Goal: Task Accomplishment & Management: Manage account settings

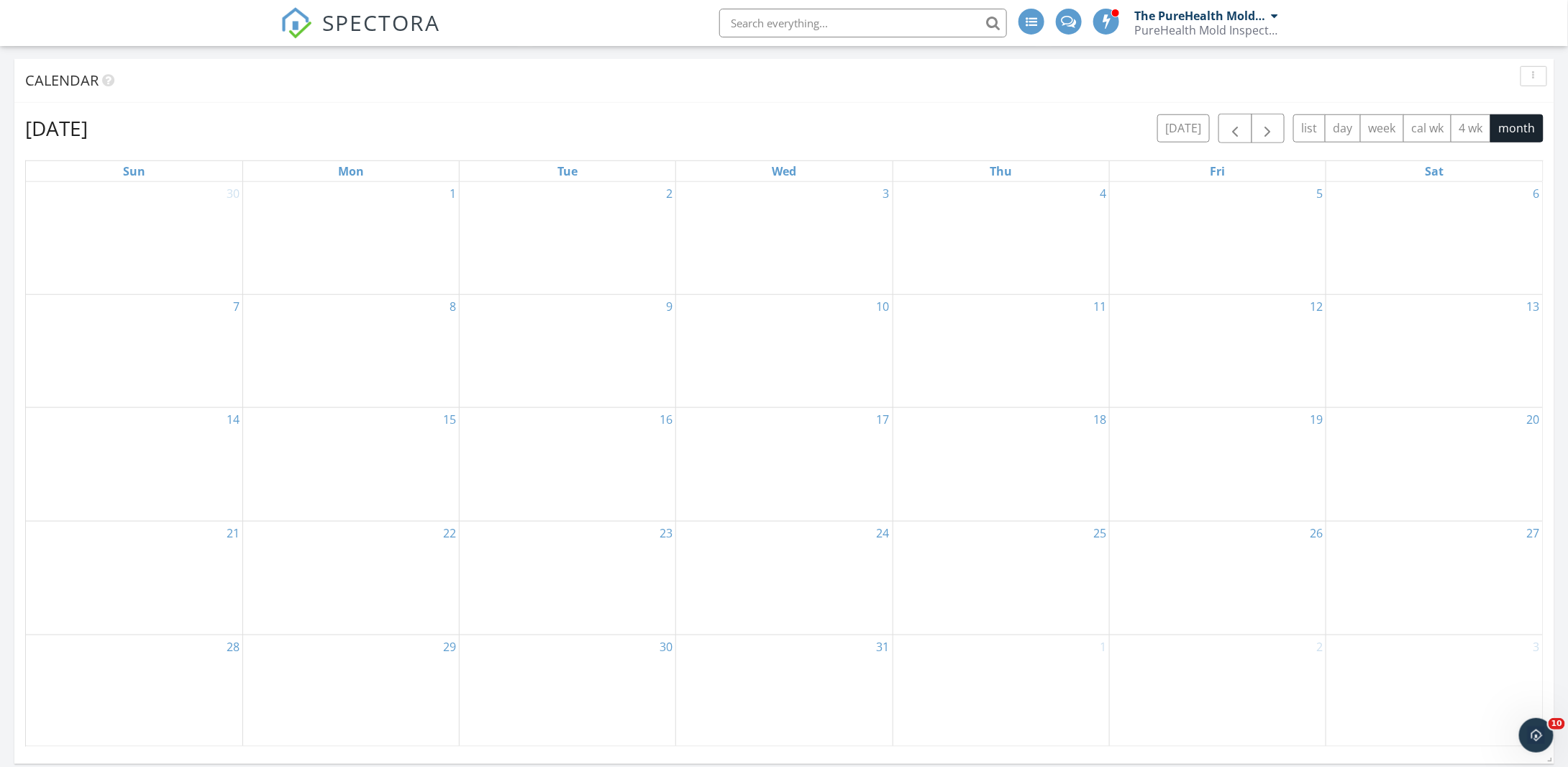
scroll to position [1332, 1591]
click at [833, 12] on input "text" at bounding box center [863, 22] width 288 height 29
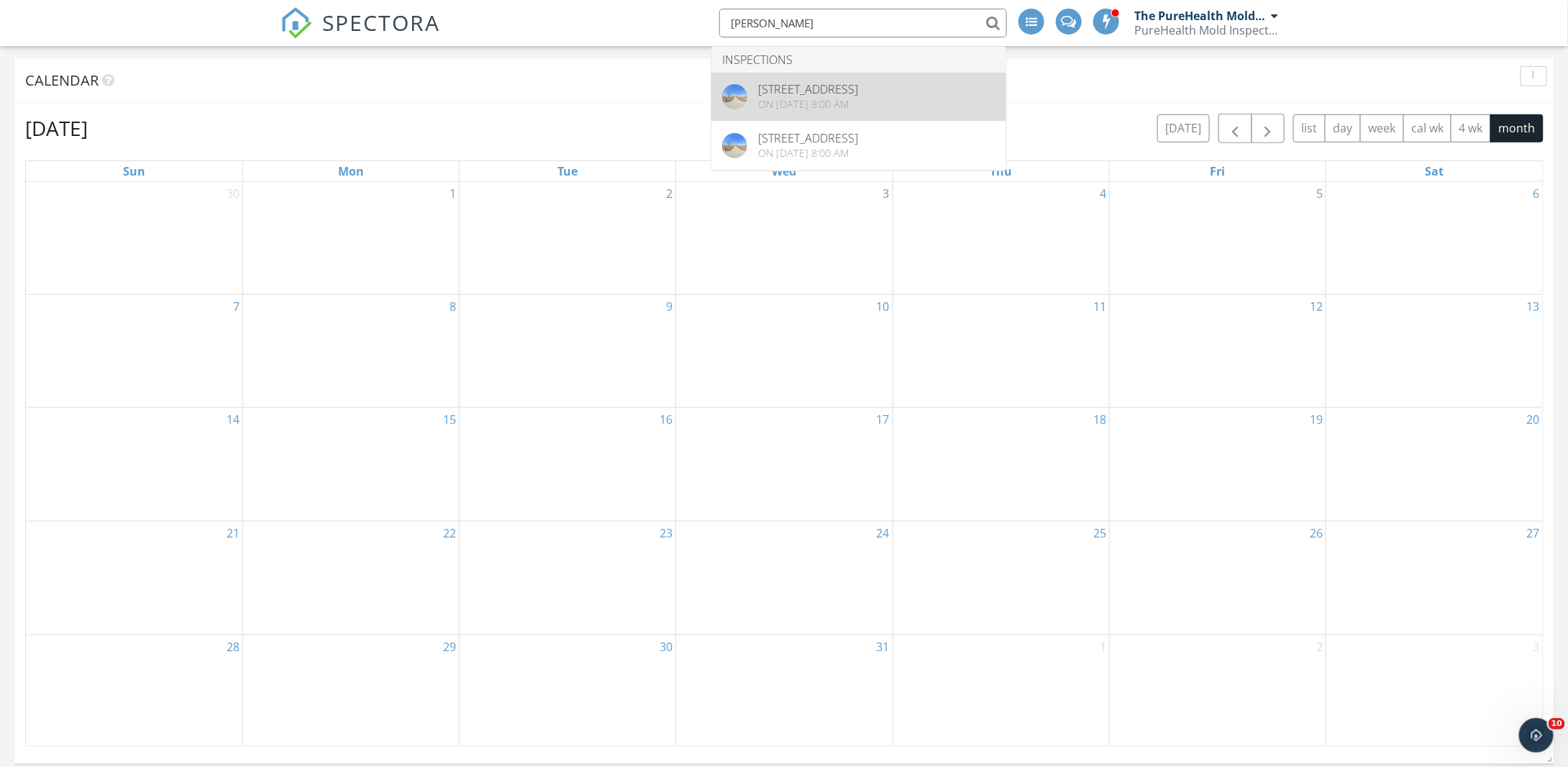
type input "gloria"
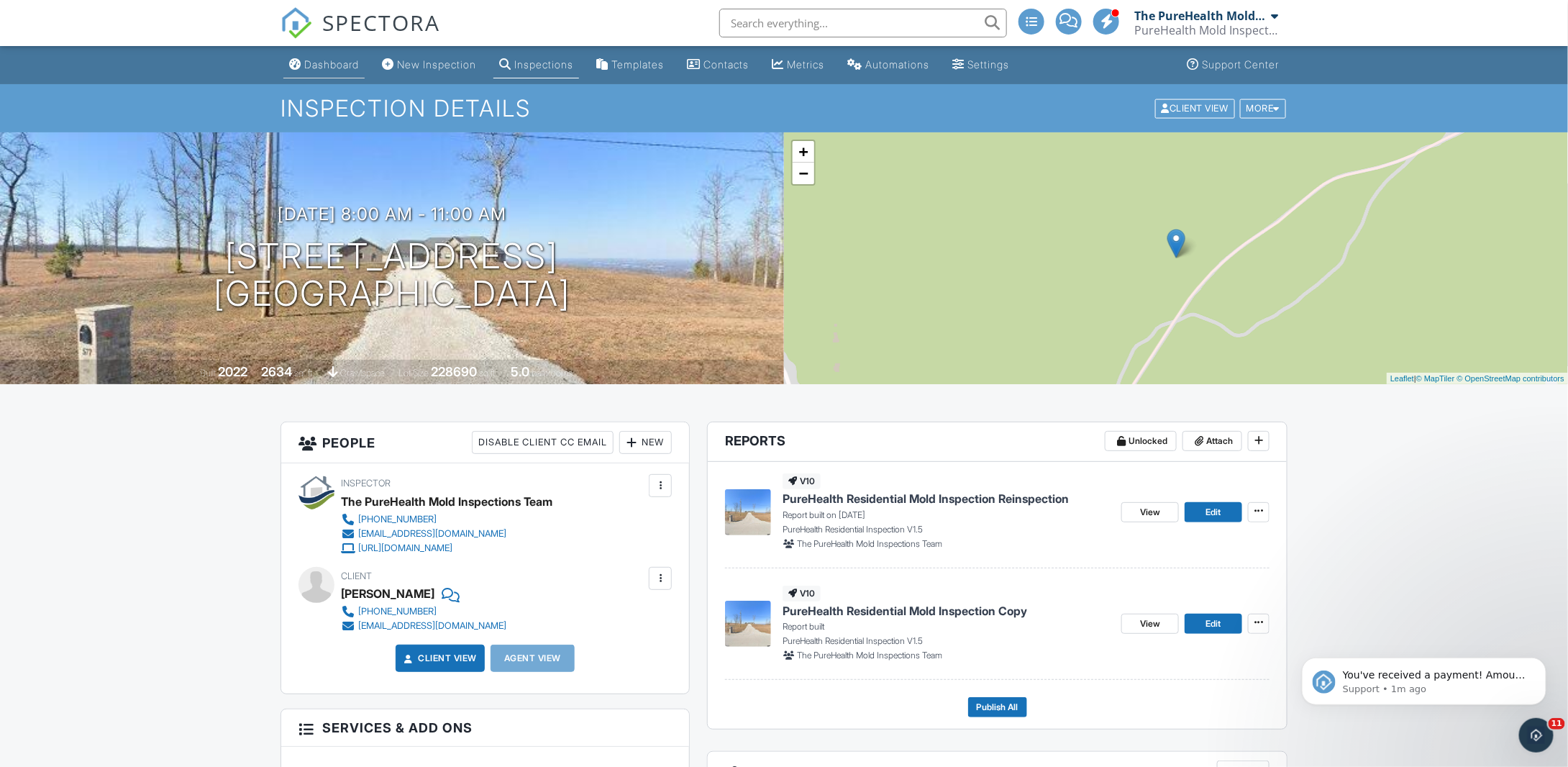
click at [309, 59] on div "Dashboard" at bounding box center [331, 64] width 54 height 12
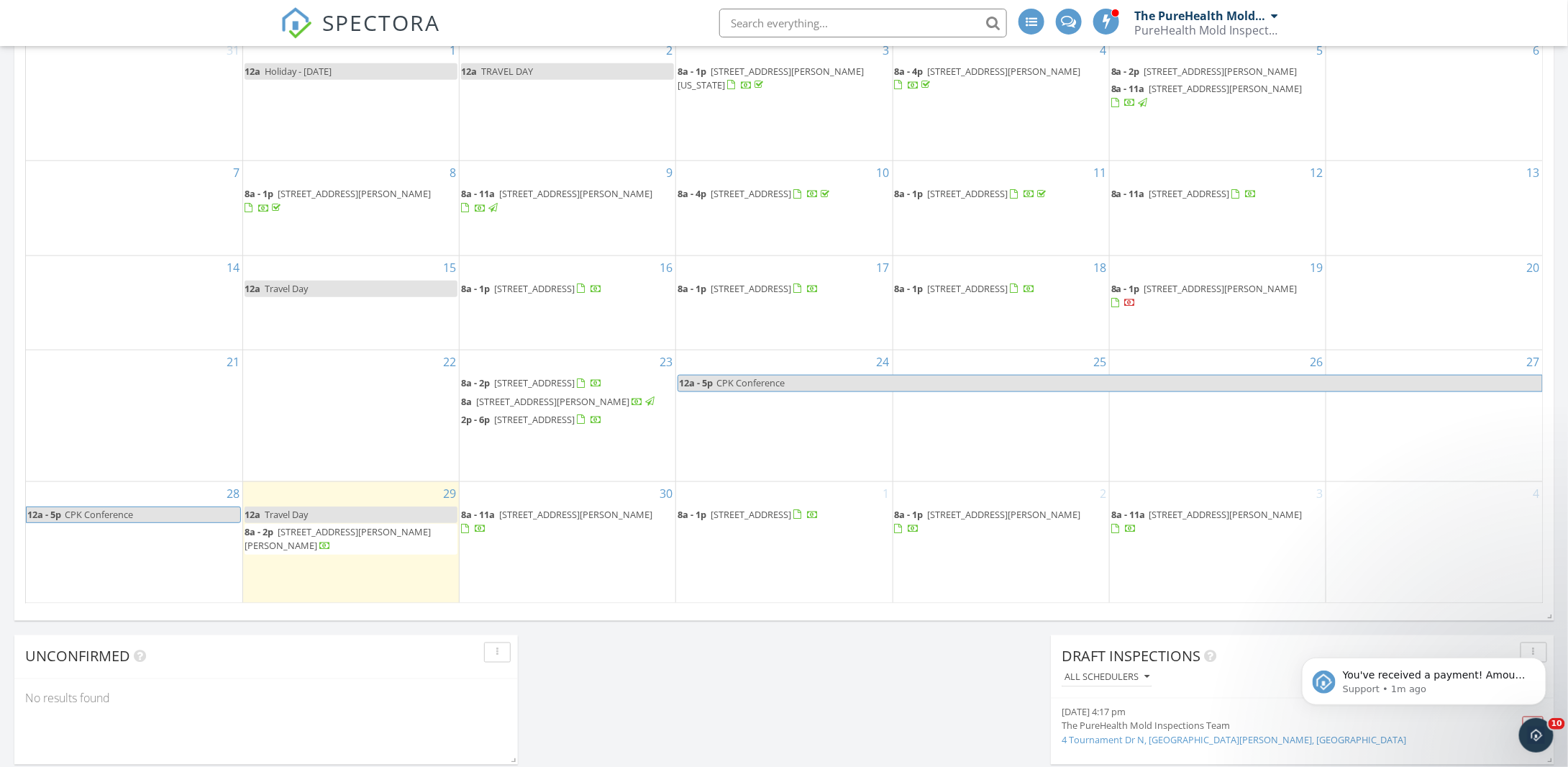
scroll to position [718, 0]
click at [1432, 680] on span "You've received a payment! Amount $595.00 Fee $19.74 Net $575.26 Transaction # …" at bounding box center [1434, 760] width 183 height 184
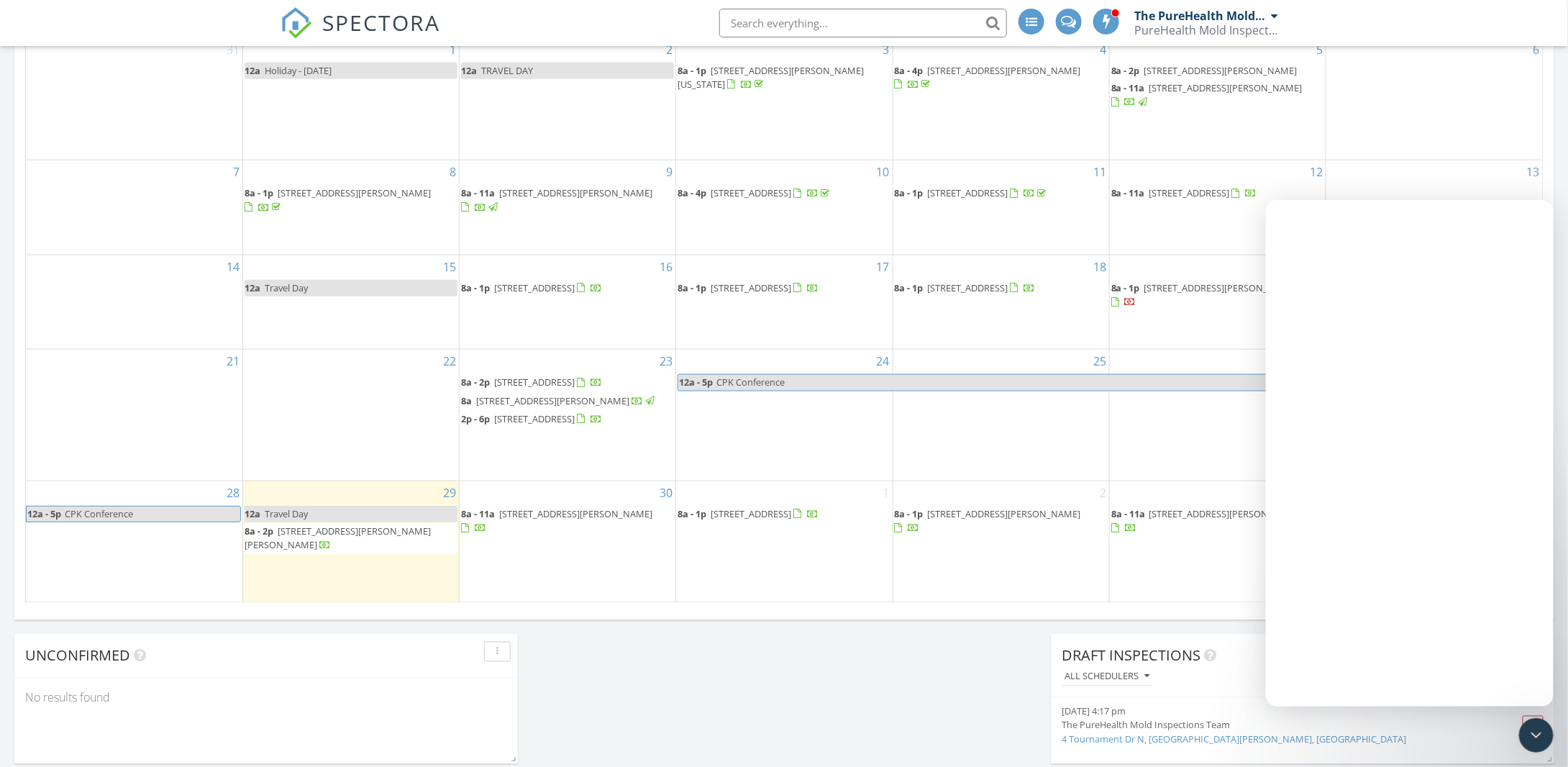
scroll to position [0, 0]
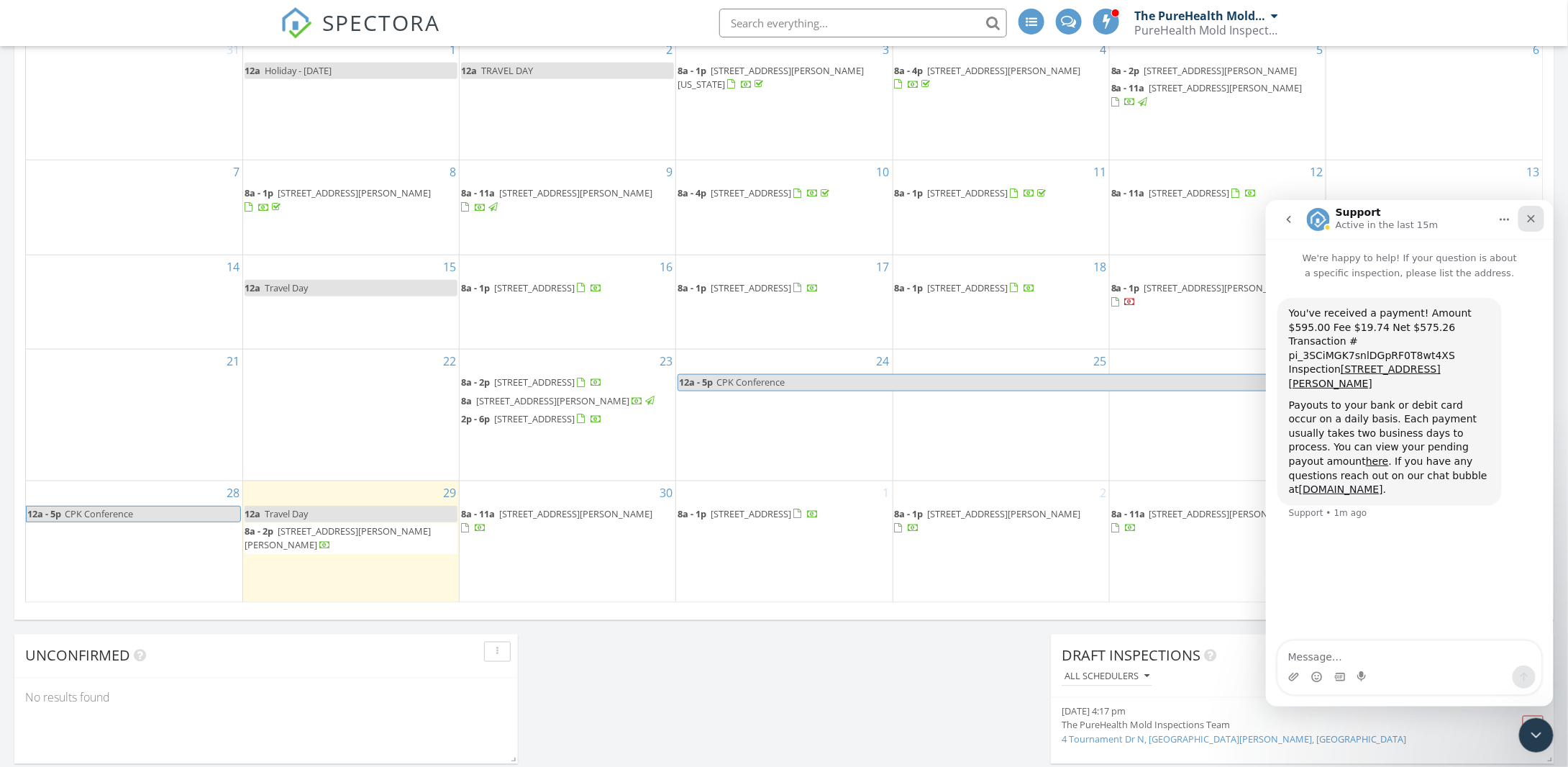
click at [1536, 219] on icon "Close" at bounding box center [1531, 218] width 12 height 12
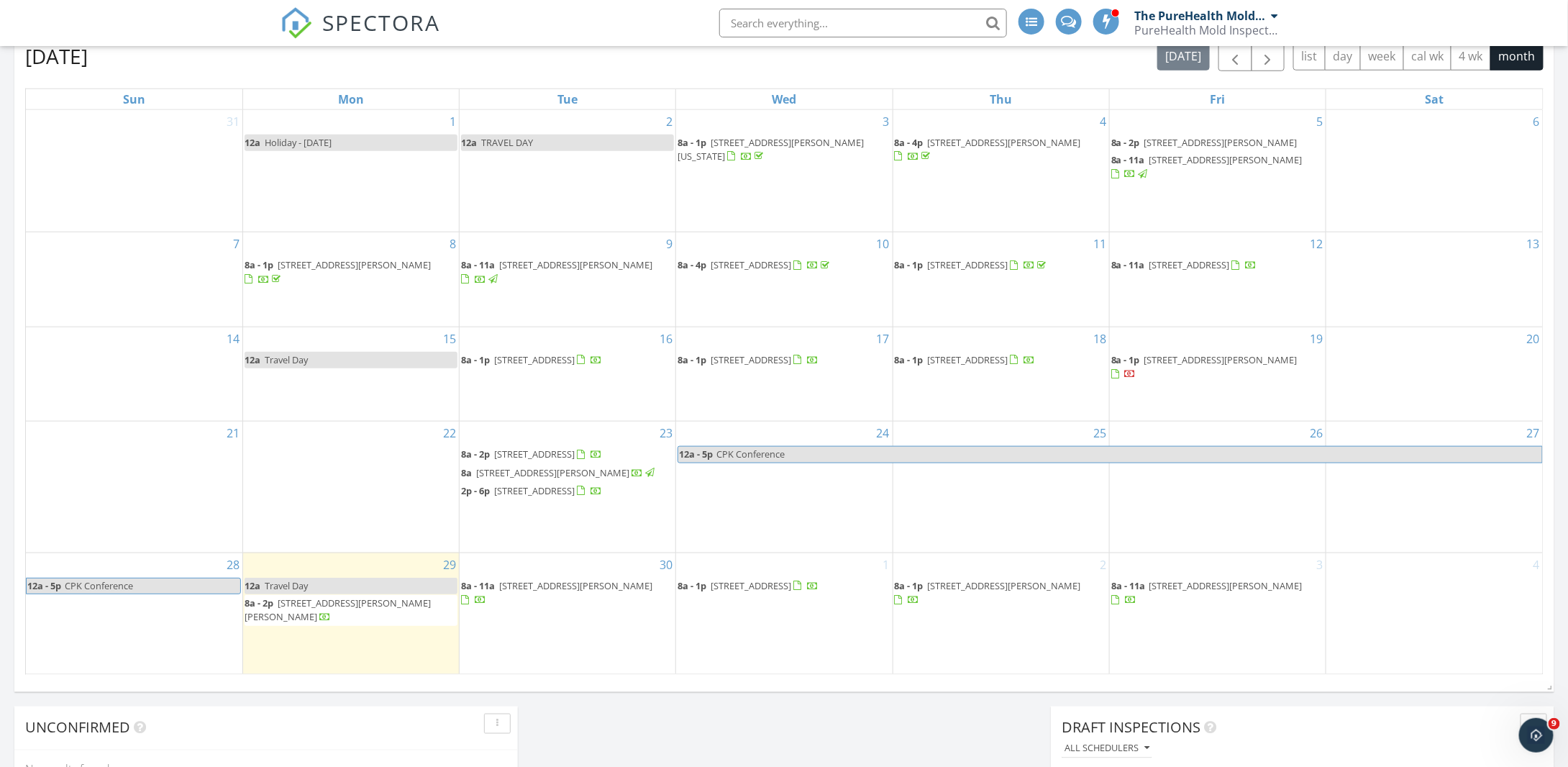
scroll to position [647, 0]
click at [1276, 57] on span "button" at bounding box center [1268, 56] width 17 height 17
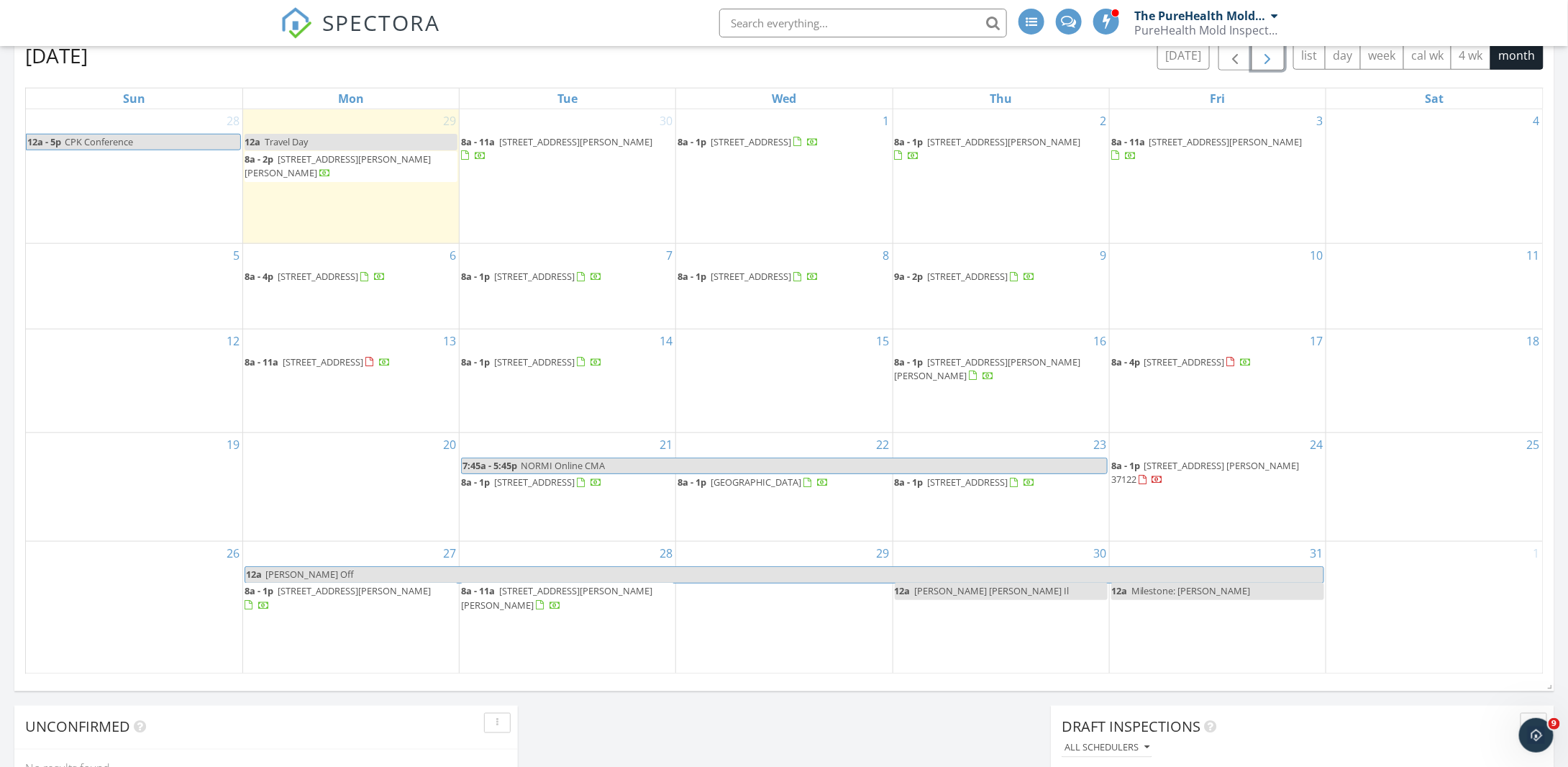
click at [1275, 56] on span "button" at bounding box center [1268, 56] width 17 height 17
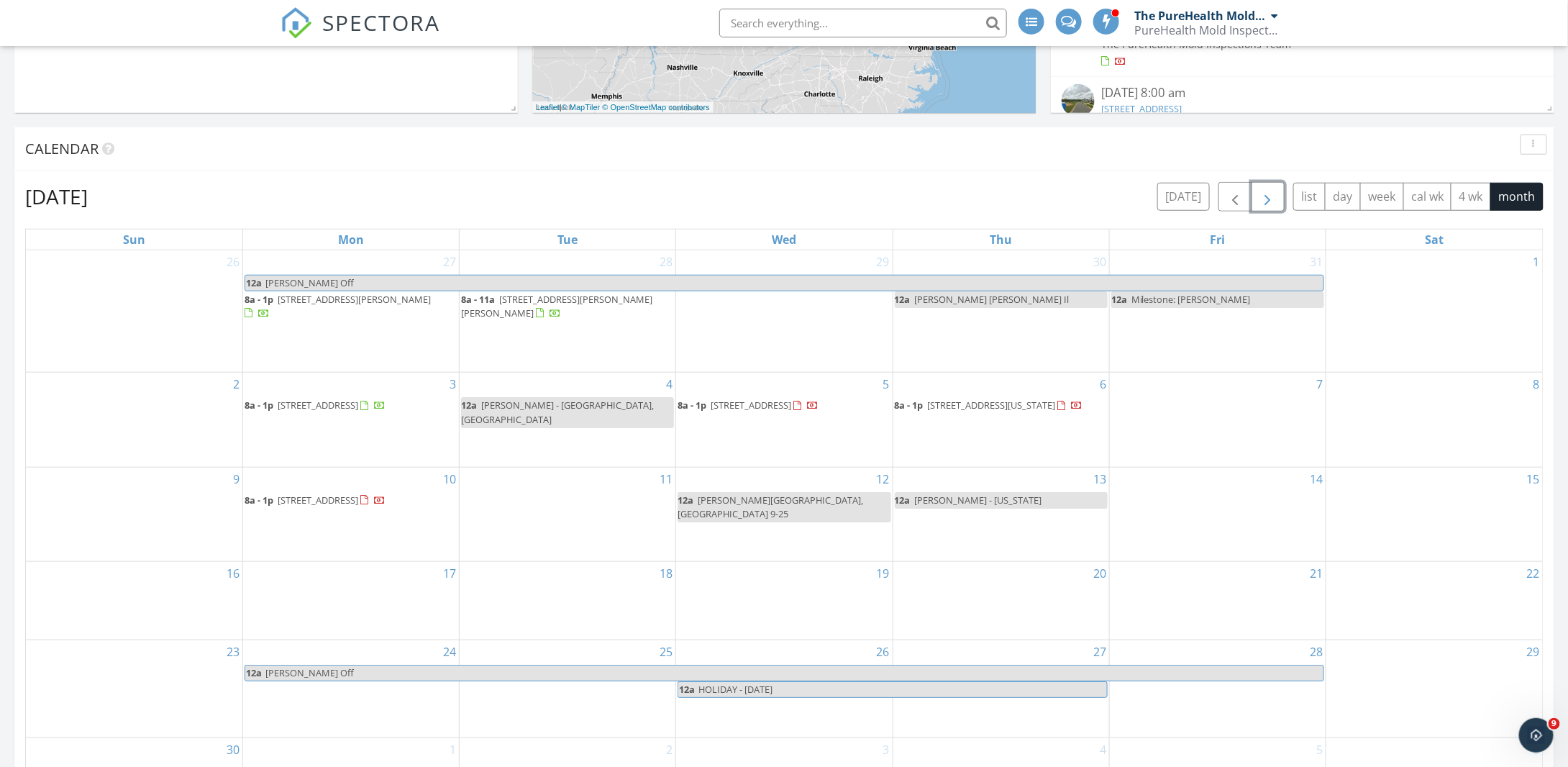
scroll to position [506, 0]
click at [1242, 193] on span "button" at bounding box center [1235, 197] width 17 height 17
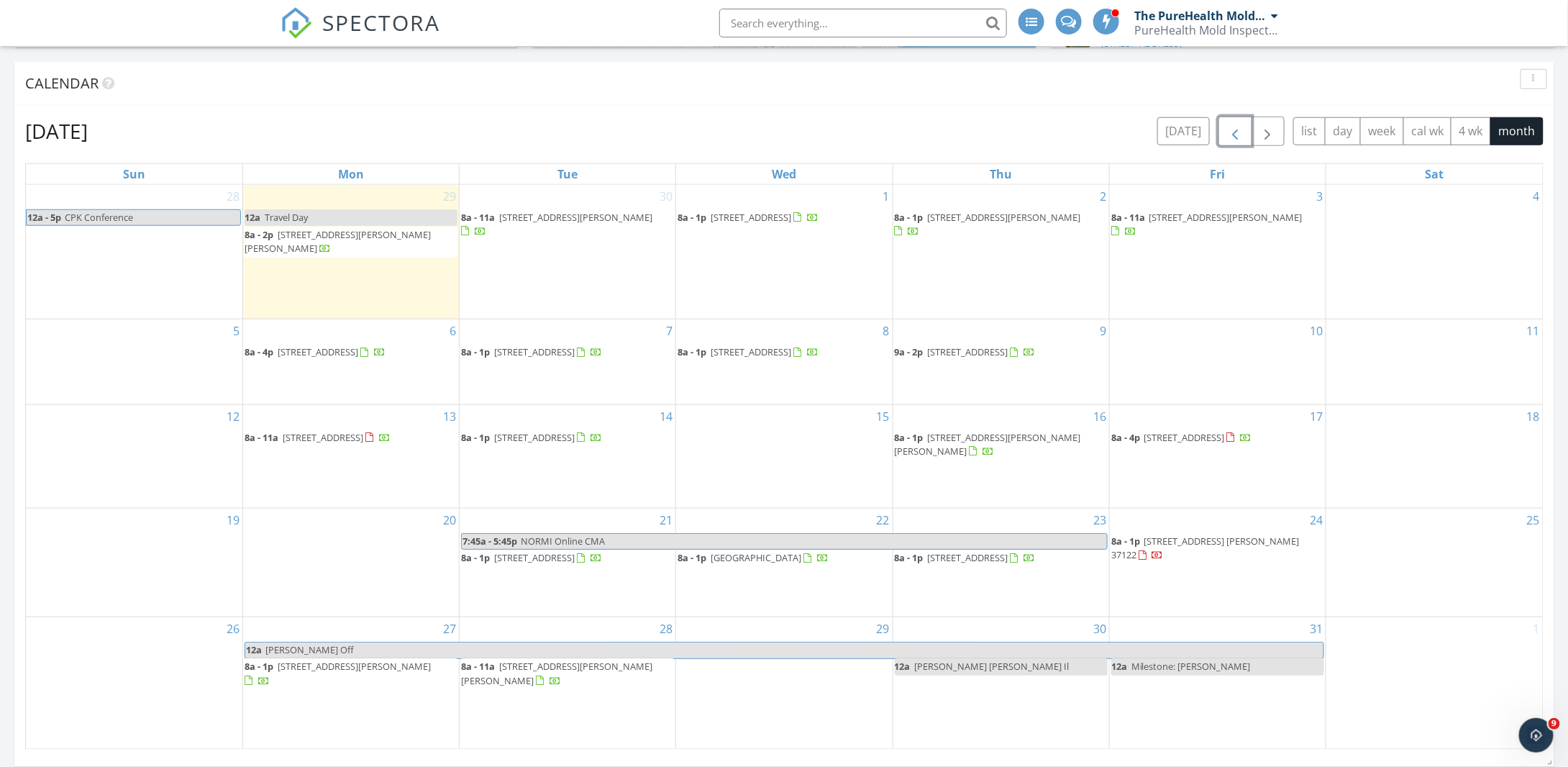
scroll to position [572, 0]
click at [1272, 127] on span "button" at bounding box center [1268, 131] width 17 height 17
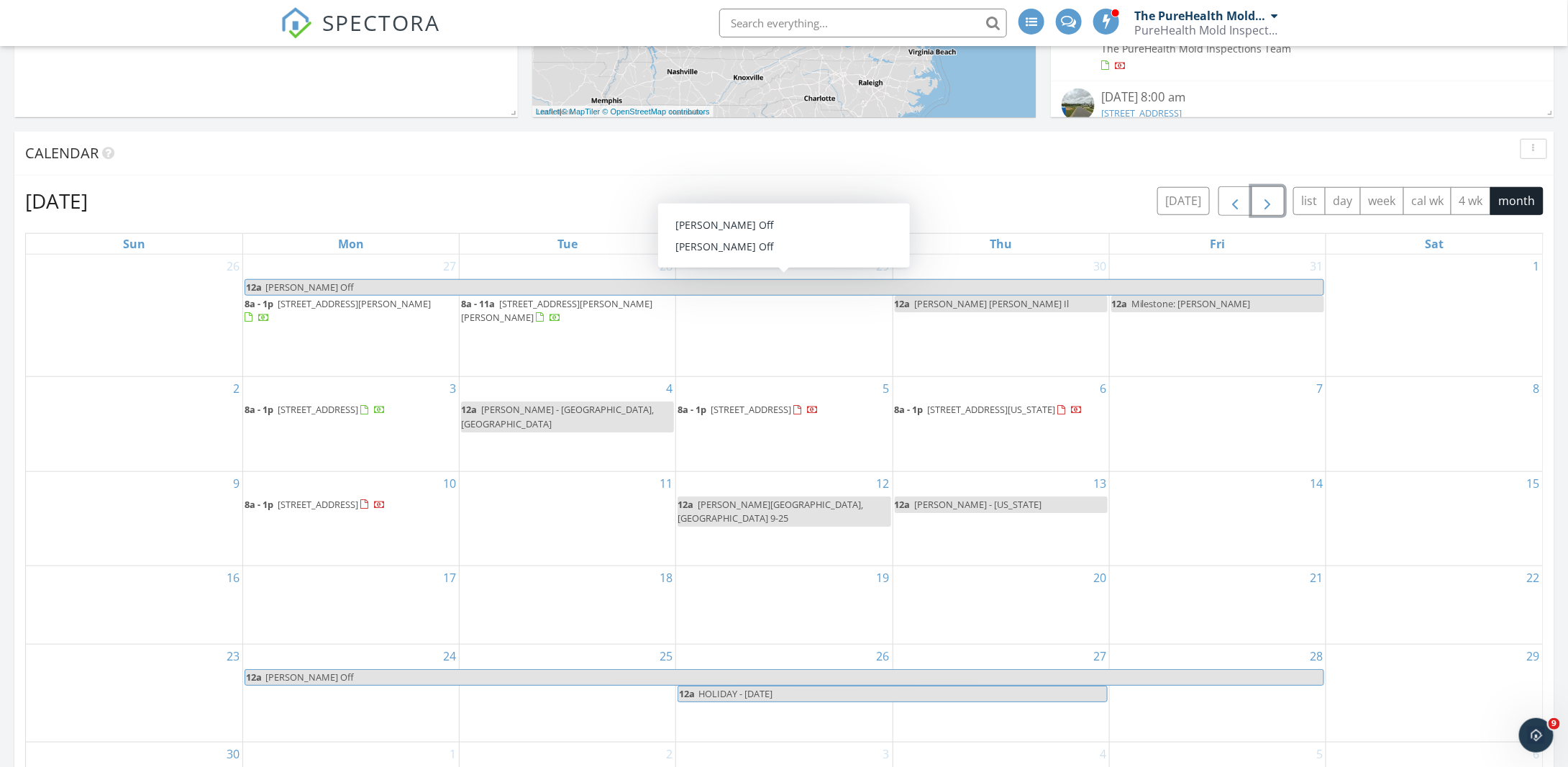
scroll to position [501, 0]
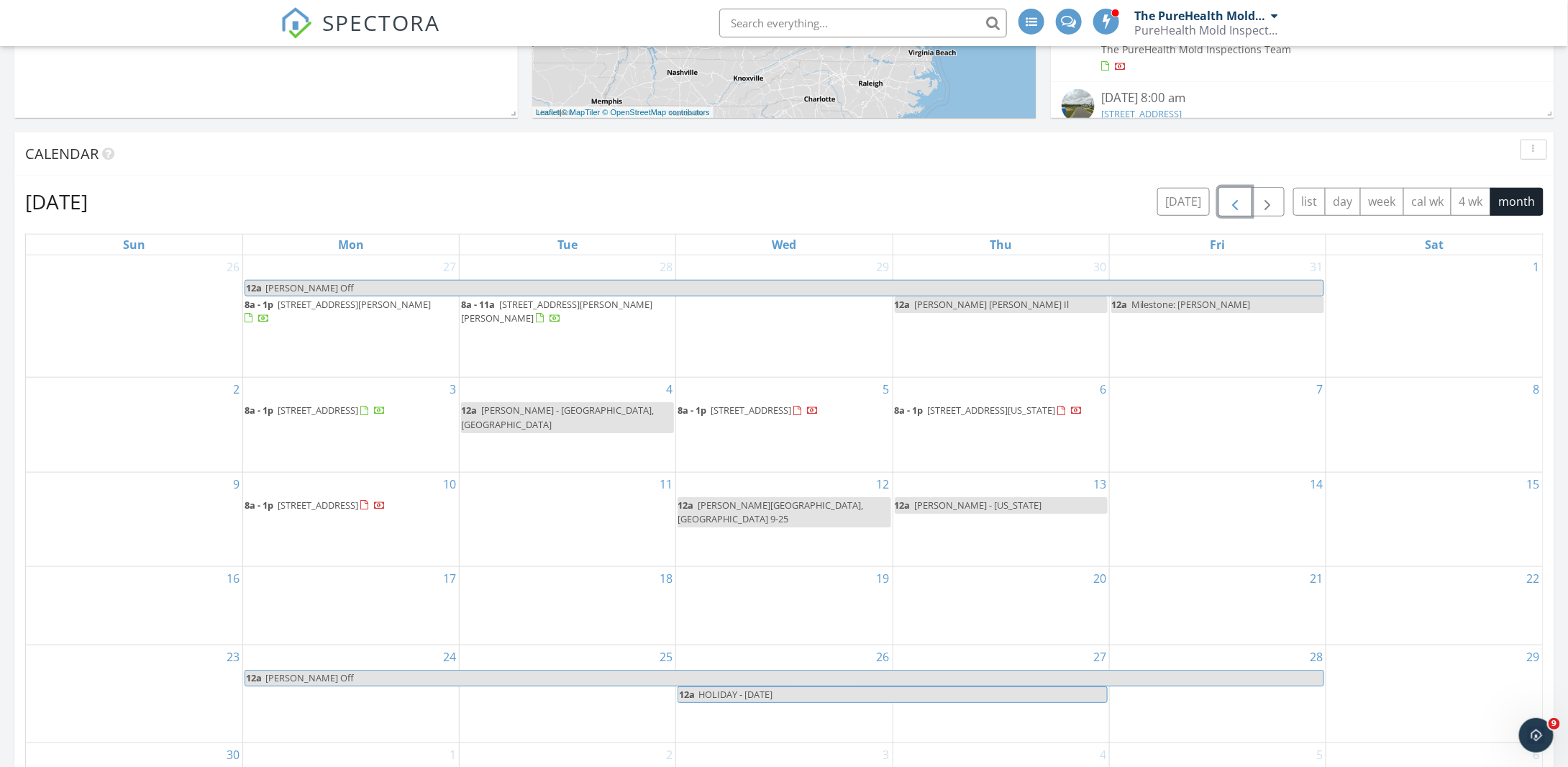
click at [1242, 202] on span "button" at bounding box center [1235, 202] width 17 height 17
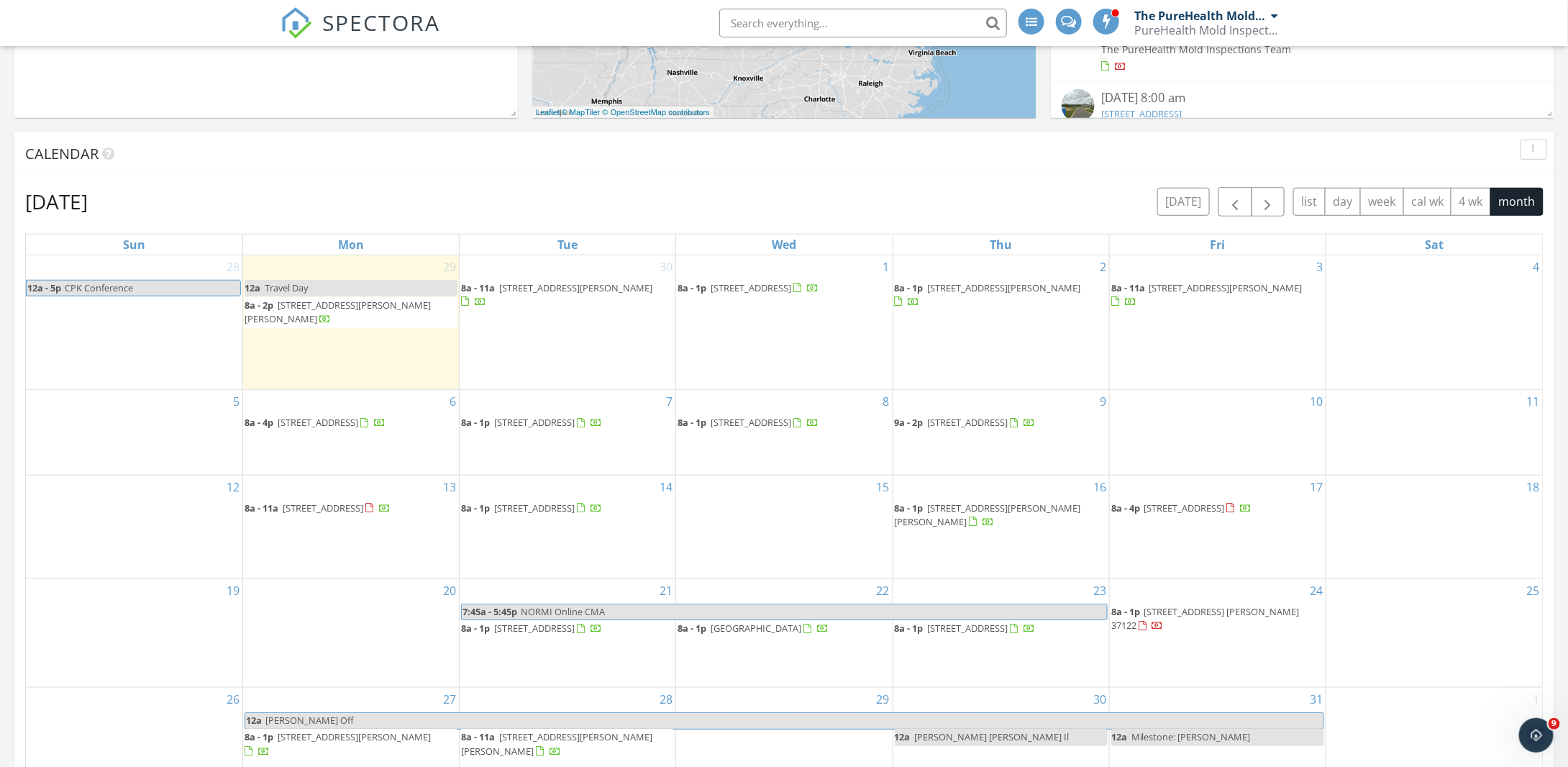
click at [1124, 165] on div "Calendar" at bounding box center [784, 154] width 1540 height 44
click at [1263, 205] on span "button" at bounding box center [1268, 202] width 17 height 17
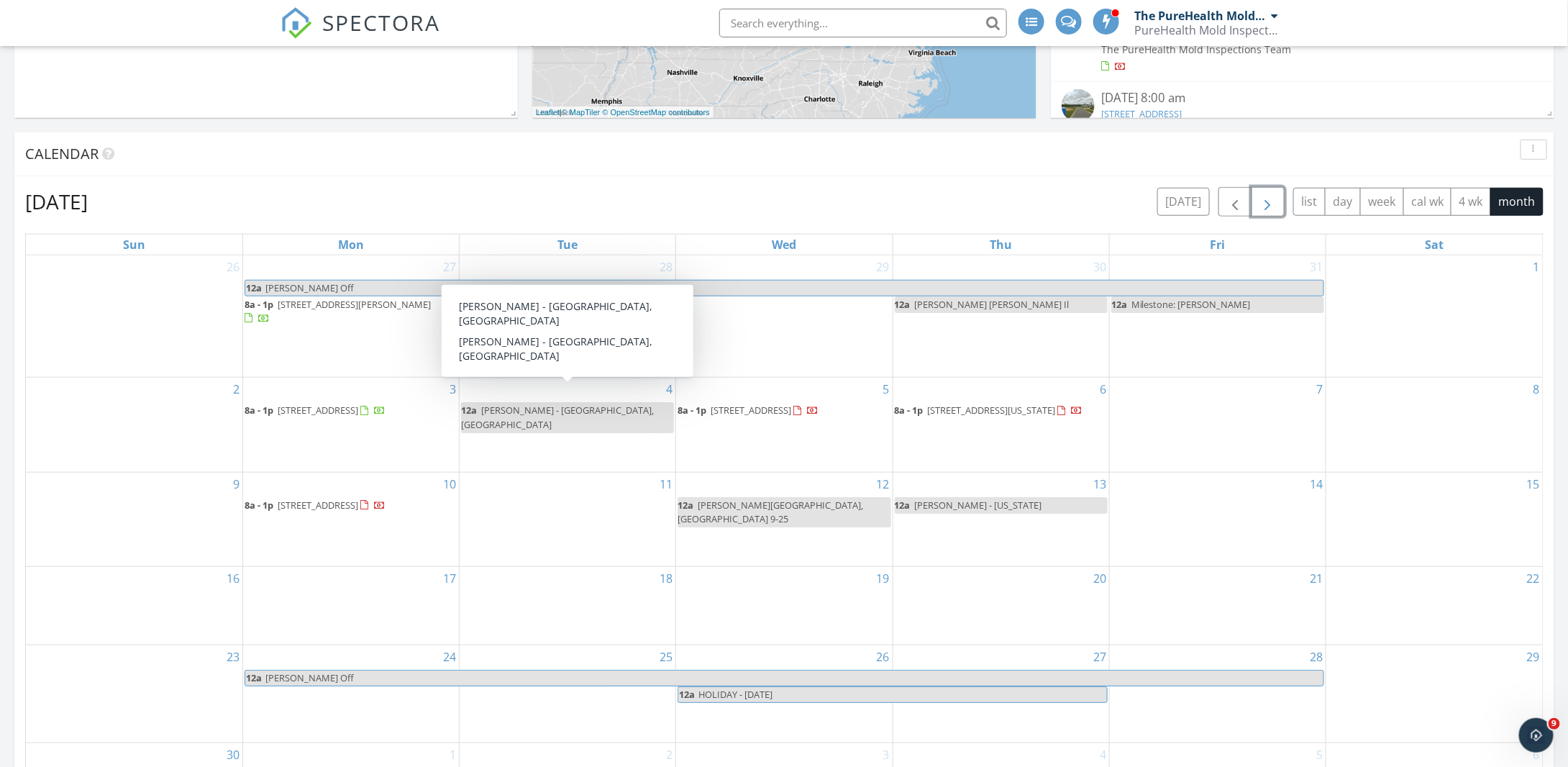
drag, startPoint x: 631, startPoint y: 392, endPoint x: 617, endPoint y: 399, distance: 15.7
click at [617, 404] on span "Nicole Spoonhower - Glen Rock, NJ" at bounding box center [557, 417] width 193 height 26
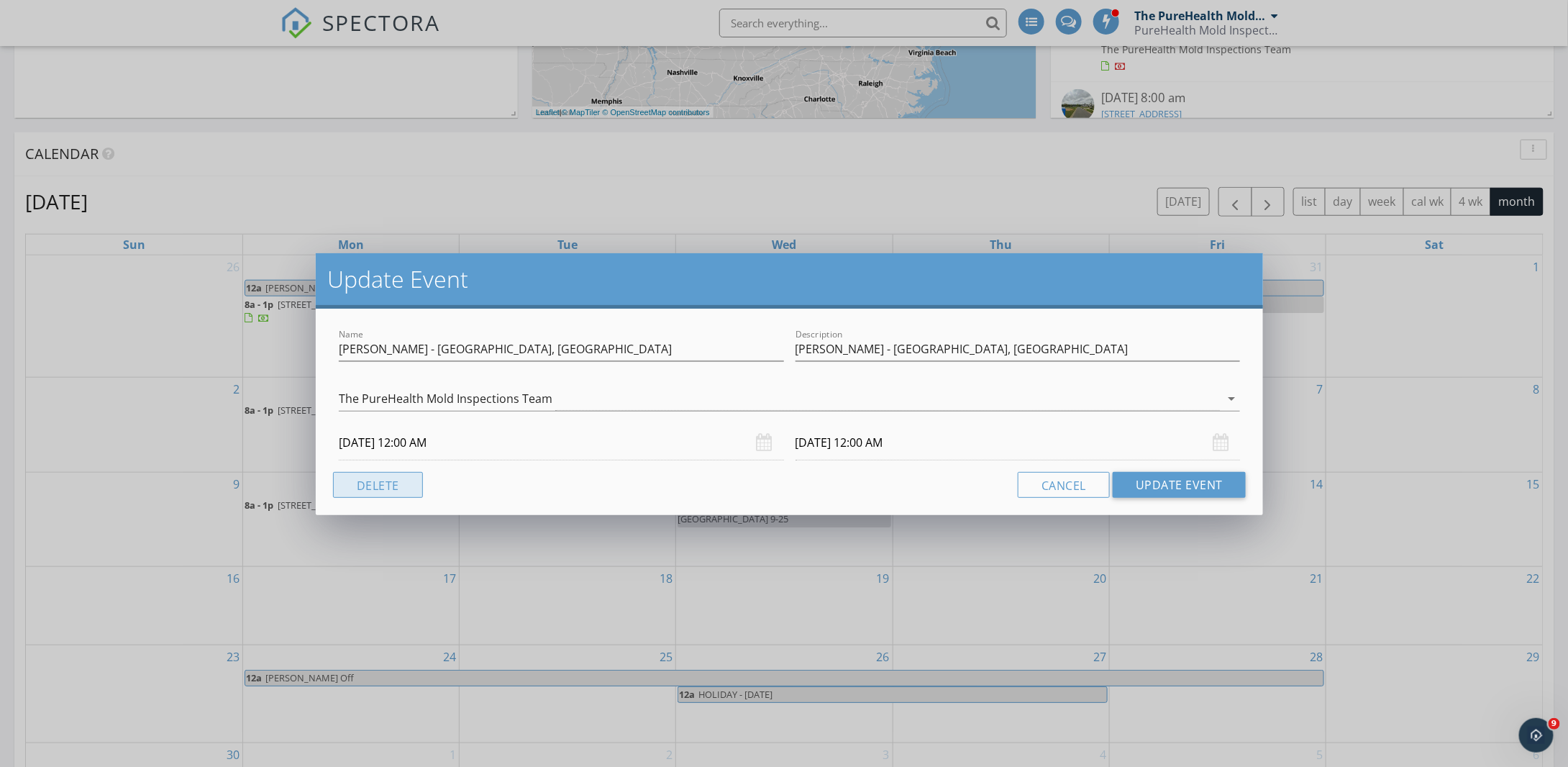
click at [378, 483] on button "Delete" at bounding box center [378, 484] width 90 height 26
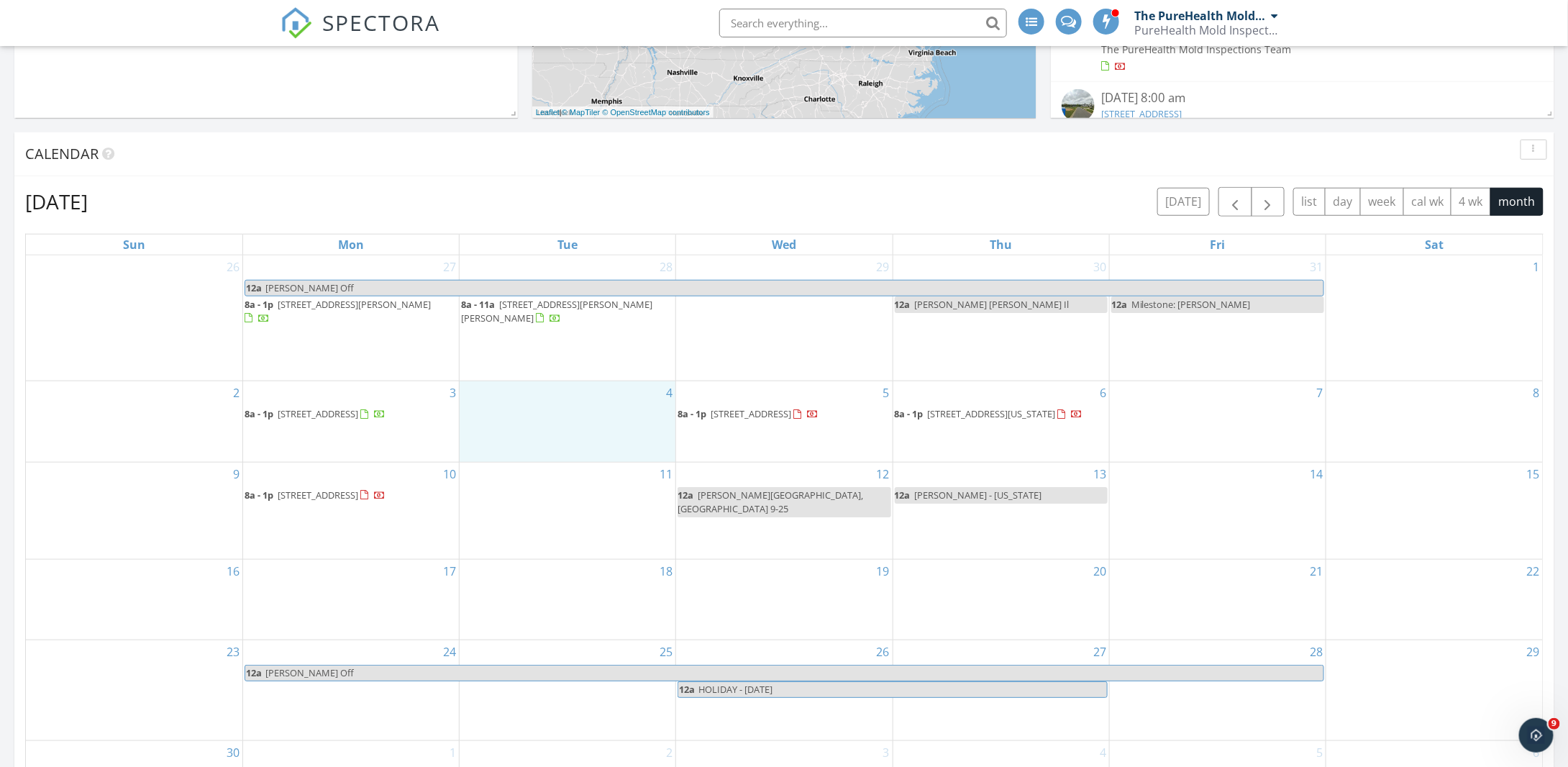
click at [556, 407] on div "4" at bounding box center [568, 421] width 216 height 80
click at [758, 407] on span "8a - 1p 144 70 village road Apt 76d, Briarwood 11435" at bounding box center [748, 414] width 141 height 14
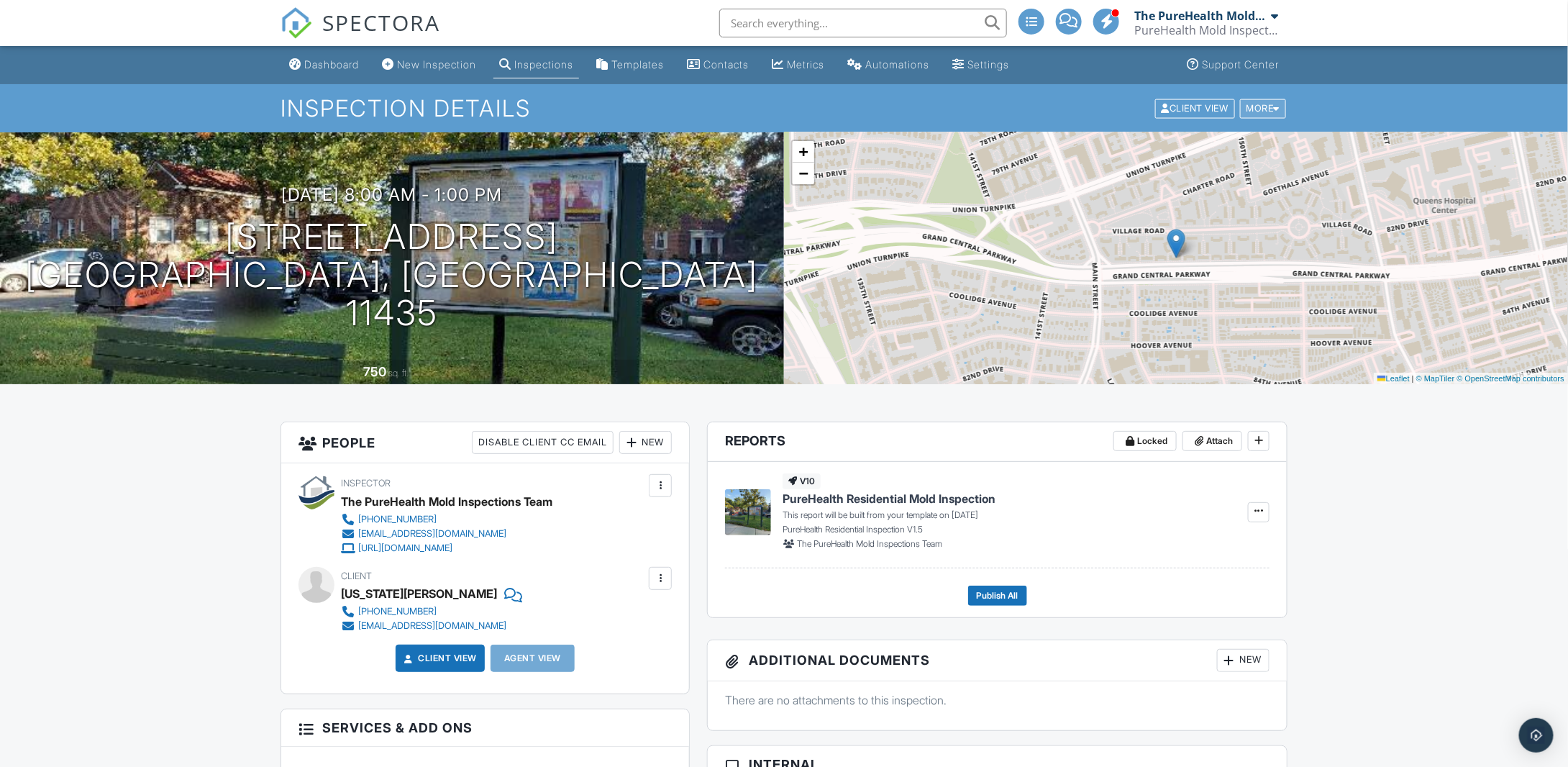
click at [1281, 115] on div "More" at bounding box center [1263, 109] width 47 height 20
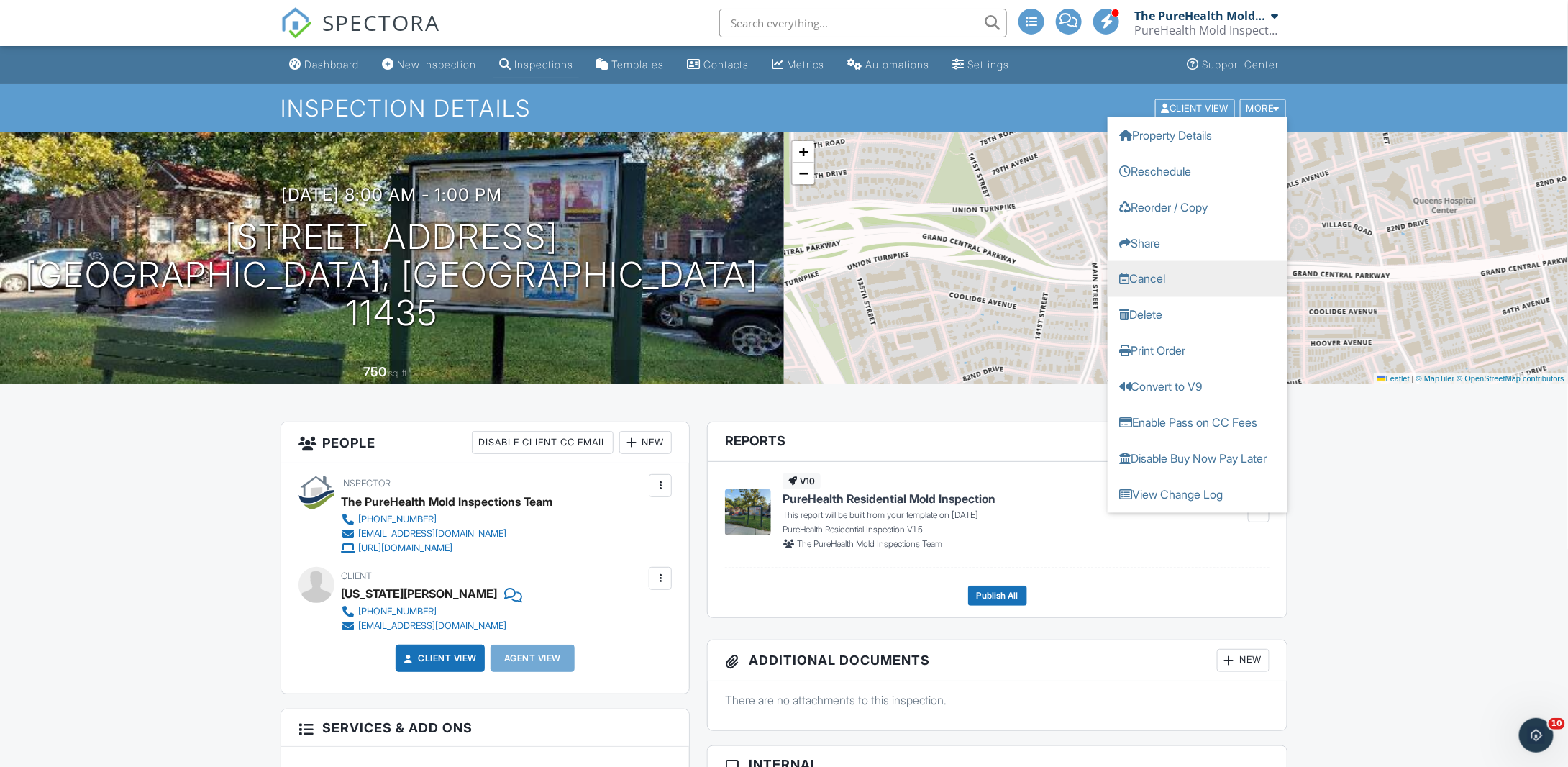
click at [1161, 276] on link "Cancel" at bounding box center [1198, 279] width 180 height 36
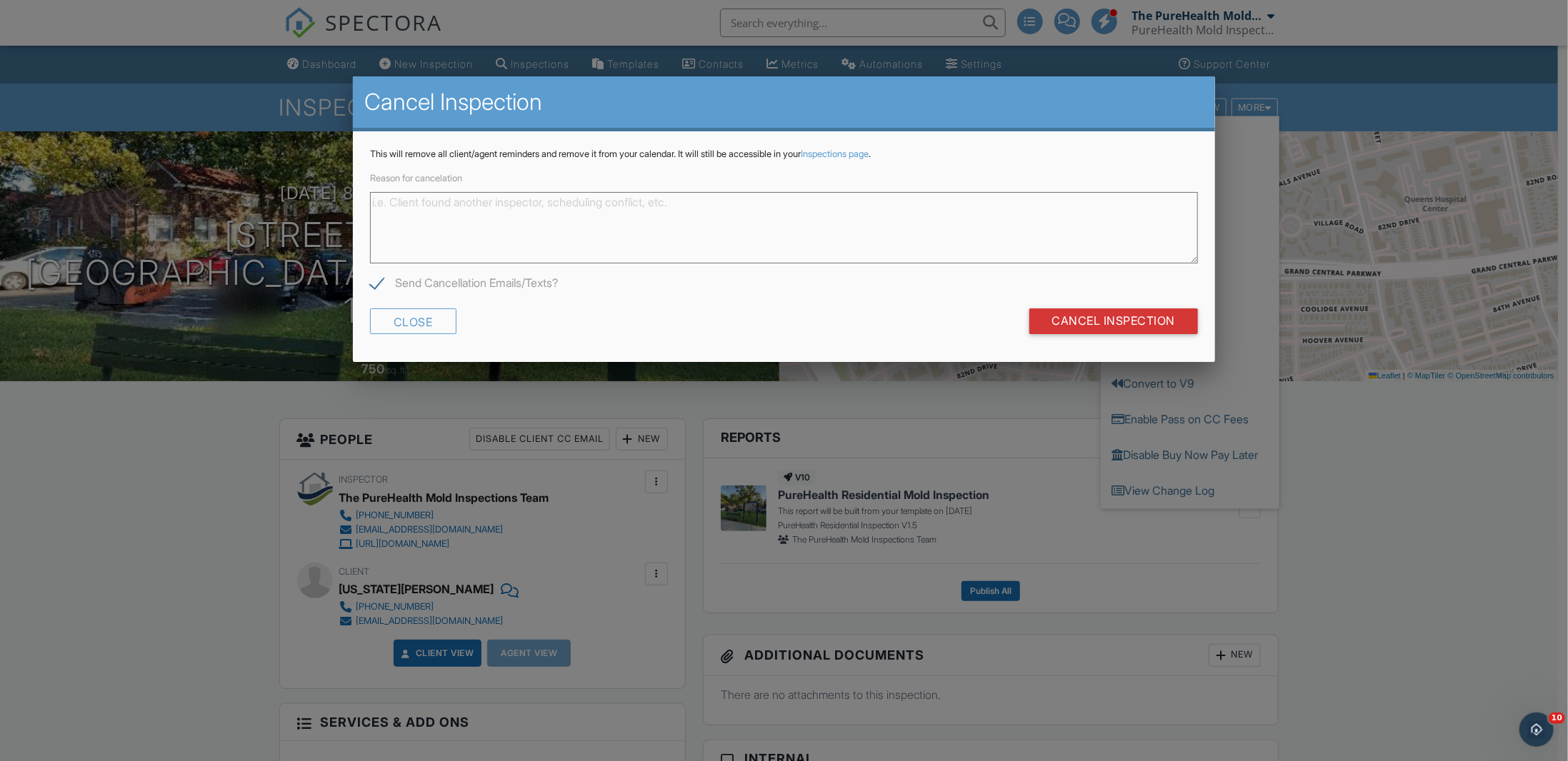
click at [551, 231] on textarea "Reason for cancelation" at bounding box center [784, 227] width 828 height 71
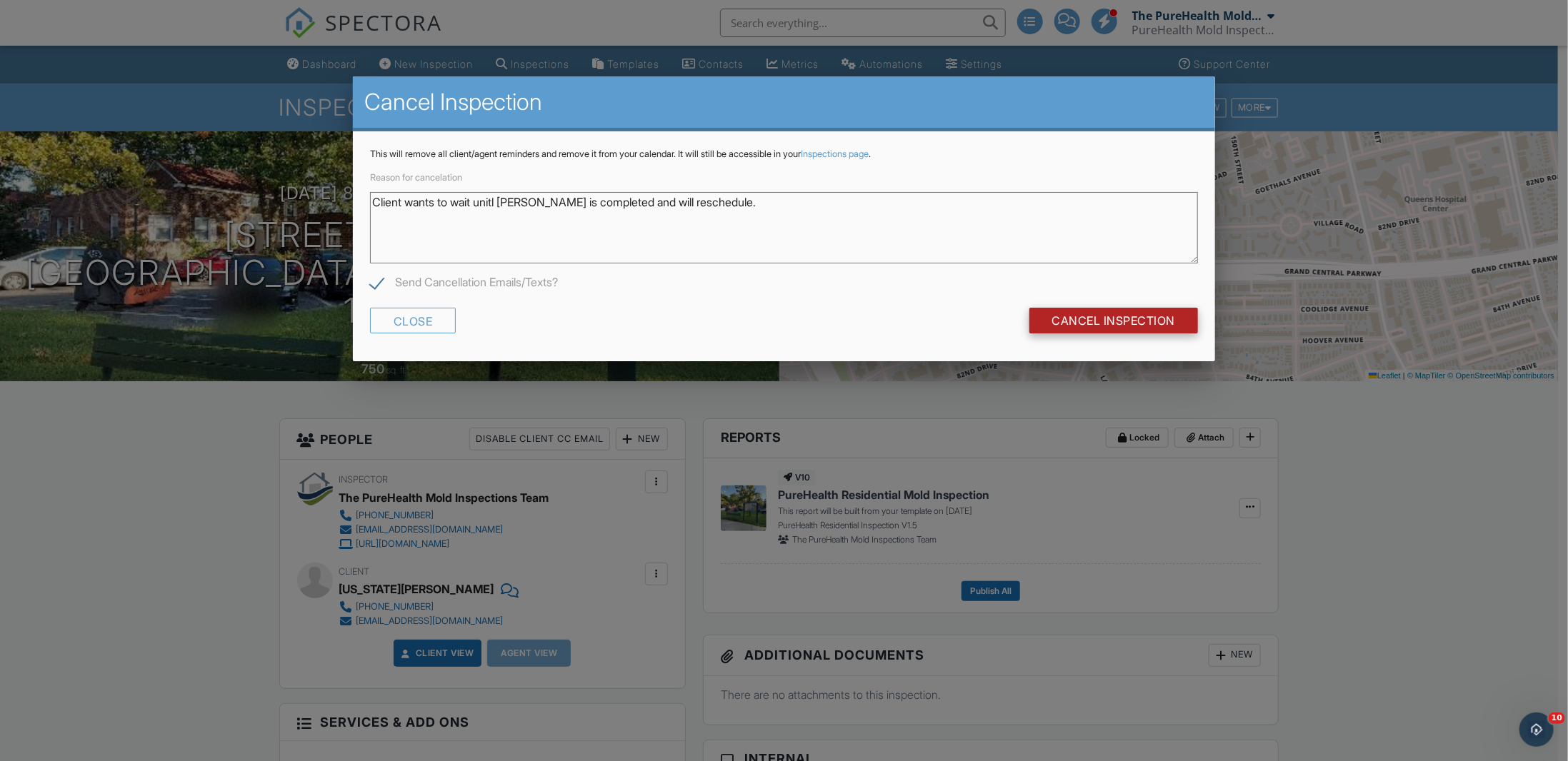
type textarea "Client wants to wait unitl ERMI is completed and will reschedule."
click at [1049, 317] on input "Cancel Inspection" at bounding box center [1114, 320] width 169 height 25
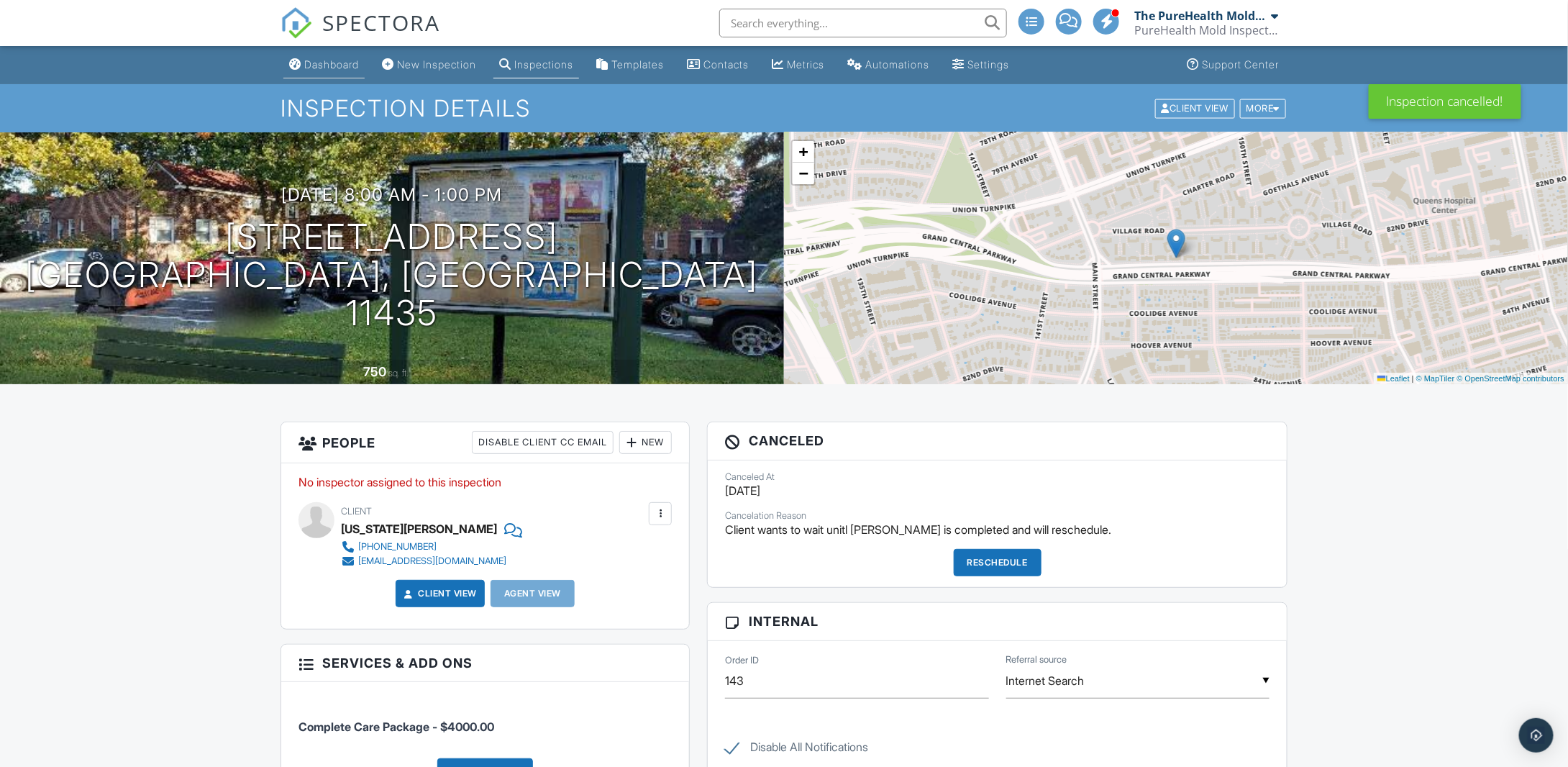
click at [314, 69] on div "Dashboard" at bounding box center [331, 64] width 54 height 12
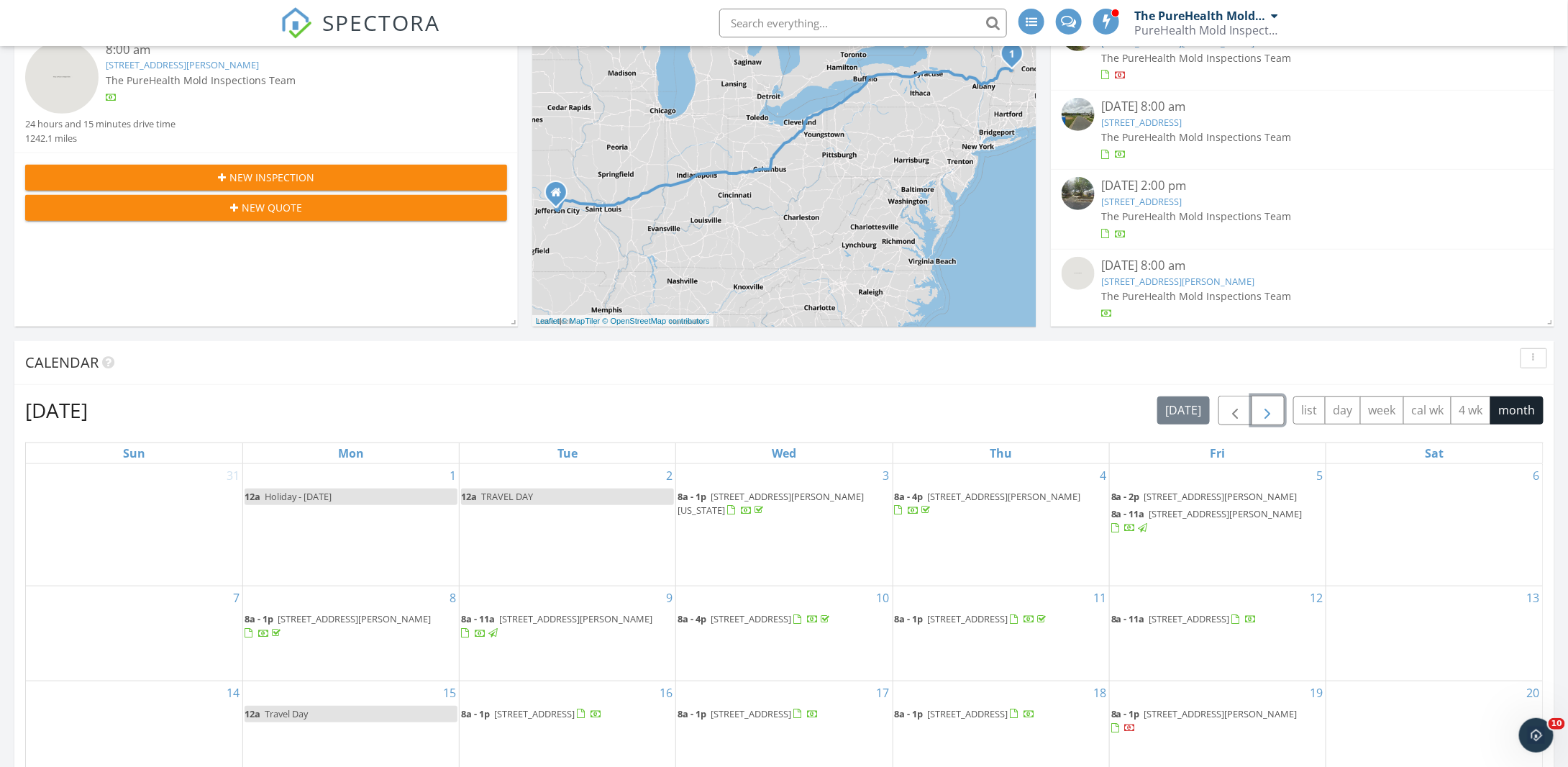
click at [1274, 416] on span "button" at bounding box center [1268, 411] width 17 height 17
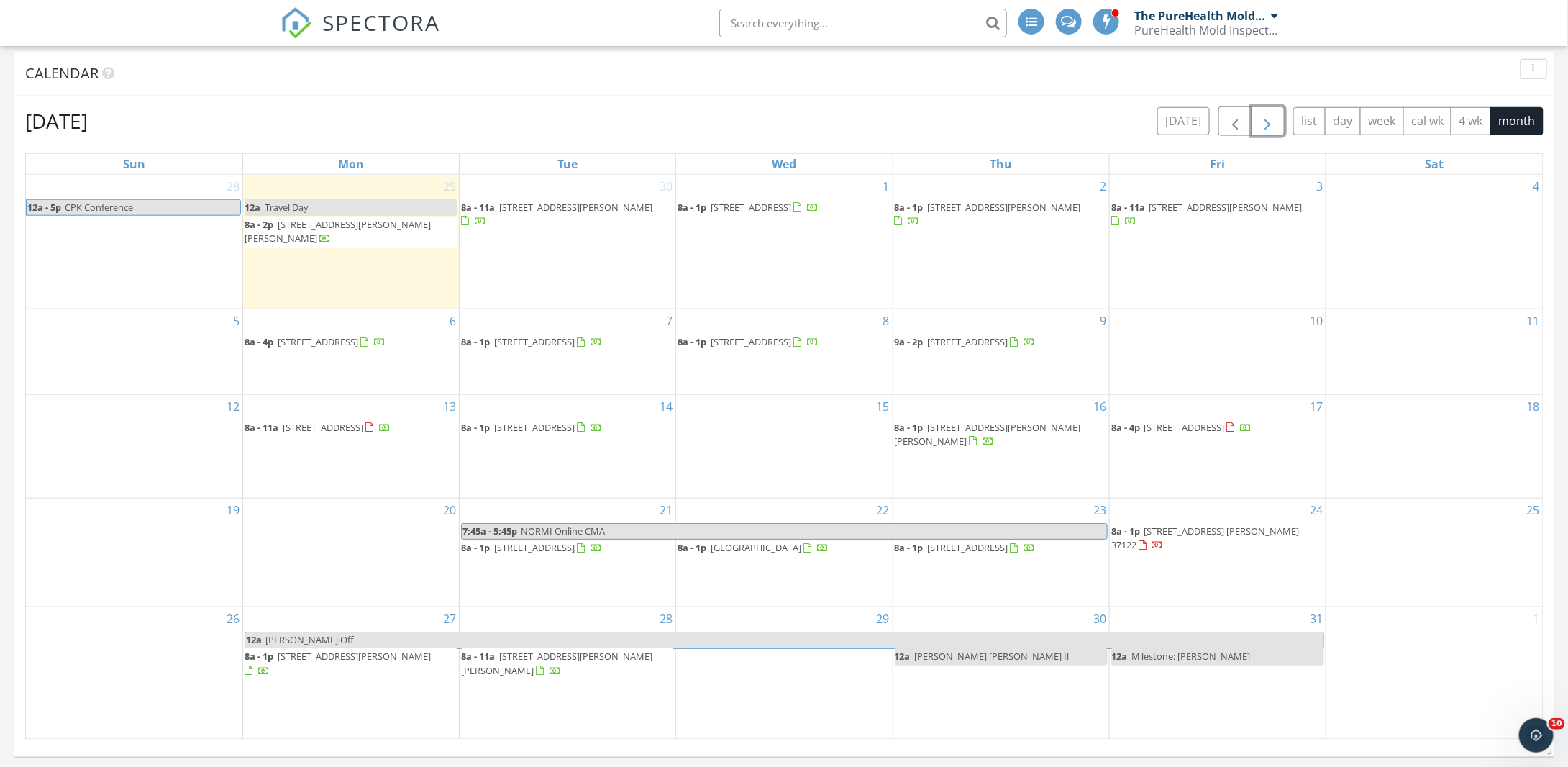
scroll to position [581, 0]
click at [1272, 121] on span "button" at bounding box center [1268, 122] width 17 height 17
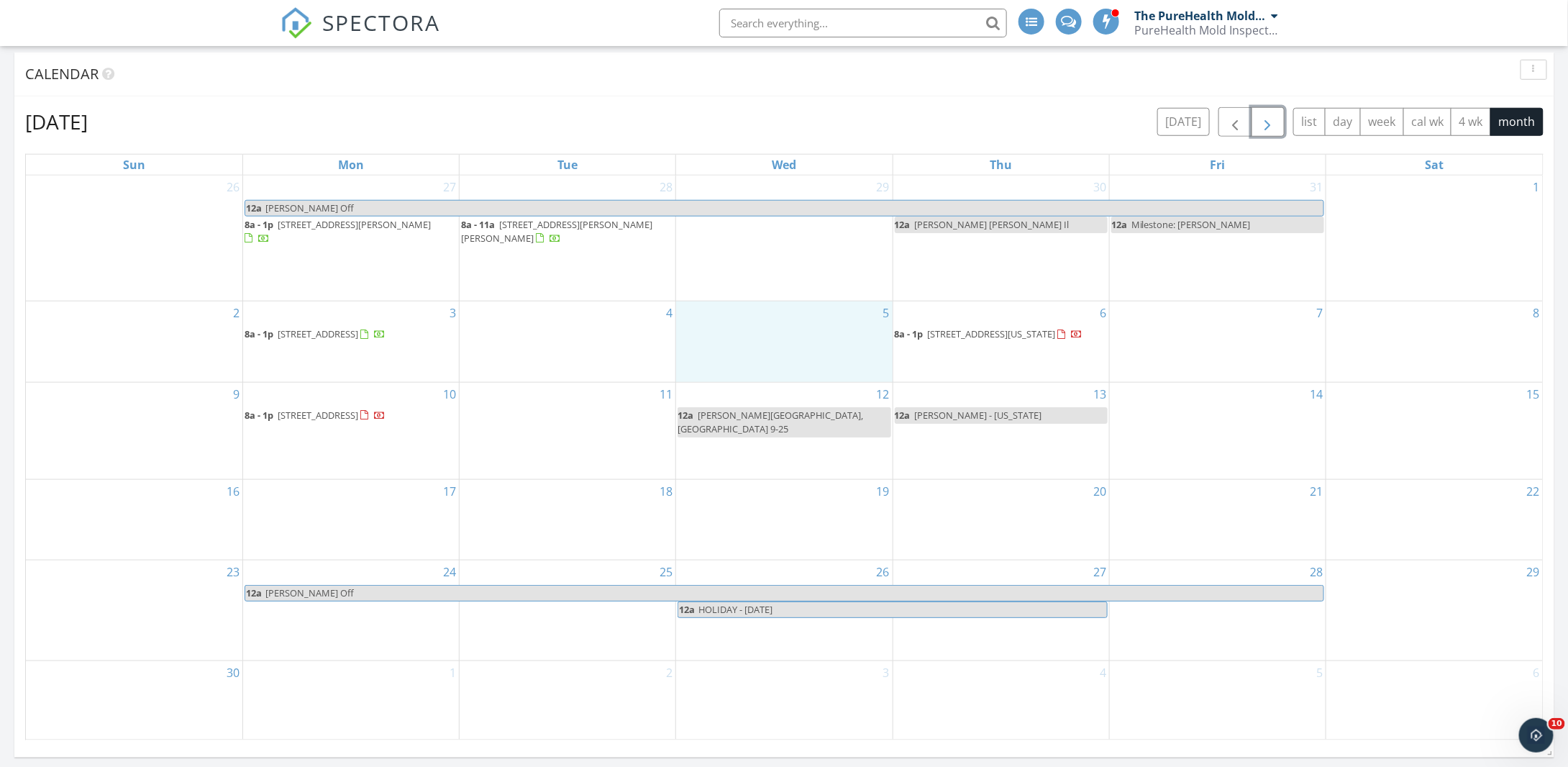
click at [773, 331] on div "5" at bounding box center [784, 341] width 216 height 80
click at [799, 266] on link "Inspection" at bounding box center [784, 274] width 74 height 23
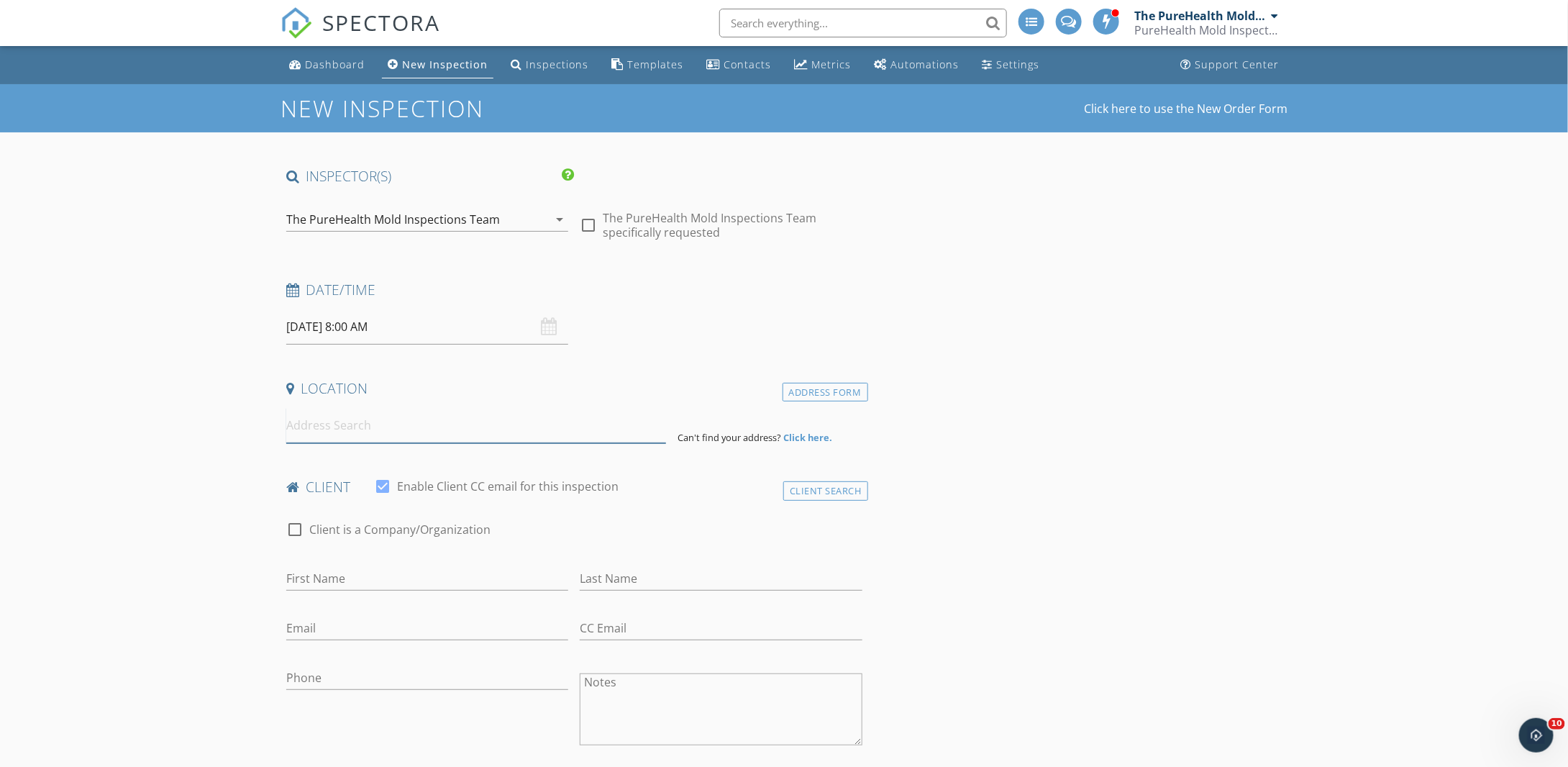
click at [351, 418] on input at bounding box center [476, 426] width 380 height 35
paste input "Tiffany Mennella 135 Saint Marks Lane Islip, NY 11751"
drag, startPoint x: 375, startPoint y: 425, endPoint x: 288, endPoint y: 416, distance: 87.5
click at [288, 416] on input "Tiffany Mennella 135 Saint Marks Lane Islip, NY 11751" at bounding box center [476, 426] width 380 height 35
type input "135 Saint Marks Lane Islip, NY 11751"
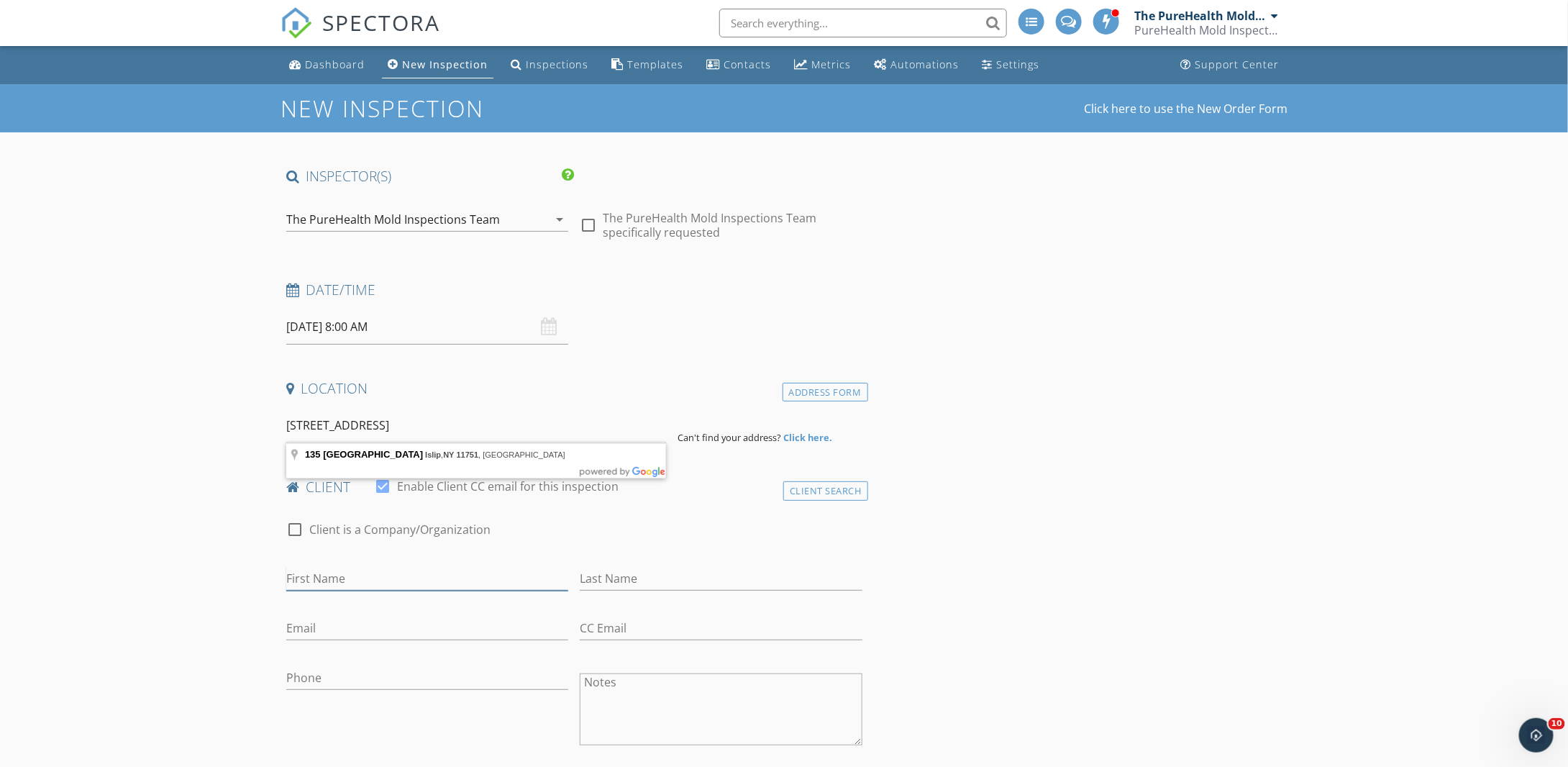
click at [334, 573] on input "First Name" at bounding box center [427, 579] width 282 height 24
paste input "Tiffany Mennella"
click at [363, 576] on input "Tiffany Mennella" at bounding box center [427, 579] width 282 height 24
click at [361, 576] on input "Tiffany Mennella" at bounding box center [427, 579] width 282 height 24
type input "Tiffany"
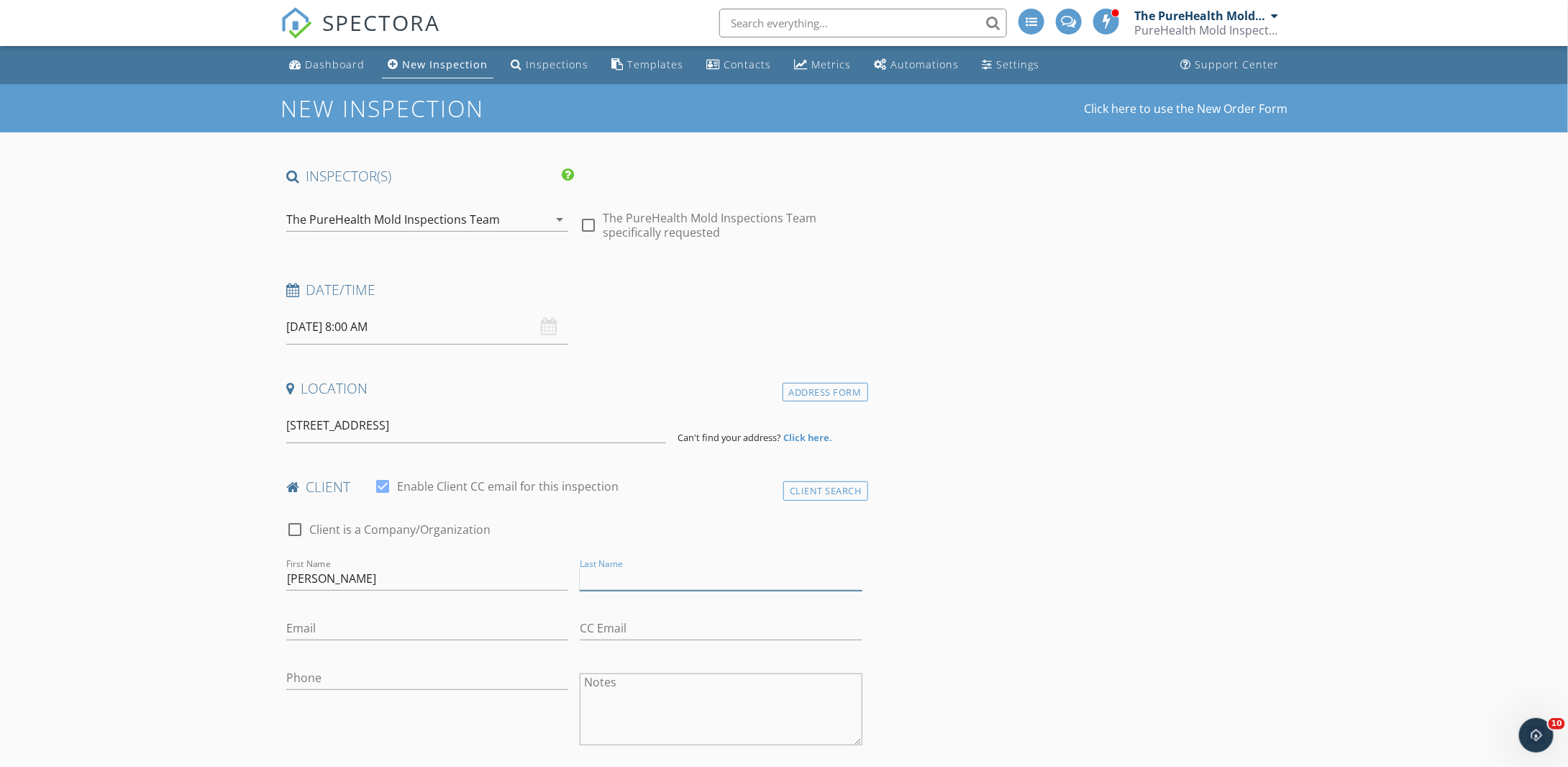
click at [631, 585] on input "Last Name" at bounding box center [721, 579] width 282 height 24
paste input "Mennella"
type input "Mennella"
click at [418, 621] on input "Email" at bounding box center [427, 628] width 282 height 24
drag, startPoint x: 375, startPoint y: 628, endPoint x: 259, endPoint y: 635, distance: 116.2
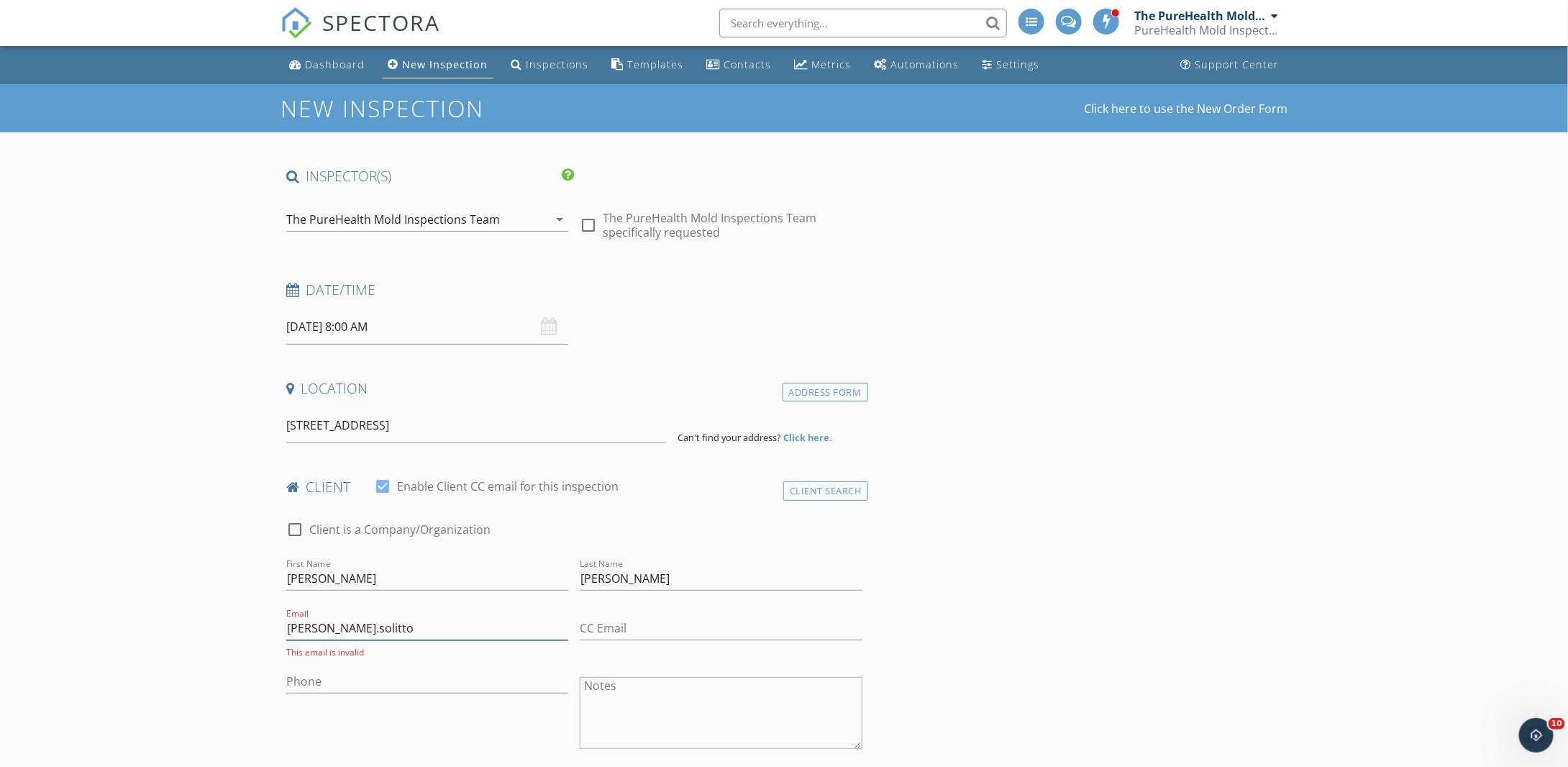
paste input "Tiffany.Sollitto@gmail.com"
type input "Tiffany.Sollitto@gmail.com"
click at [348, 674] on input "Phone" at bounding box center [427, 678] width 282 height 24
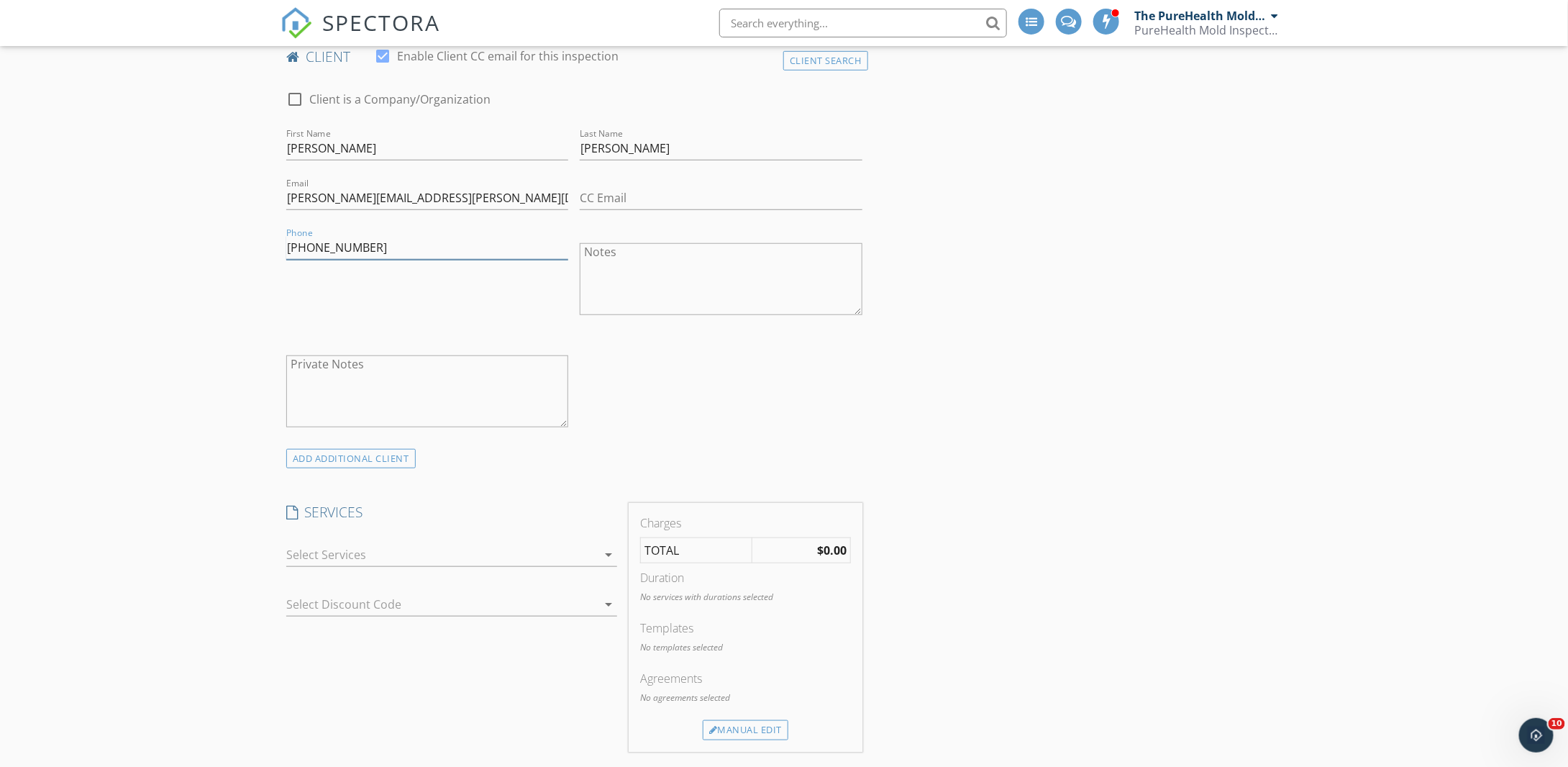
type input "407-496-1991"
click at [421, 555] on div at bounding box center [441, 555] width 311 height 23
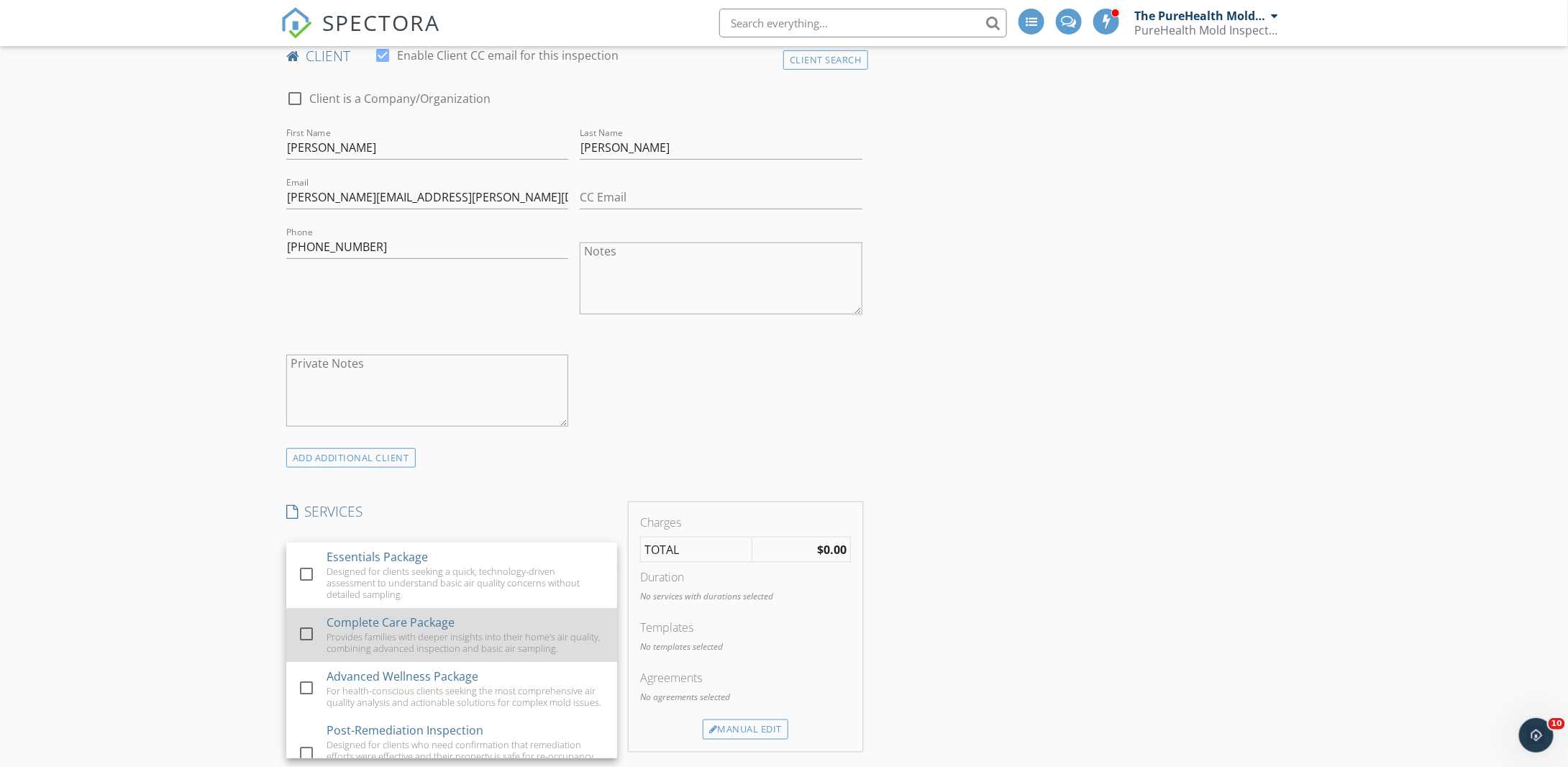
click at [405, 624] on div "Complete Care Package" at bounding box center [390, 622] width 128 height 17
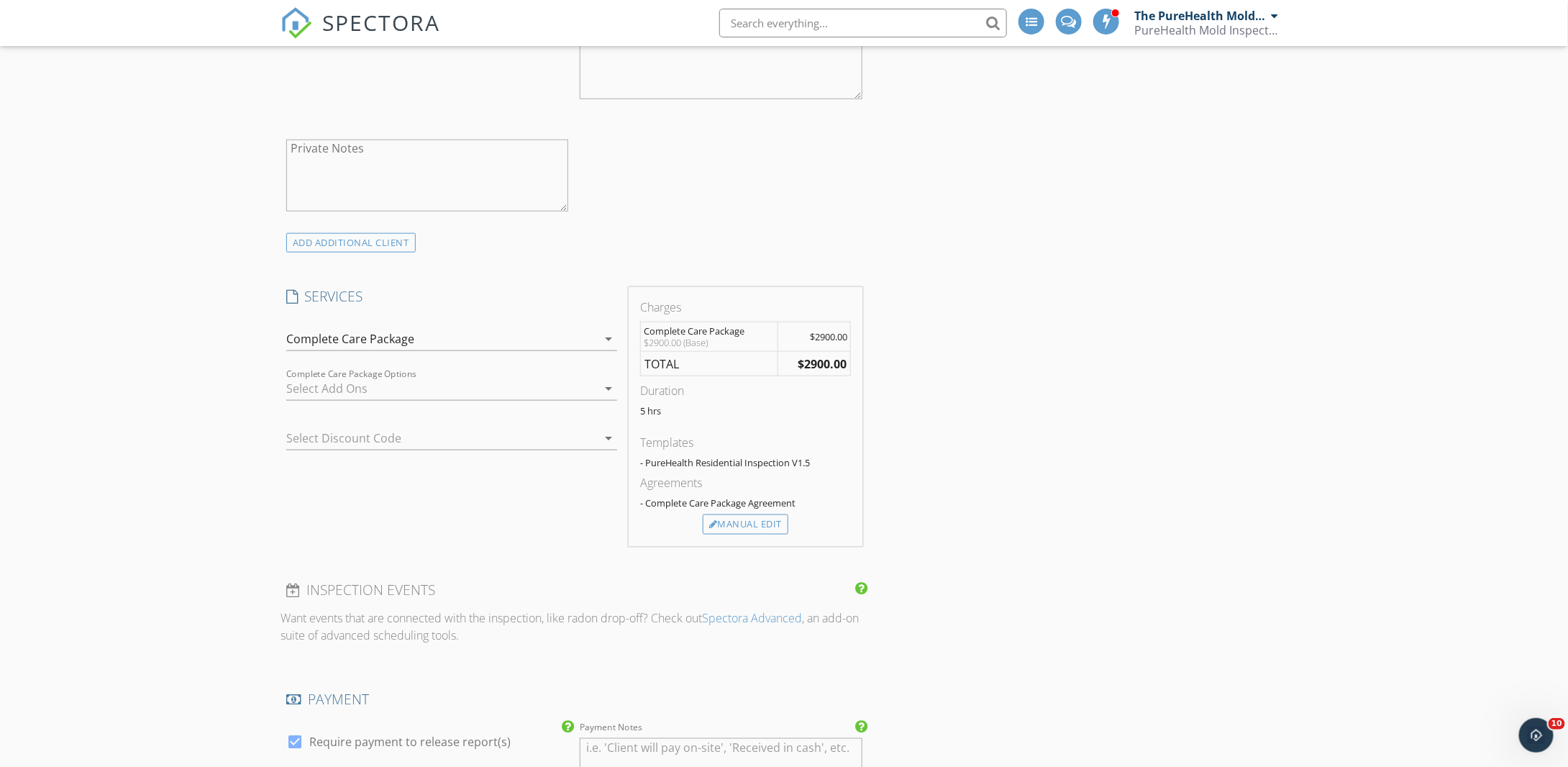
scroll to position [647, 0]
click at [388, 391] on div at bounding box center [441, 388] width 311 height 23
click at [201, 416] on div "New Inspection Click here to use the New Order Form INSPECTOR(S) check_box The …" at bounding box center [784, 602] width 1568 height 2330
click at [295, 438] on div at bounding box center [431, 438] width 291 height 23
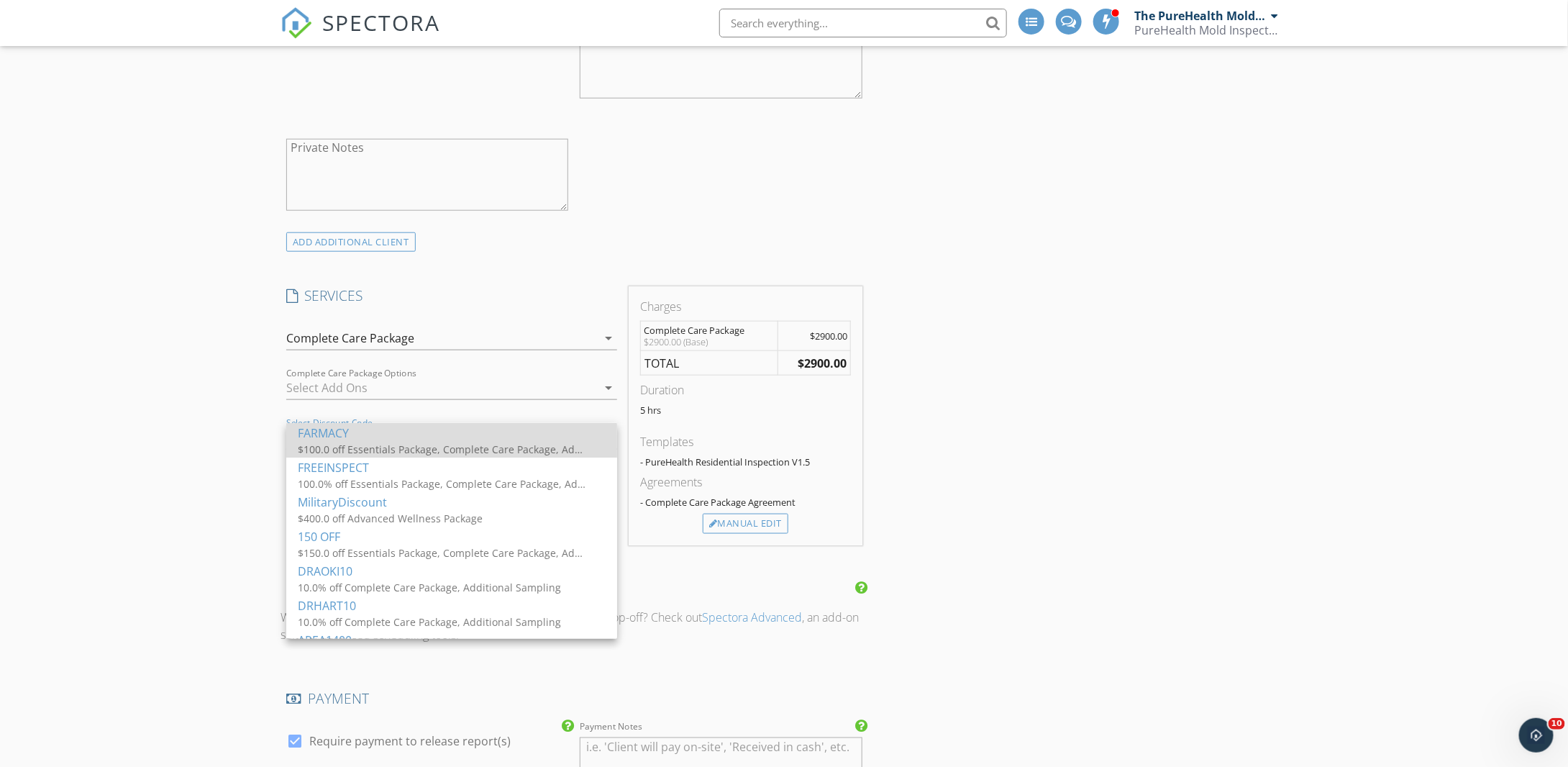
click at [302, 443] on div "$100.0 off Essentials Package, Complete Care Package, Advanced Wellness Package…" at bounding box center [441, 449] width 288 height 15
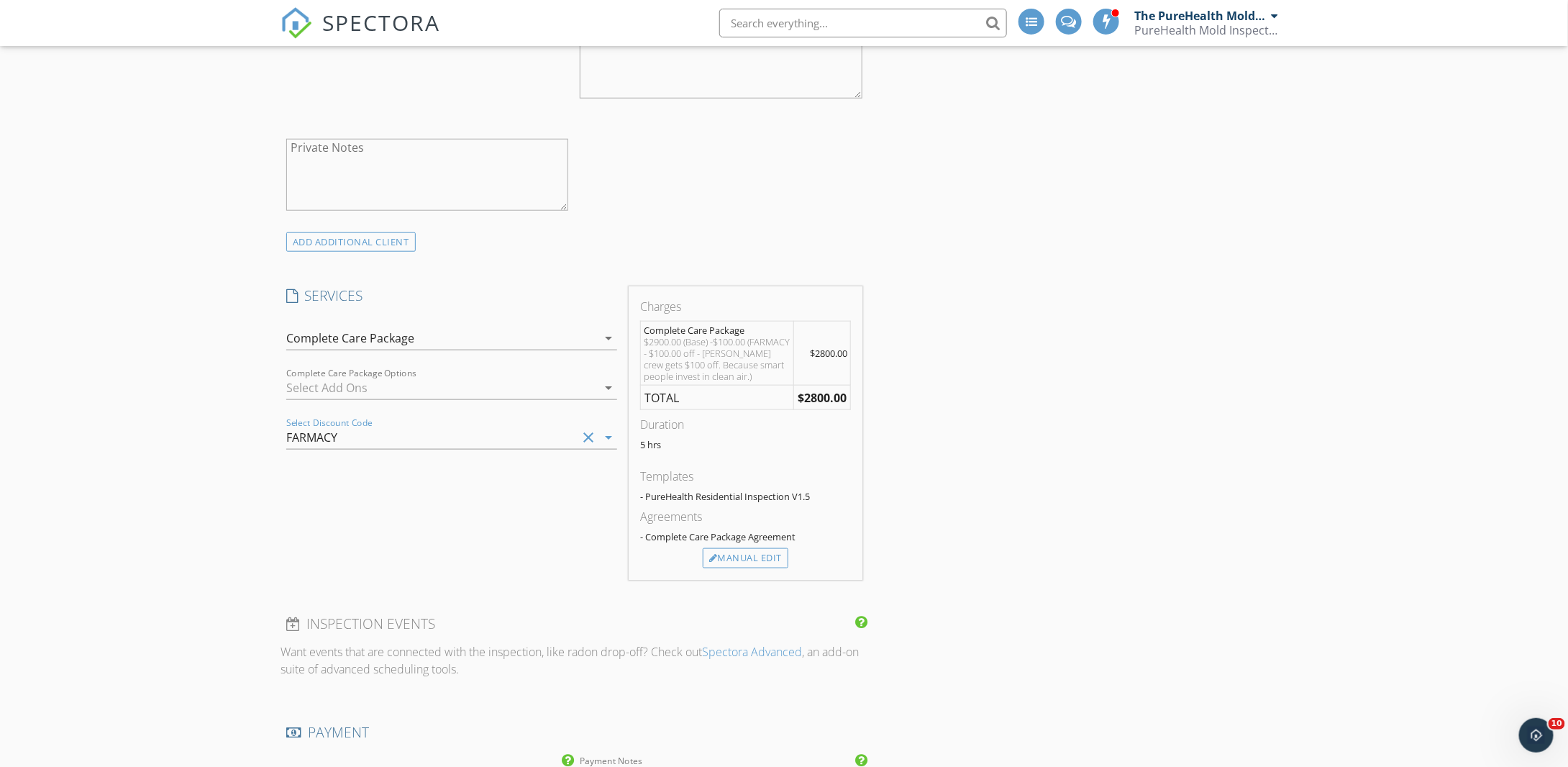
click at [326, 391] on div at bounding box center [441, 388] width 311 height 23
click at [224, 399] on div "New Inspection Click here to use the New Order Form INSPECTOR(S) check_box The …" at bounding box center [784, 619] width 1568 height 2365
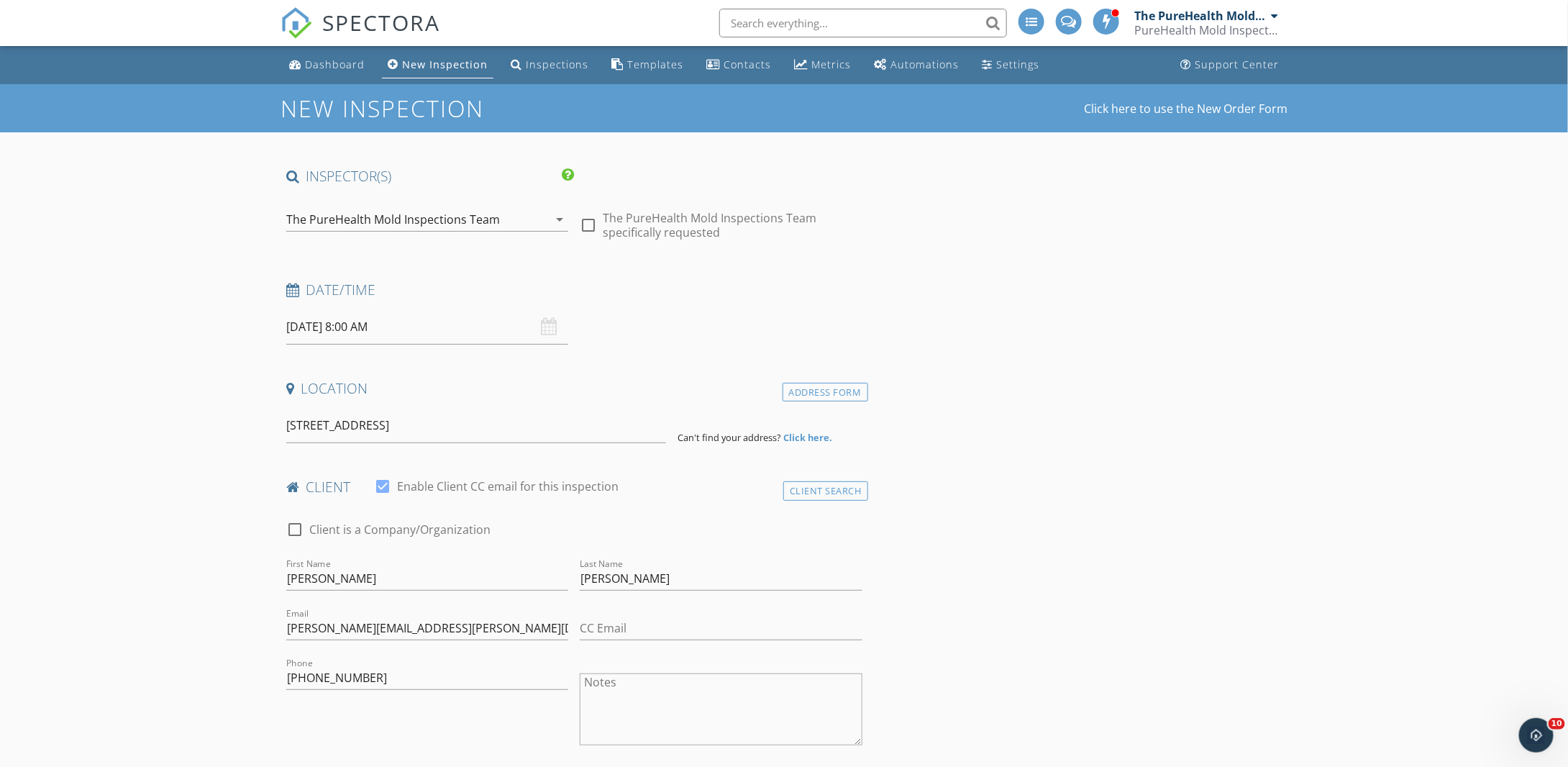
scroll to position [0, 0]
click at [551, 429] on input "135 Saint Marks Lane Islip, NY 11751" at bounding box center [476, 426] width 380 height 35
type input "135 Saint Marks Lane, Islip, NY 11751, USA"
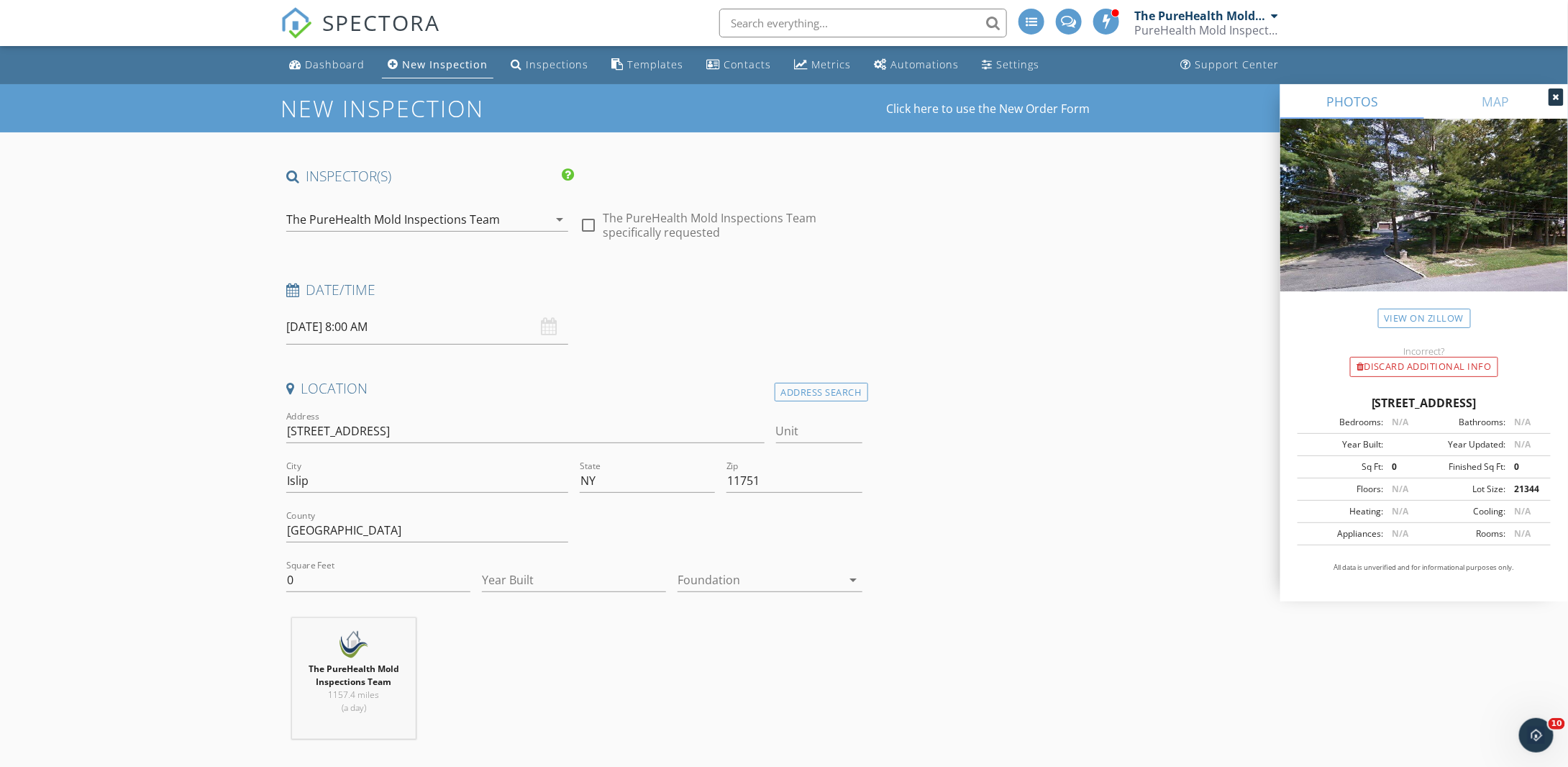
click at [717, 581] on div at bounding box center [759, 580] width 164 height 23
click at [714, 622] on div "Basement" at bounding box center [770, 618] width 161 height 17
click at [332, 589] on input "0" at bounding box center [378, 580] width 184 height 24
type textarea "0"
drag, startPoint x: 334, startPoint y: 585, endPoint x: 99, endPoint y: 596, distance: 235.3
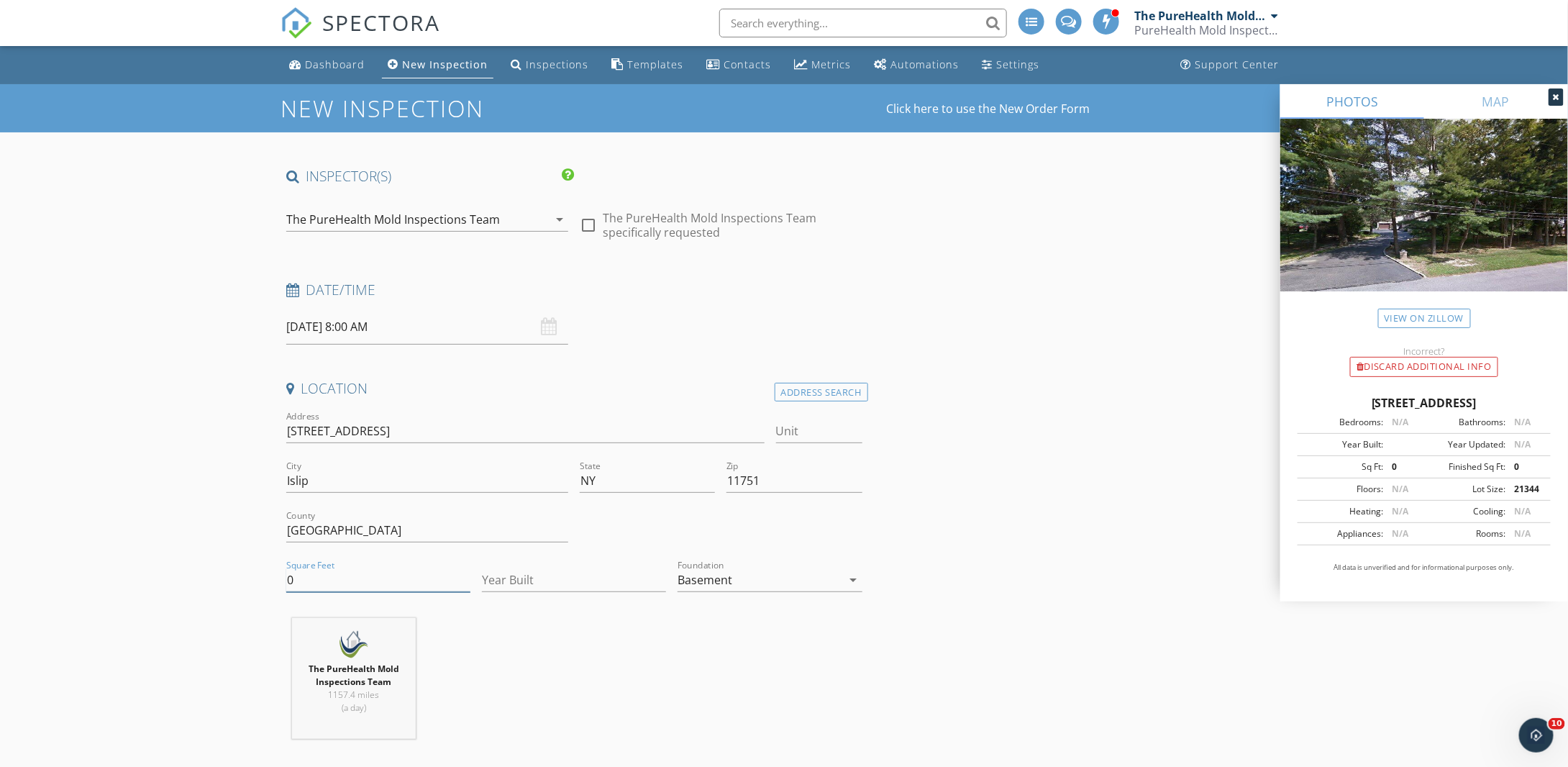
type input "2900"
click at [724, 648] on div "The PureHealth Mold Inspections Team 1157.4 miles (a day)" at bounding box center [574, 685] width 588 height 133
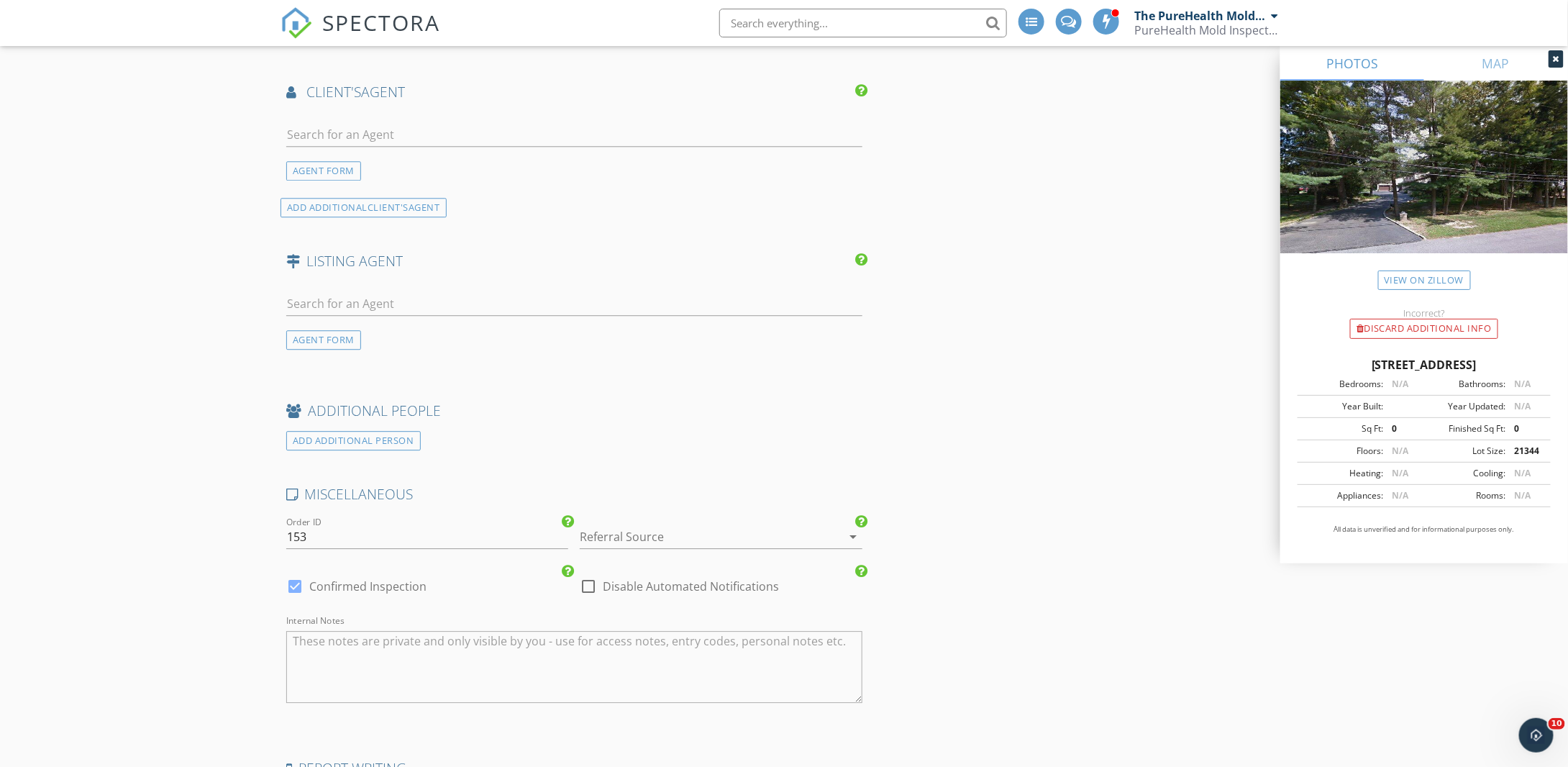
scroll to position [1796, 0]
click at [692, 524] on div at bounding box center [700, 535] width 242 height 23
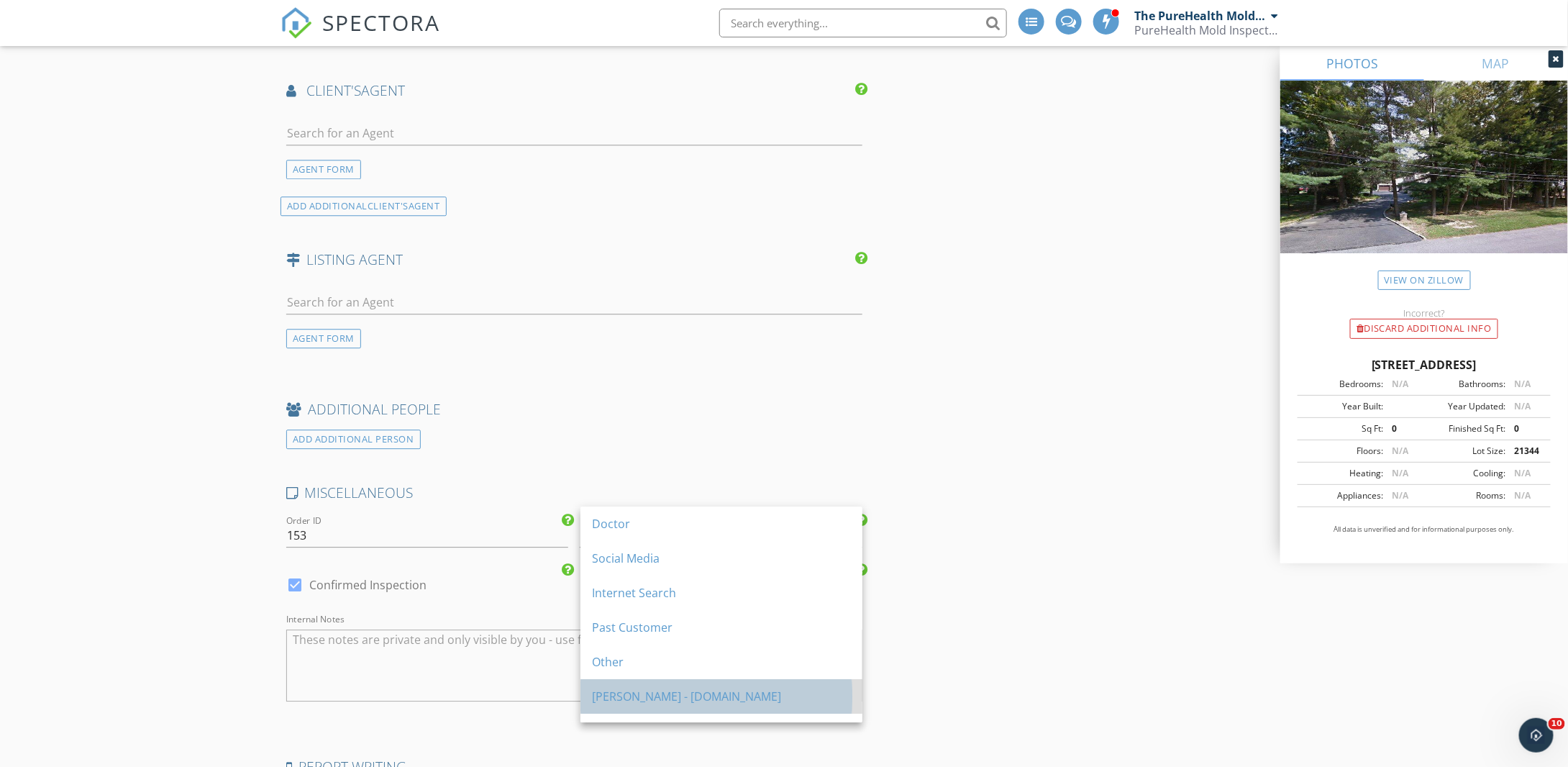
click at [668, 702] on div "Matt Kelly - Farmacy.Com" at bounding box center [721, 696] width 259 height 17
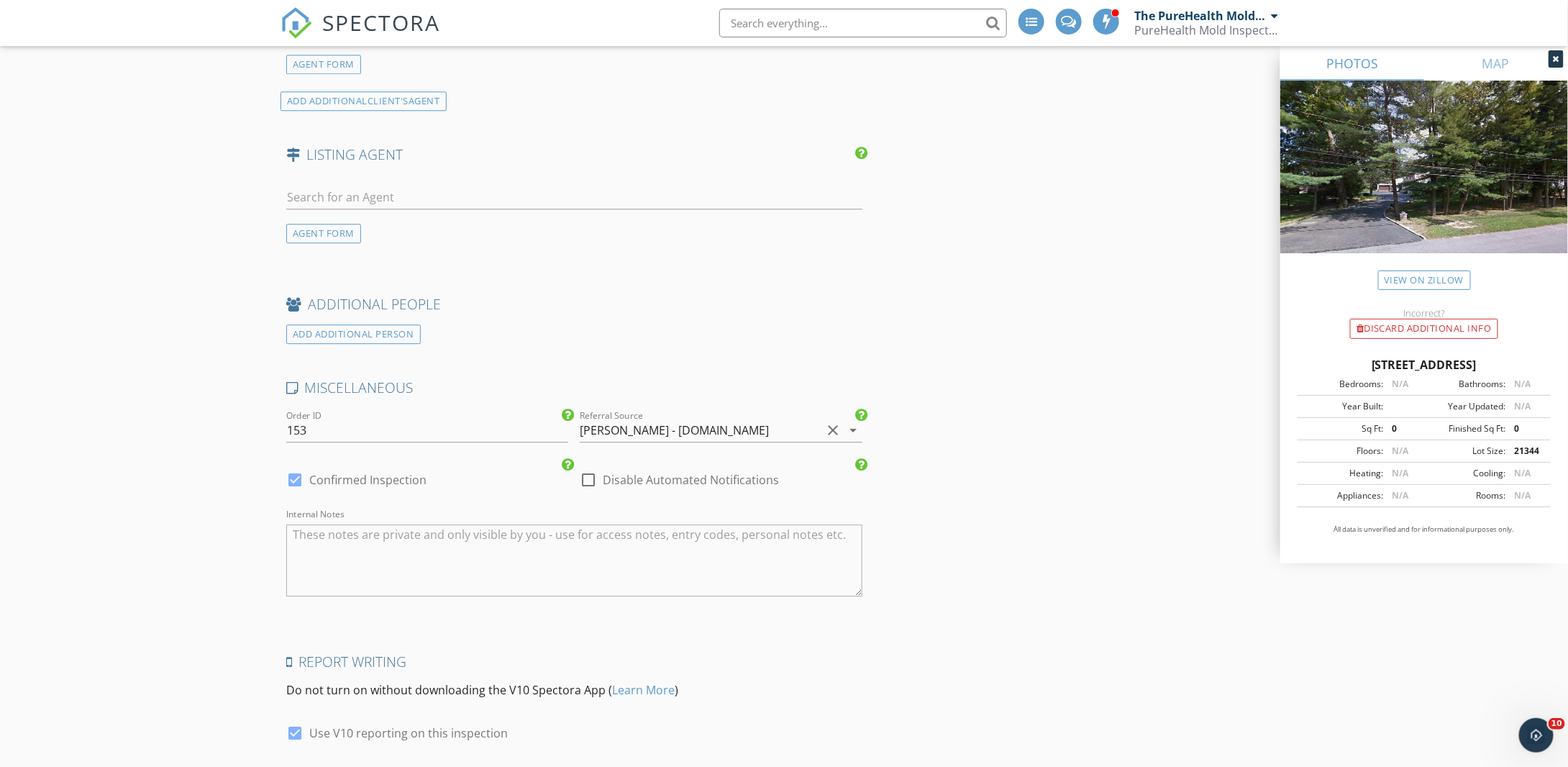
scroll to position [1994, 0]
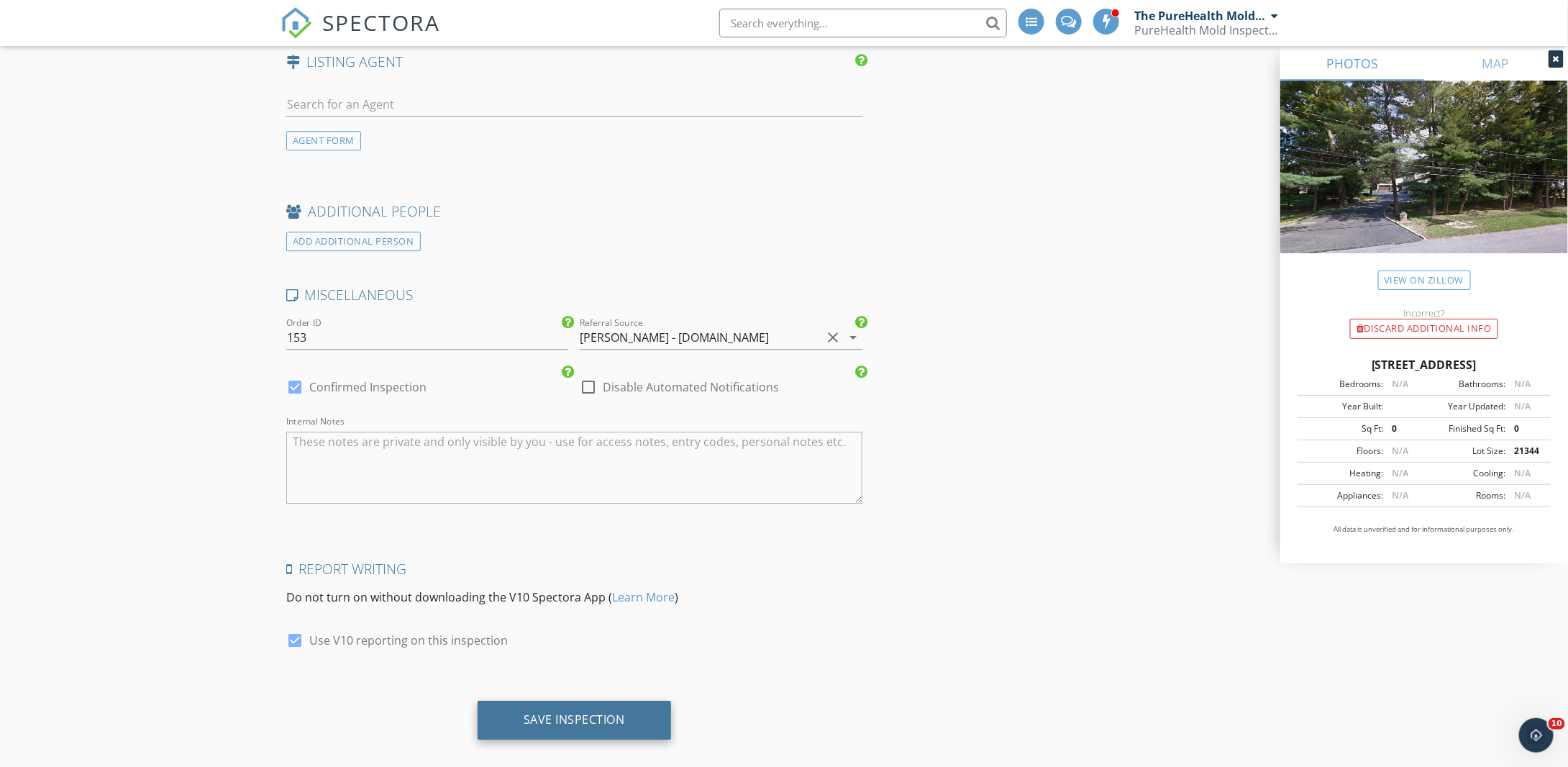
click at [562, 713] on div "Save Inspection" at bounding box center [574, 719] width 101 height 14
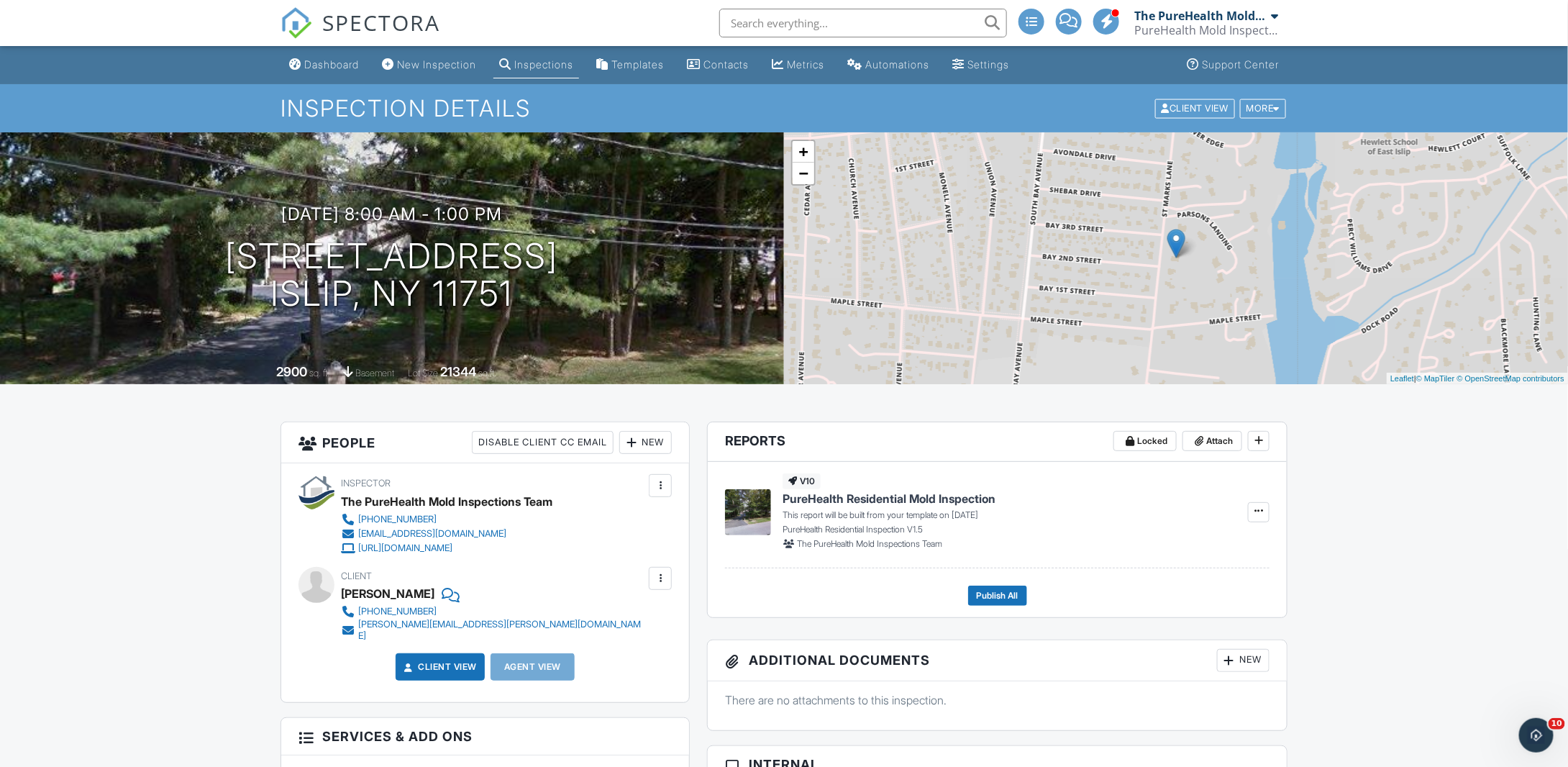
click at [330, 60] on div "Dashboard" at bounding box center [331, 64] width 54 height 12
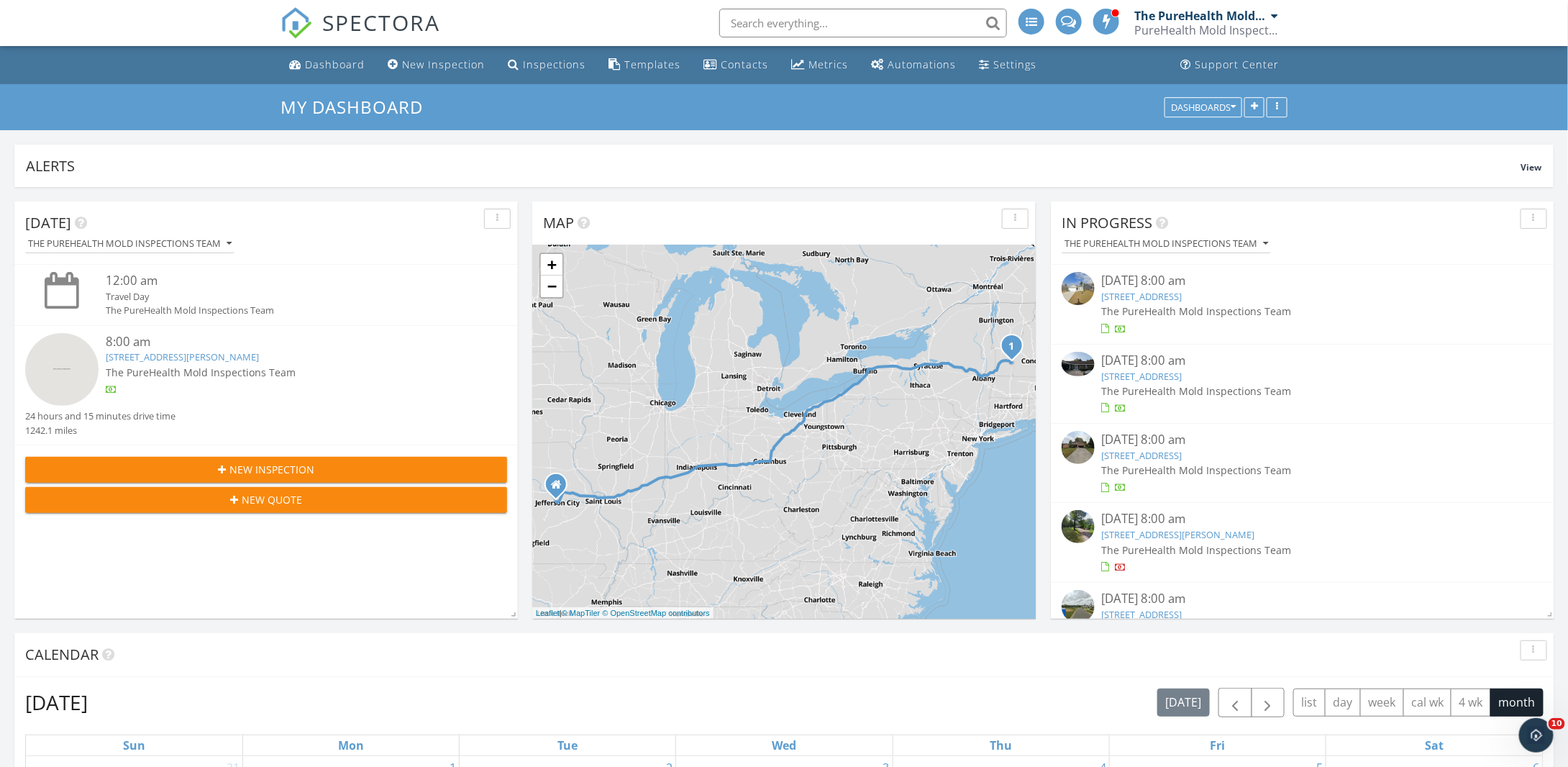
click at [811, 14] on input "text" at bounding box center [863, 22] width 288 height 29
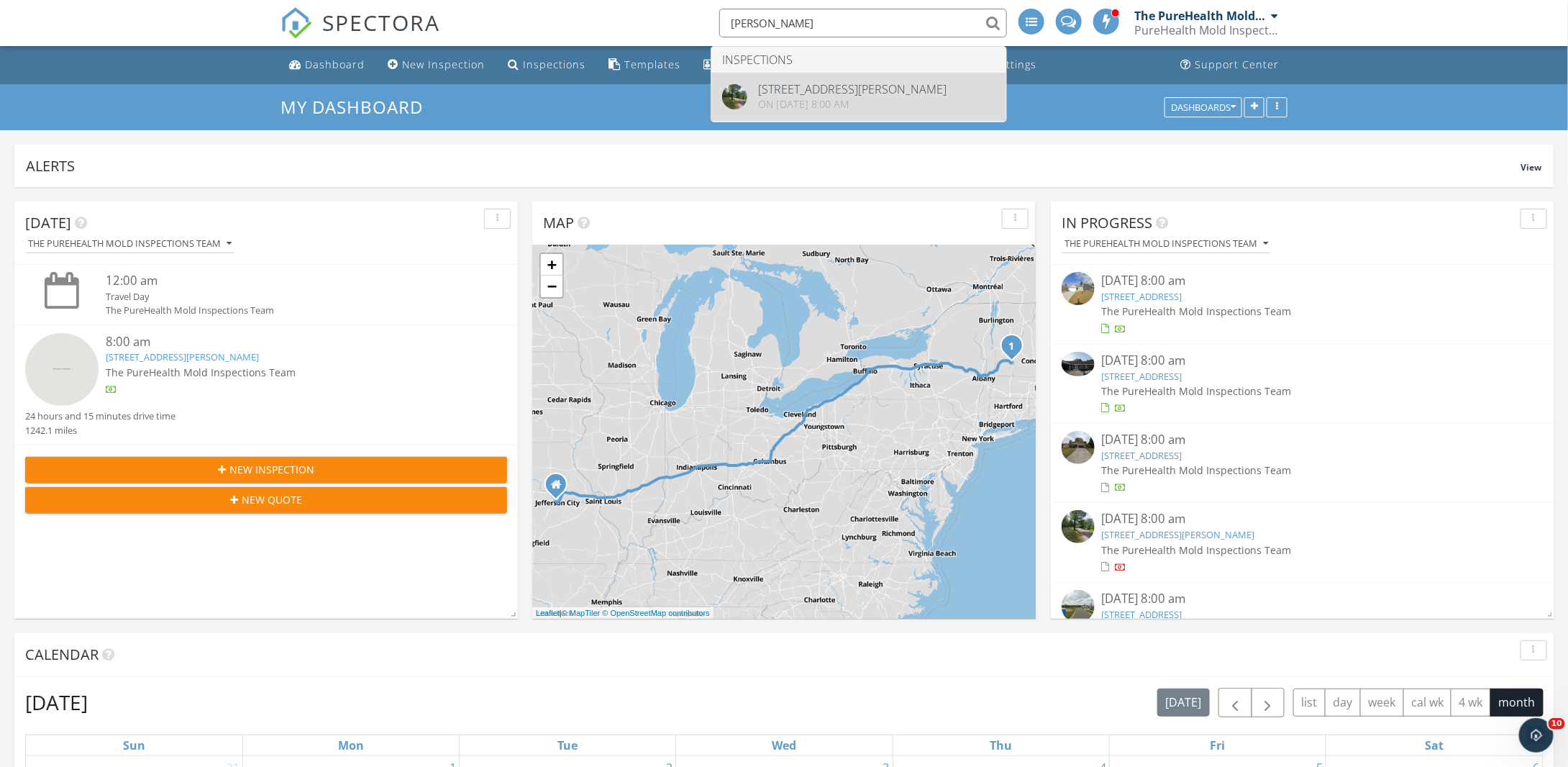
type input "[PERSON_NAME]"
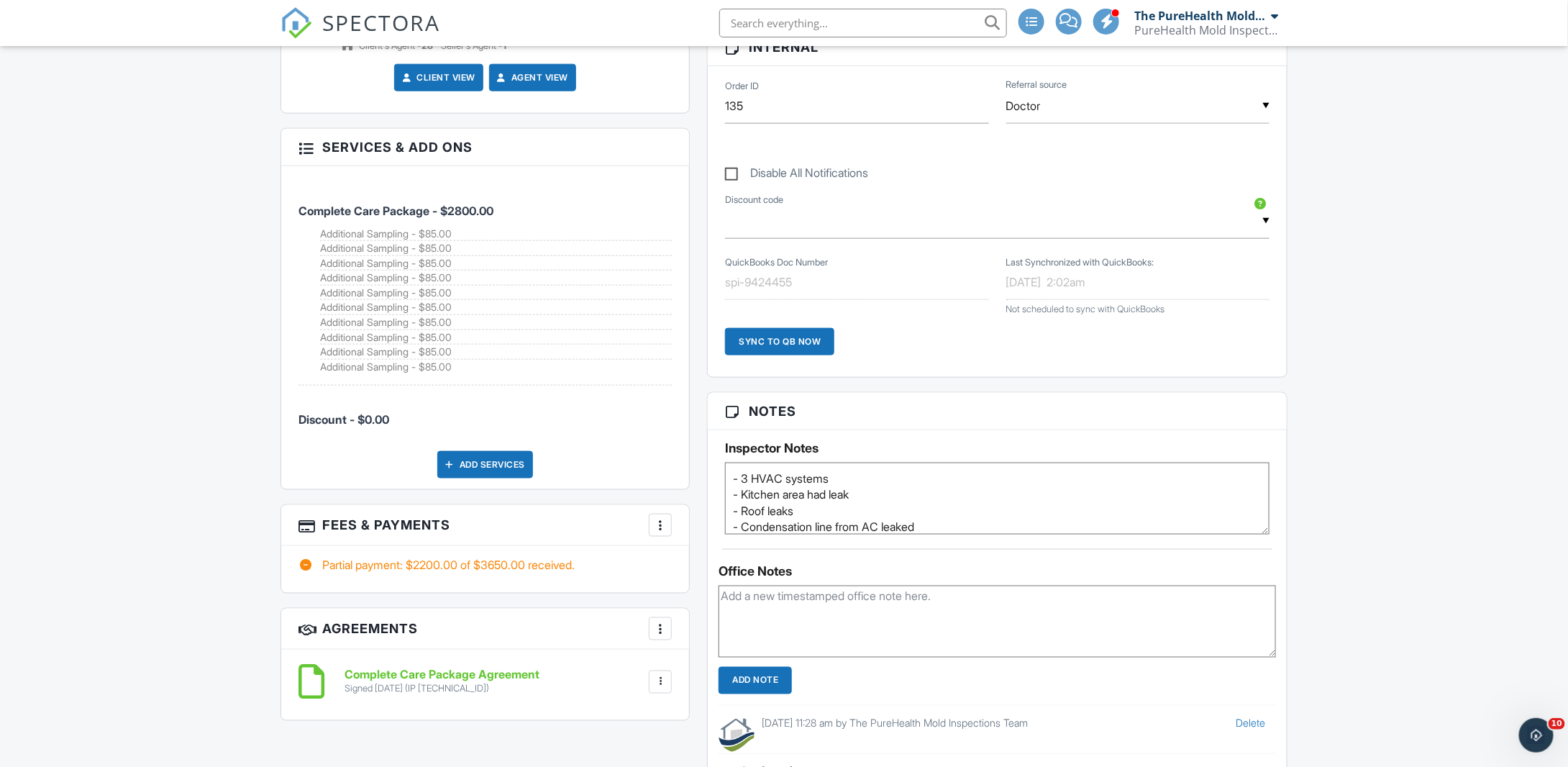
scroll to position [718, 0]
click at [669, 513] on div "More" at bounding box center [660, 525] width 23 height 23
click at [725, 638] on li "View Invoice" at bounding box center [733, 641] width 150 height 36
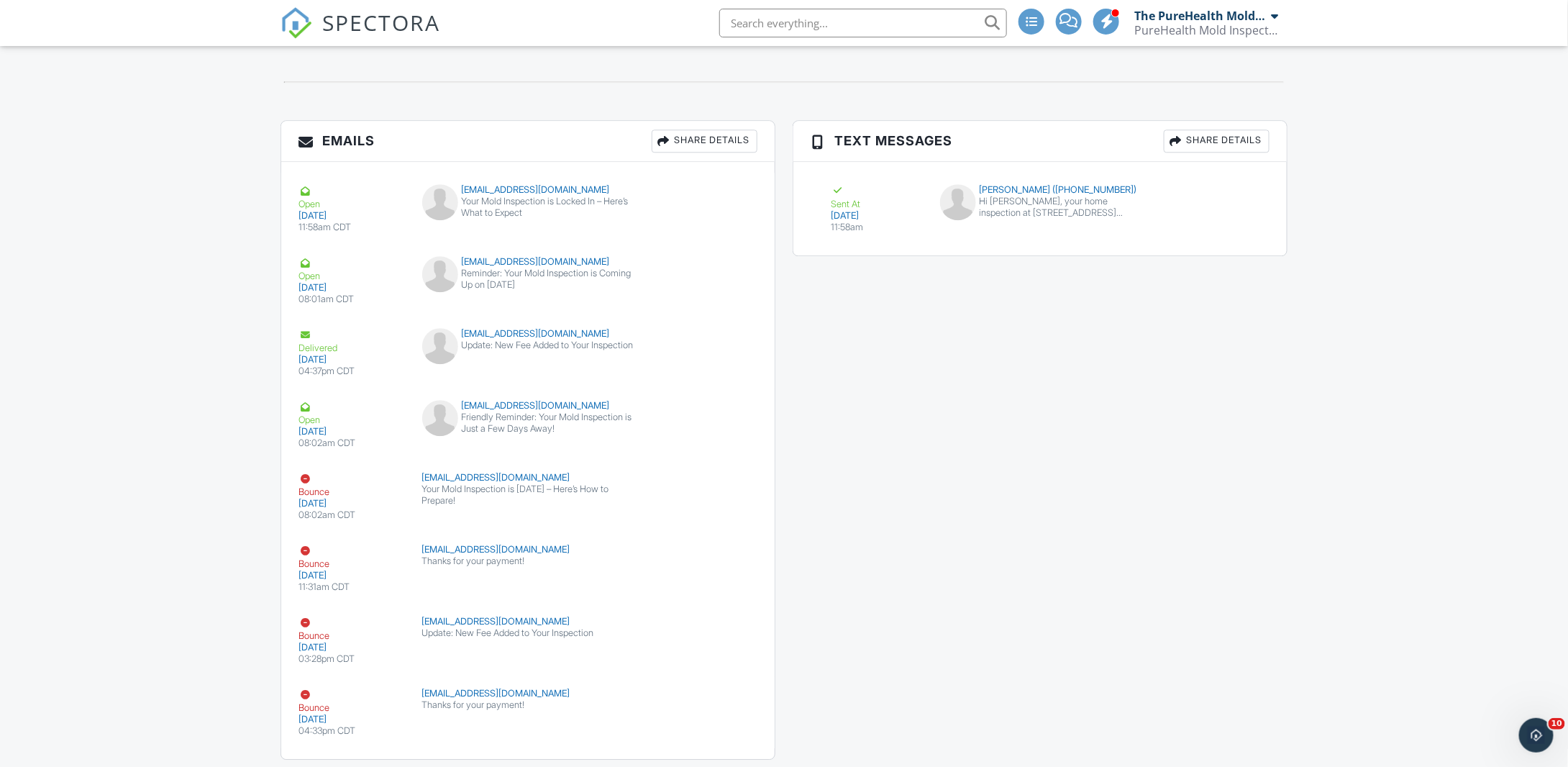
scroll to position [1845, 0]
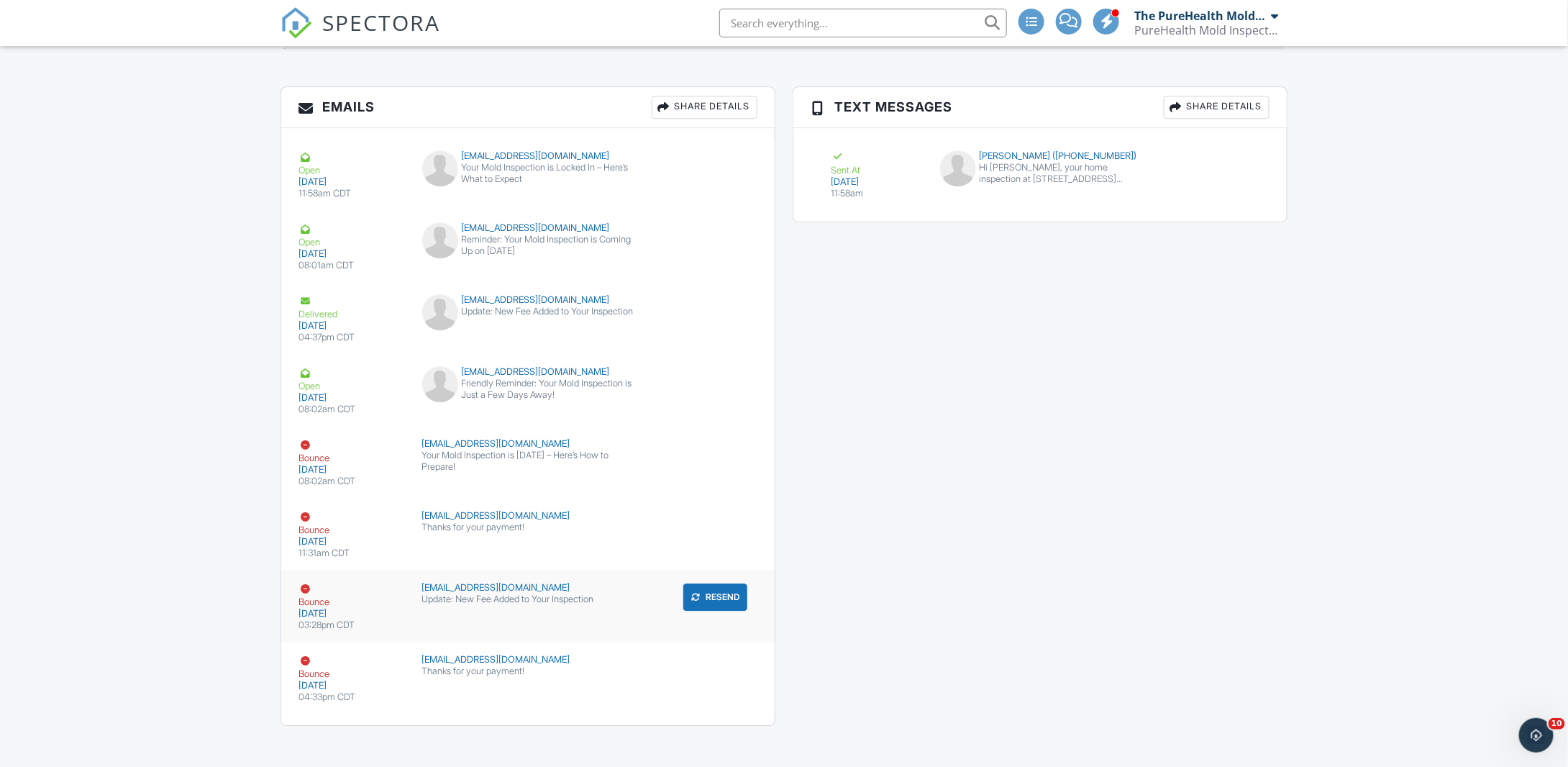
click at [720, 587] on button "Resend" at bounding box center [716, 597] width 64 height 27
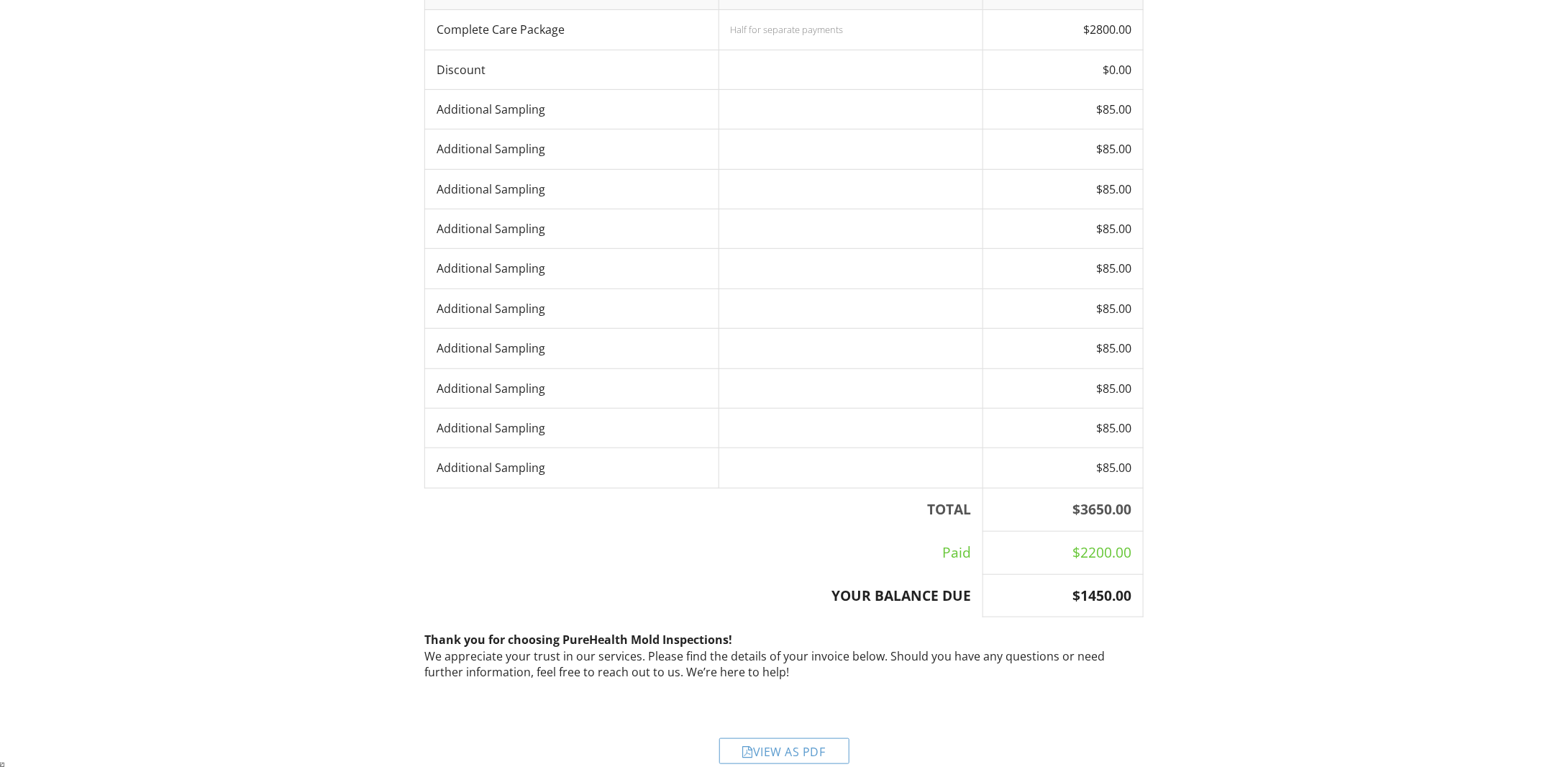
scroll to position [314, 0]
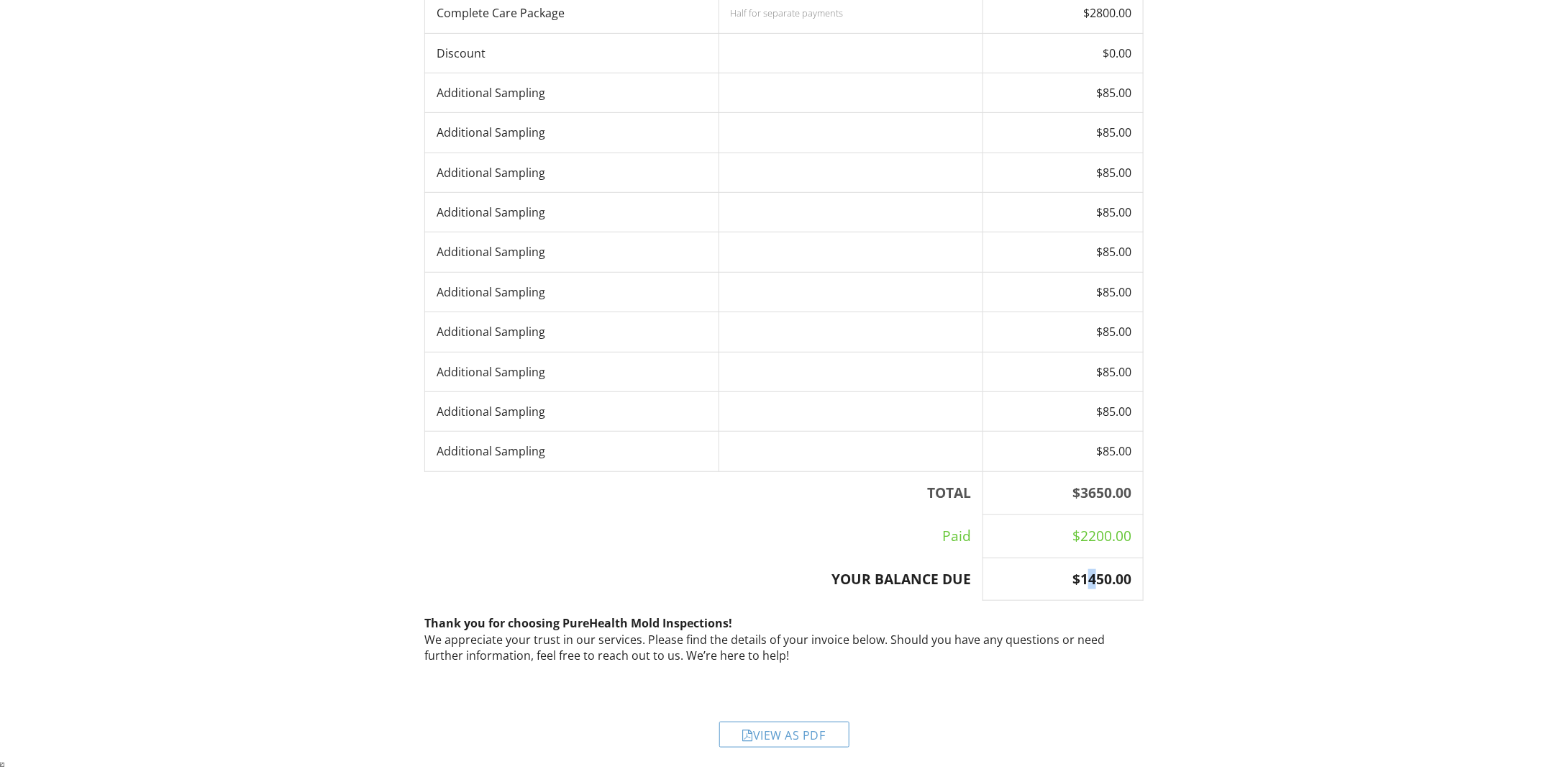
drag, startPoint x: 1086, startPoint y: 573, endPoint x: 1096, endPoint y: 572, distance: 10.0
type textarea "4"
click at [1096, 572] on th "$1450.00" at bounding box center [1063, 579] width 161 height 43
click at [1129, 576] on th "$1450.00" at bounding box center [1063, 579] width 161 height 43
drag, startPoint x: 1080, startPoint y: 571, endPoint x: 1098, endPoint y: 576, distance: 18.7
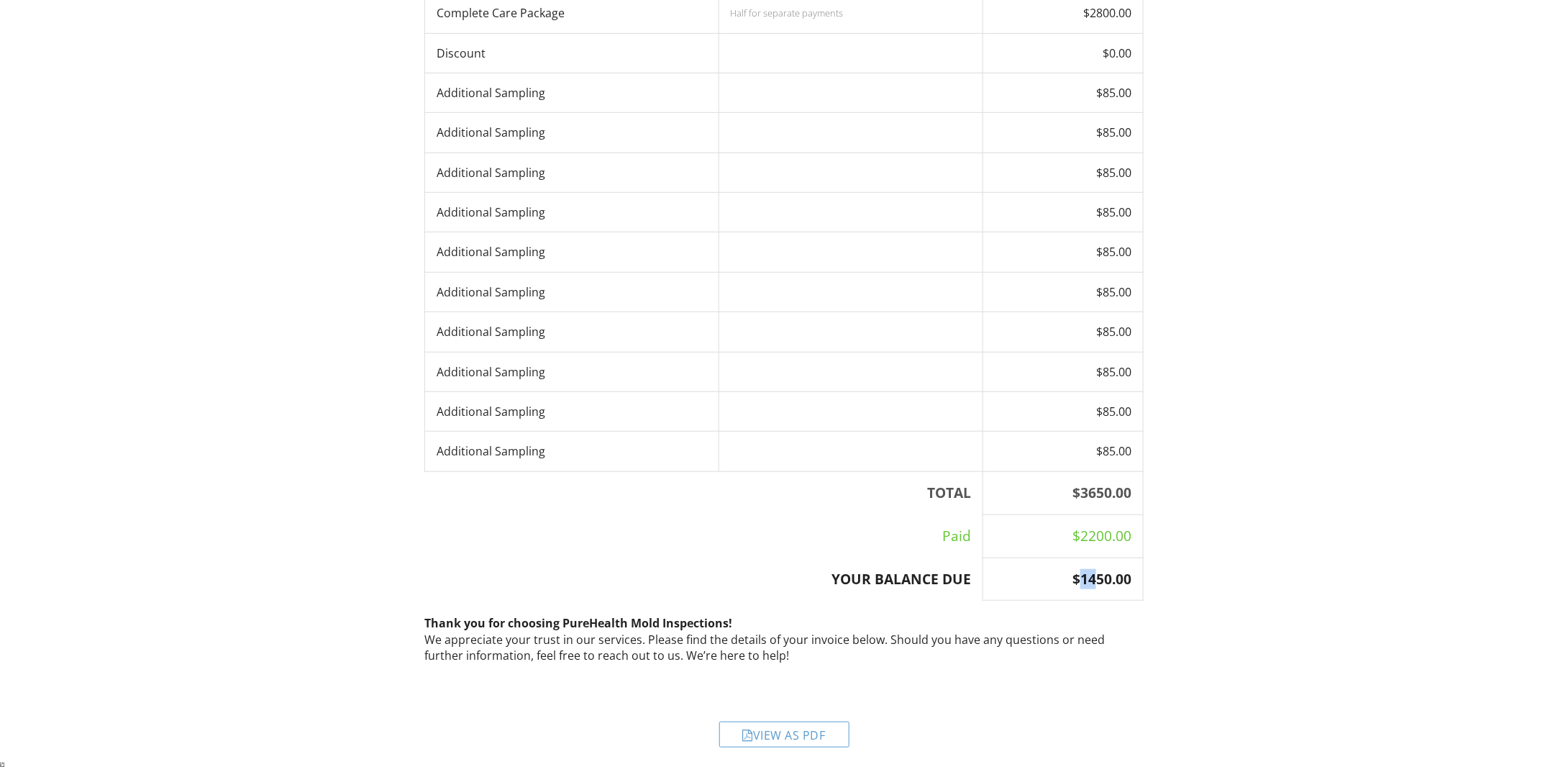
click at [1096, 575] on th "$1450.00" at bounding box center [1063, 579] width 161 height 43
click at [1105, 576] on th "$1450.00" at bounding box center [1063, 579] width 161 height 43
click at [1106, 575] on th "$1450.00" at bounding box center [1063, 579] width 161 height 43
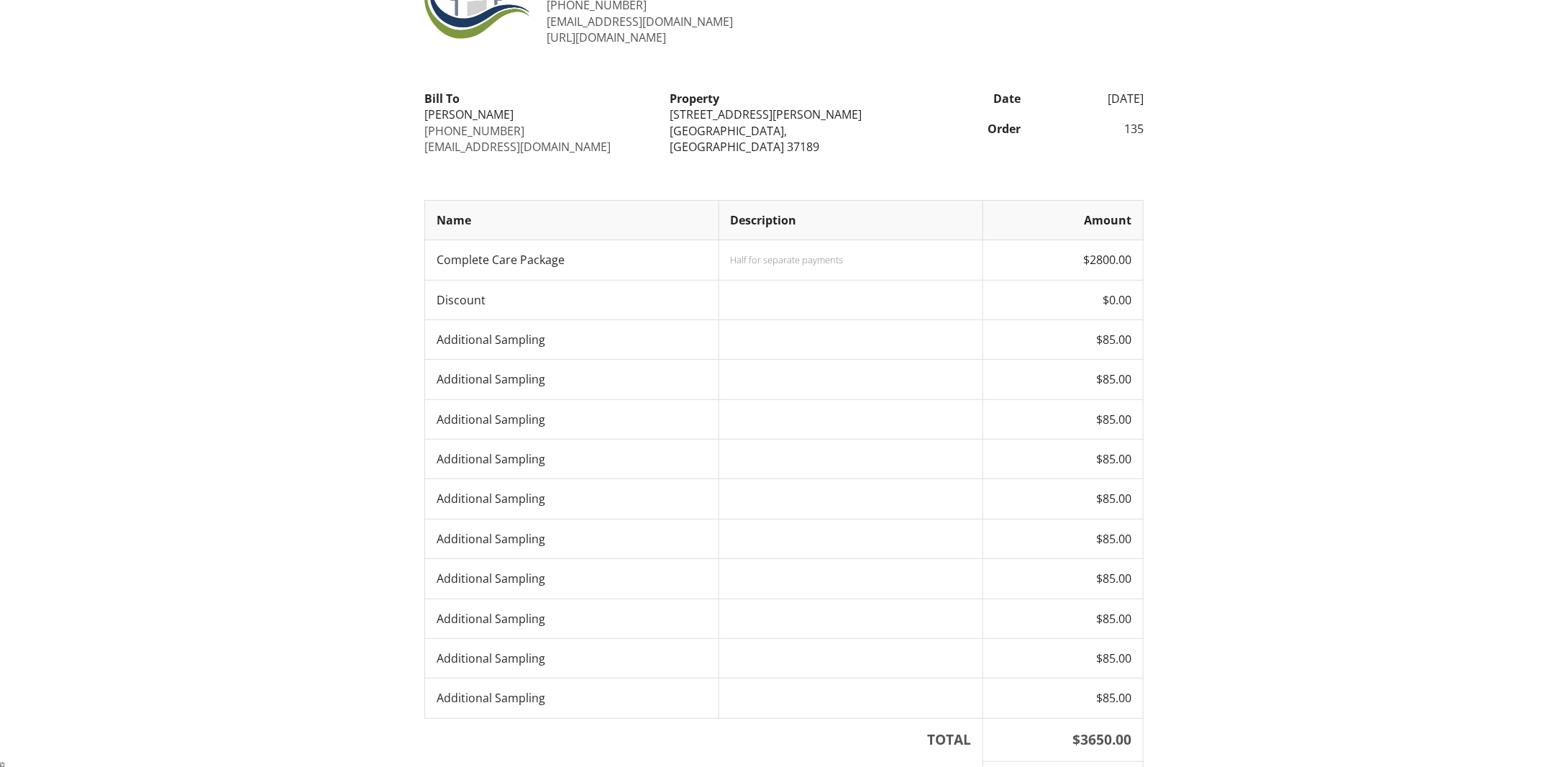
scroll to position [0, 0]
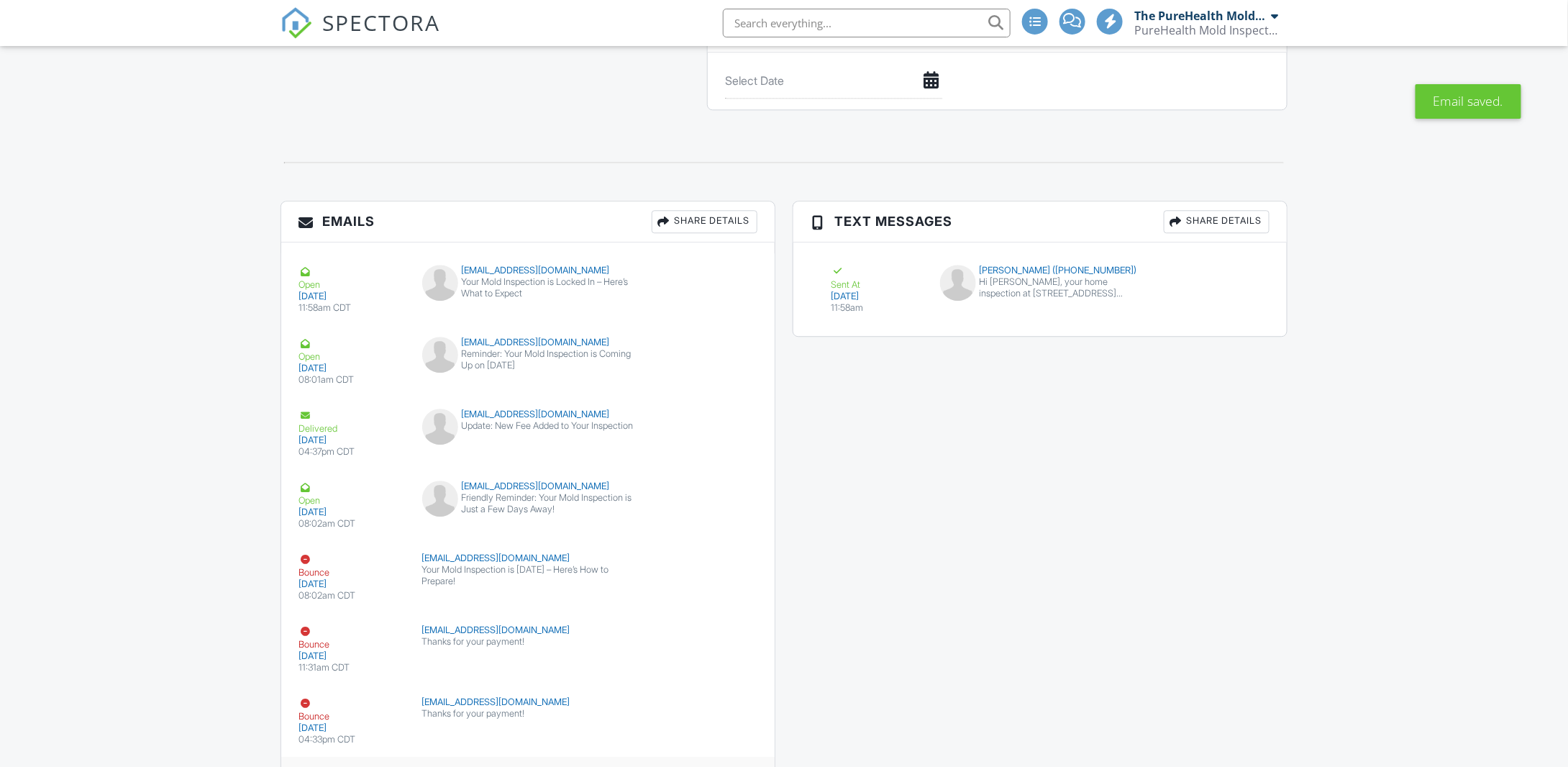
scroll to position [1731, 0]
click at [735, 662] on div "Bounce 09/18/2025 11:31am CDT salonfam3@yahoo.com Thanks for your payment! Rese…" at bounding box center [528, 648] width 494 height 72
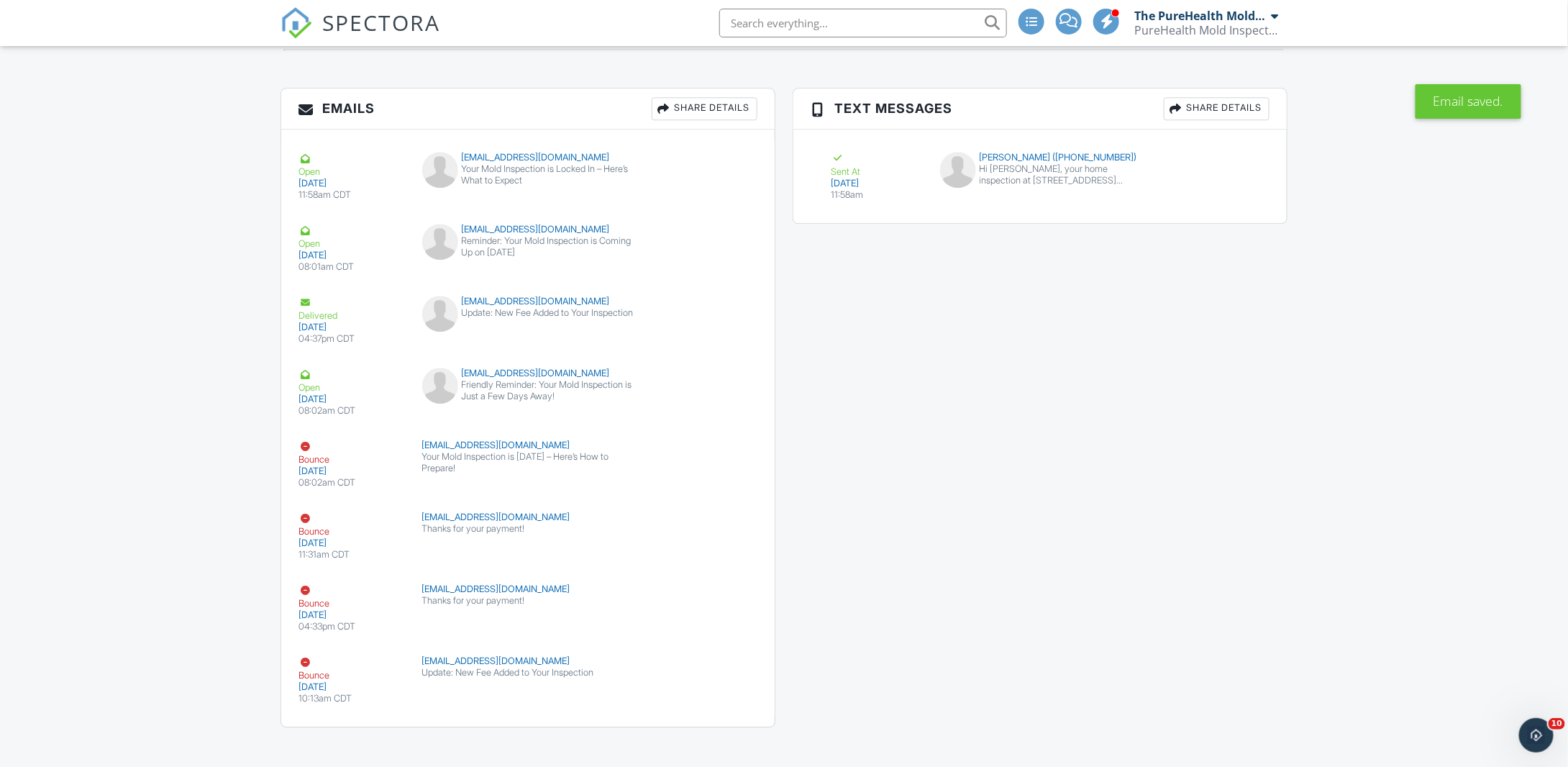
scroll to position [1845, 0]
click at [700, 662] on div "submit" at bounding box center [695, 669] width 14 height 14
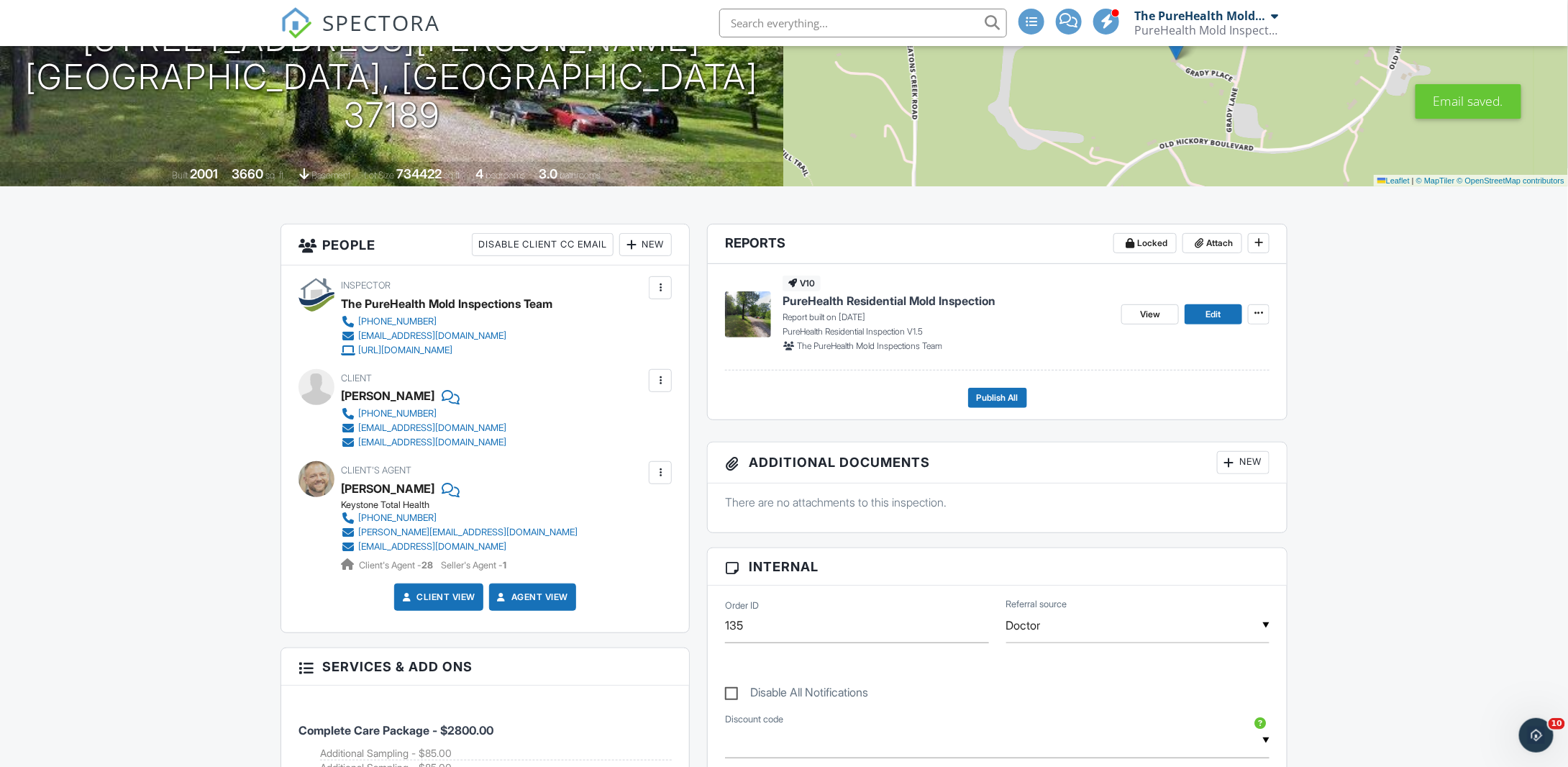
scroll to position [199, 0]
click at [1216, 313] on span "Edit" at bounding box center [1213, 313] width 15 height 14
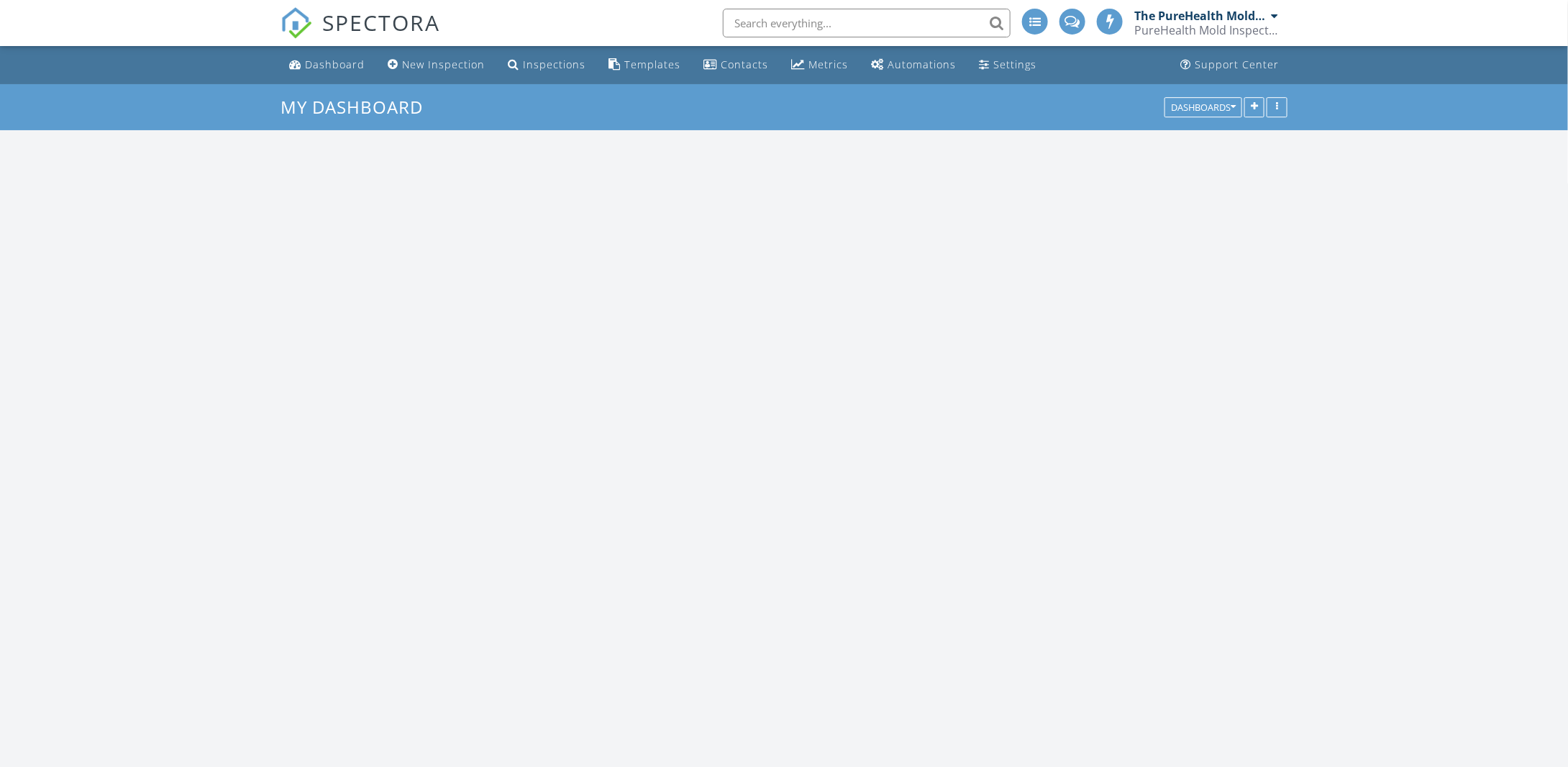
scroll to position [1332, 1591]
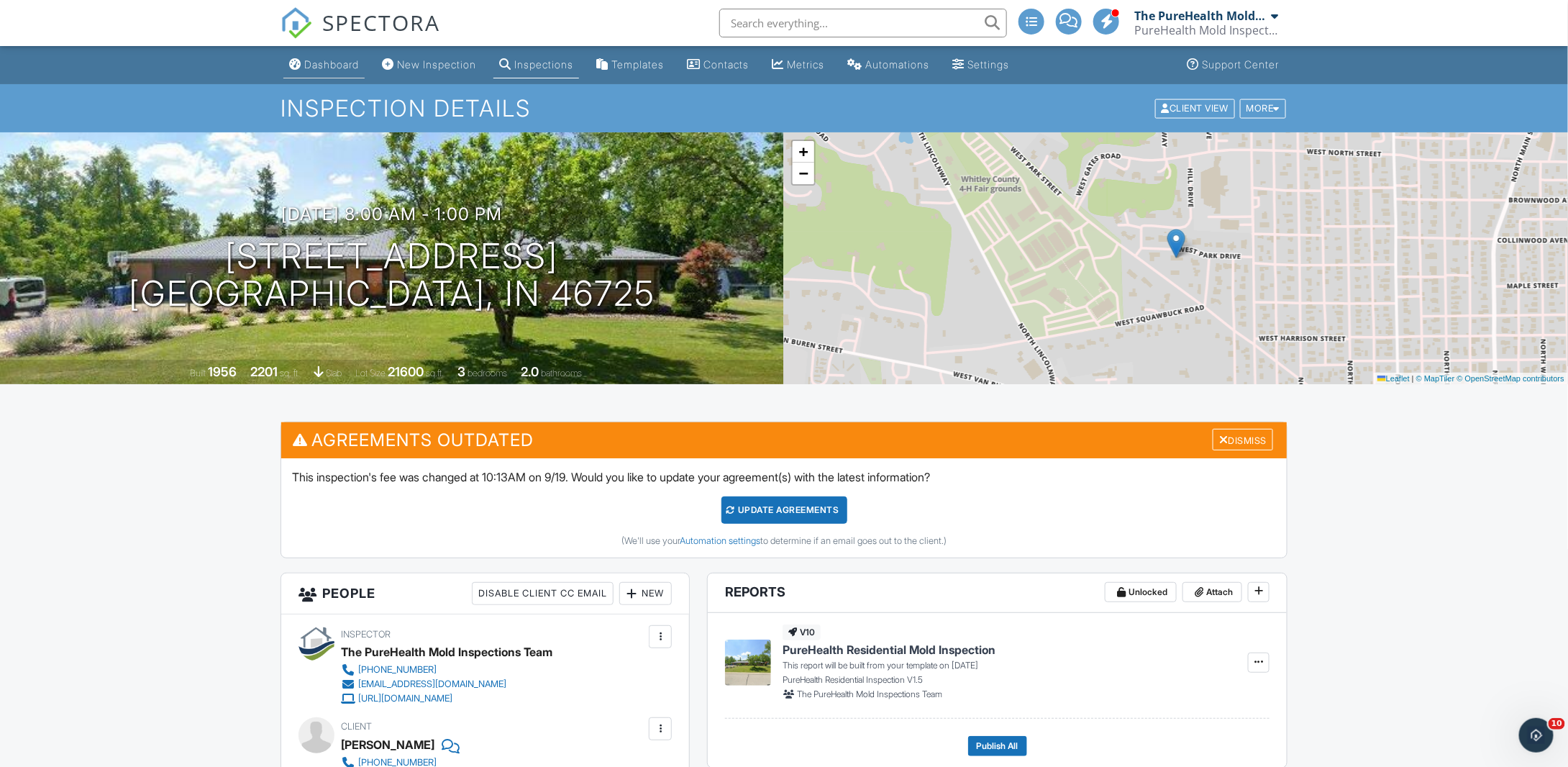
click at [326, 71] on link "Dashboard" at bounding box center [324, 65] width 82 height 26
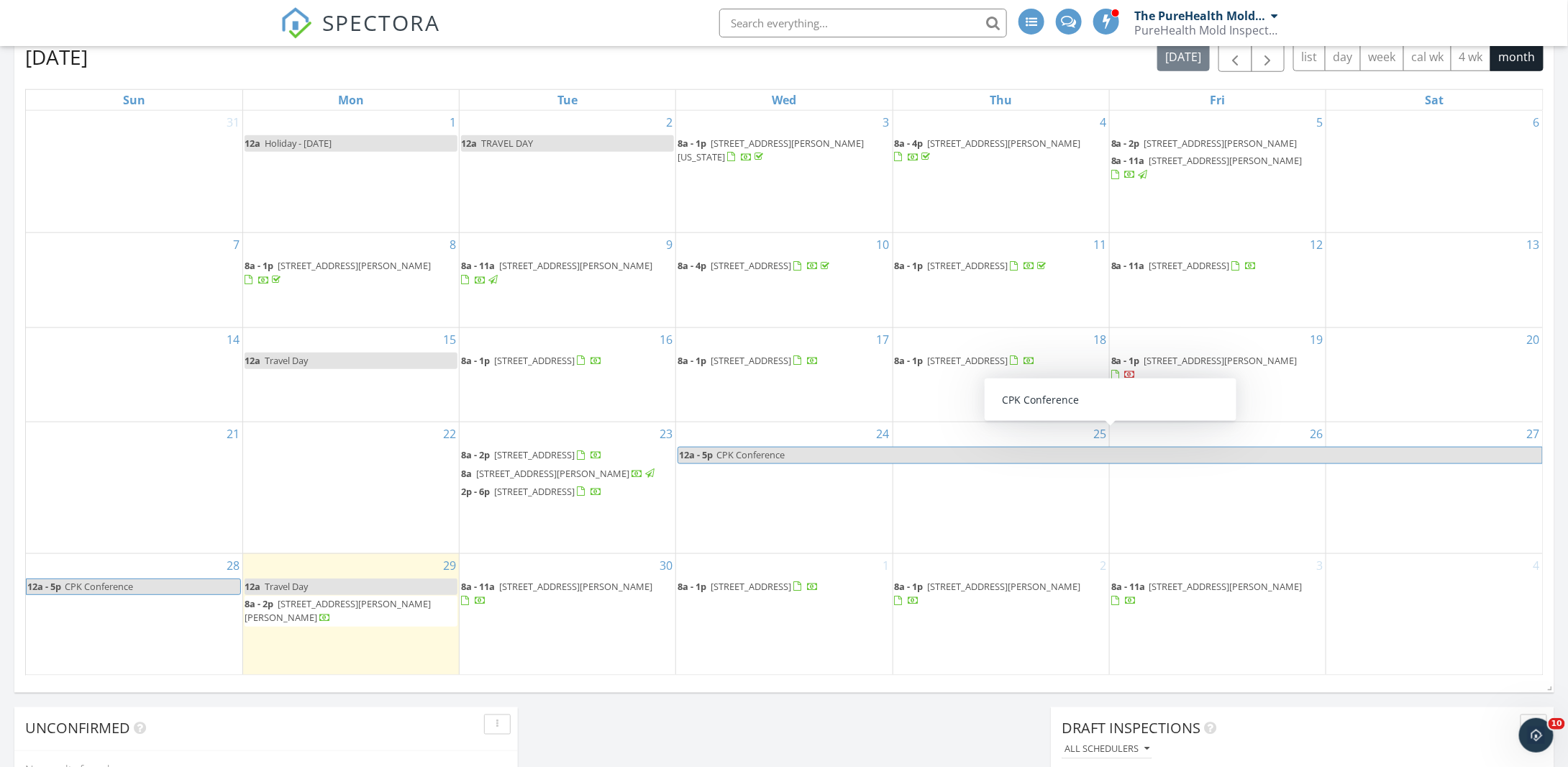
scroll to position [647, 0]
click at [1268, 64] on span "button" at bounding box center [1268, 56] width 17 height 17
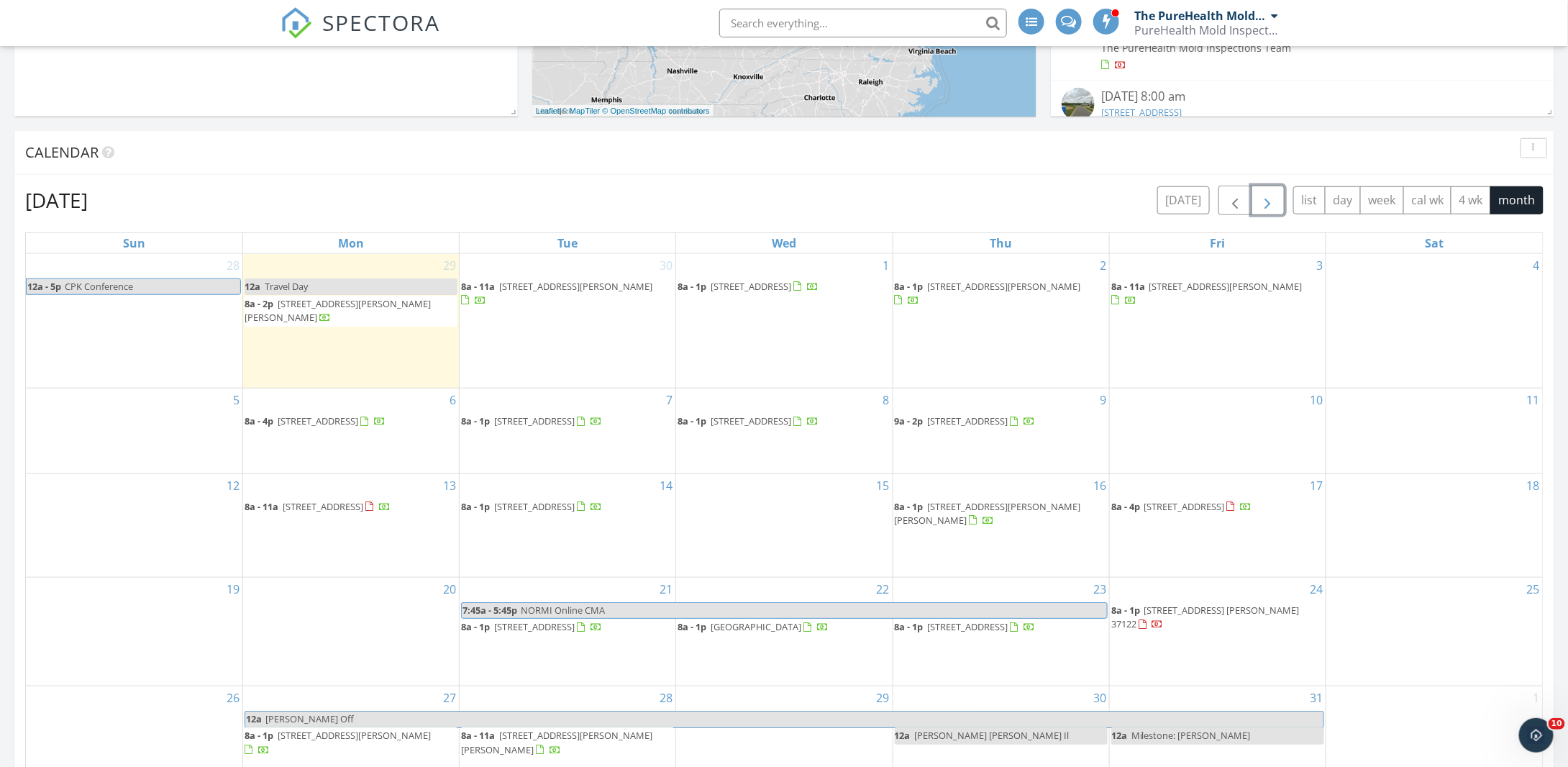
scroll to position [502, 0]
click at [784, 26] on input "text" at bounding box center [863, 22] width 288 height 29
click at [1239, 203] on span "button" at bounding box center [1235, 200] width 17 height 17
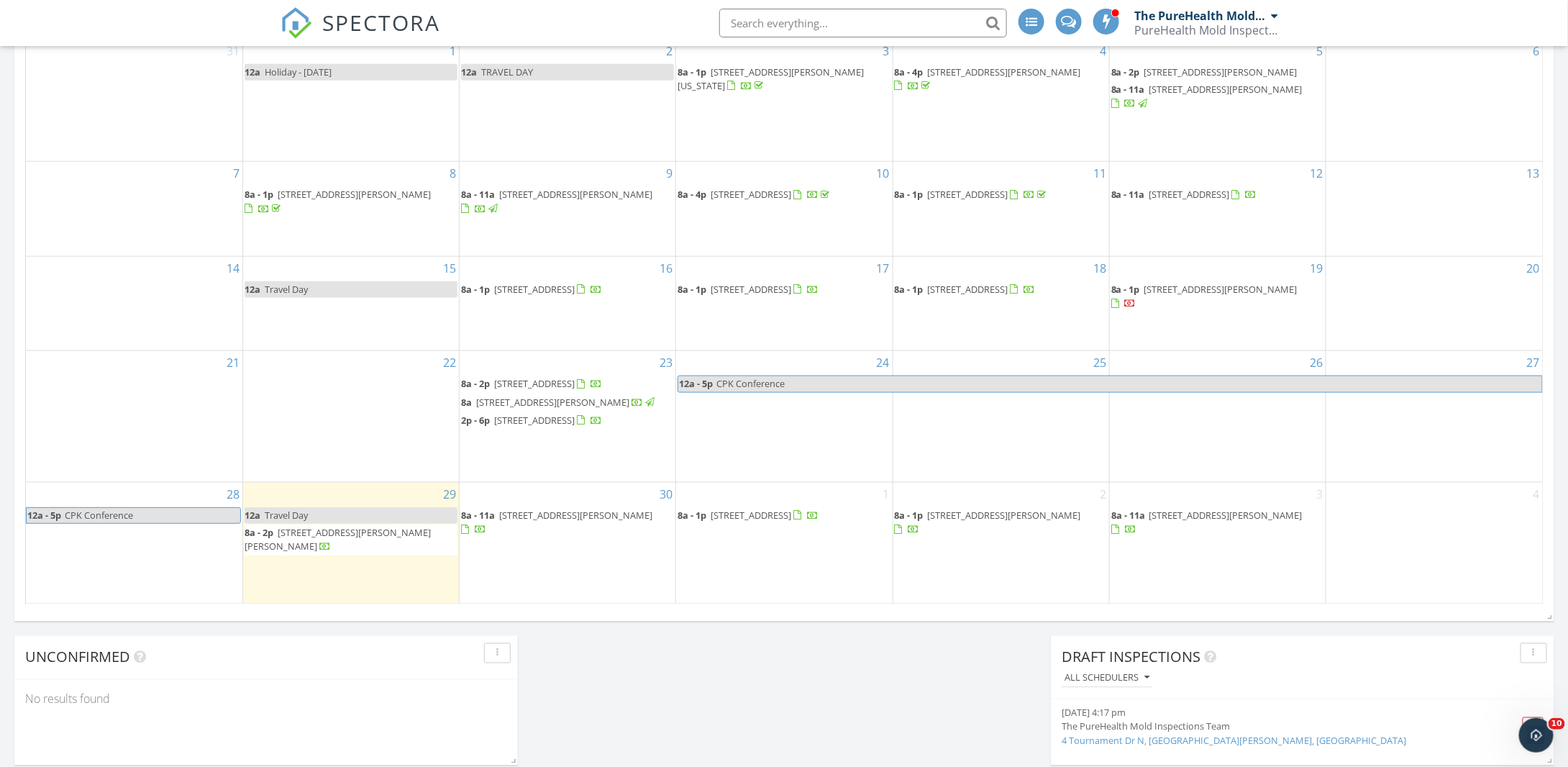
scroll to position [718, 0]
click at [1198, 282] on span "120 Grady Pl, Nashville 37189" at bounding box center [1221, 289] width 153 height 13
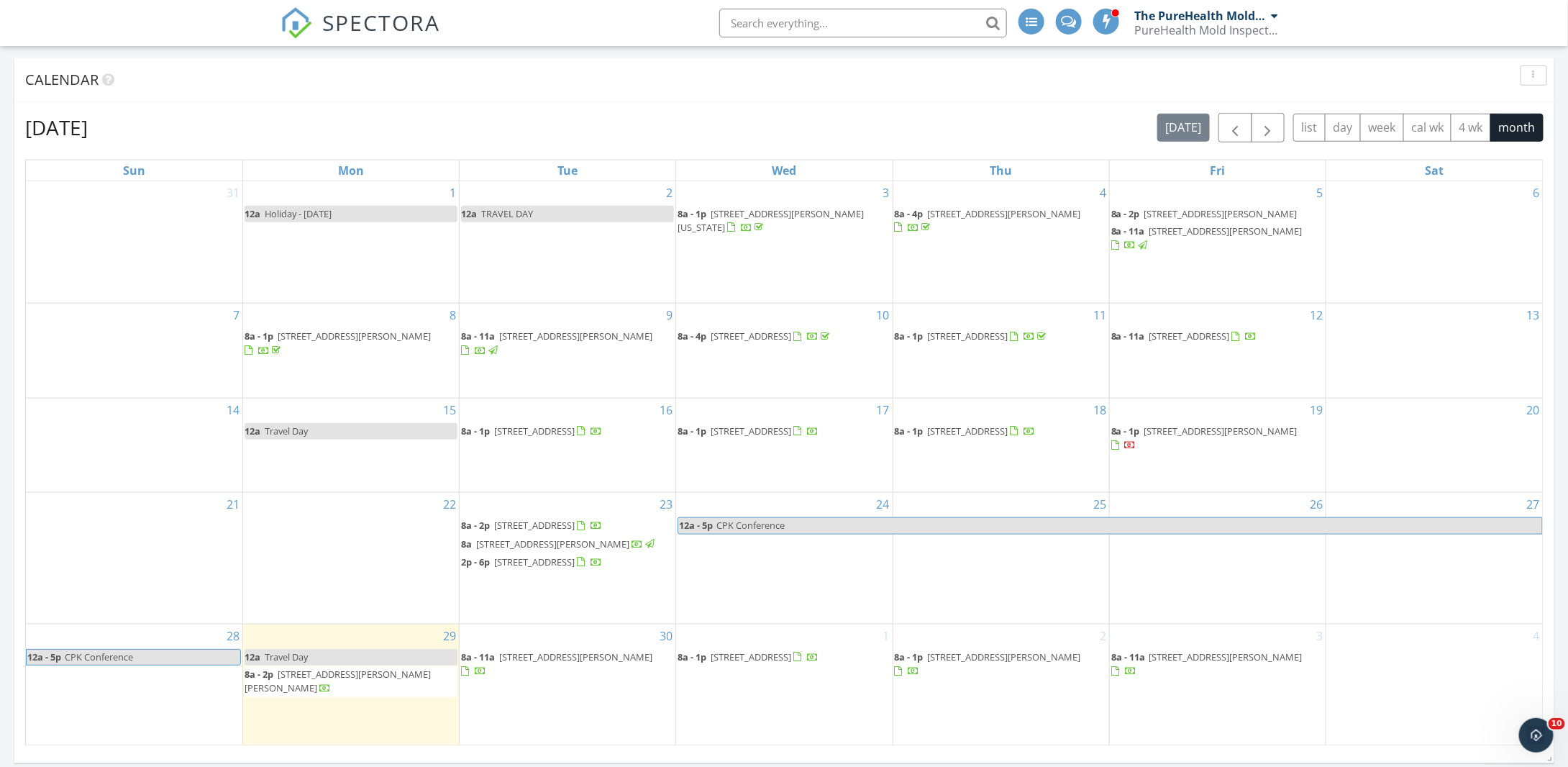
scroll to position [574, 0]
click at [1281, 125] on button "button" at bounding box center [1268, 129] width 34 height 30
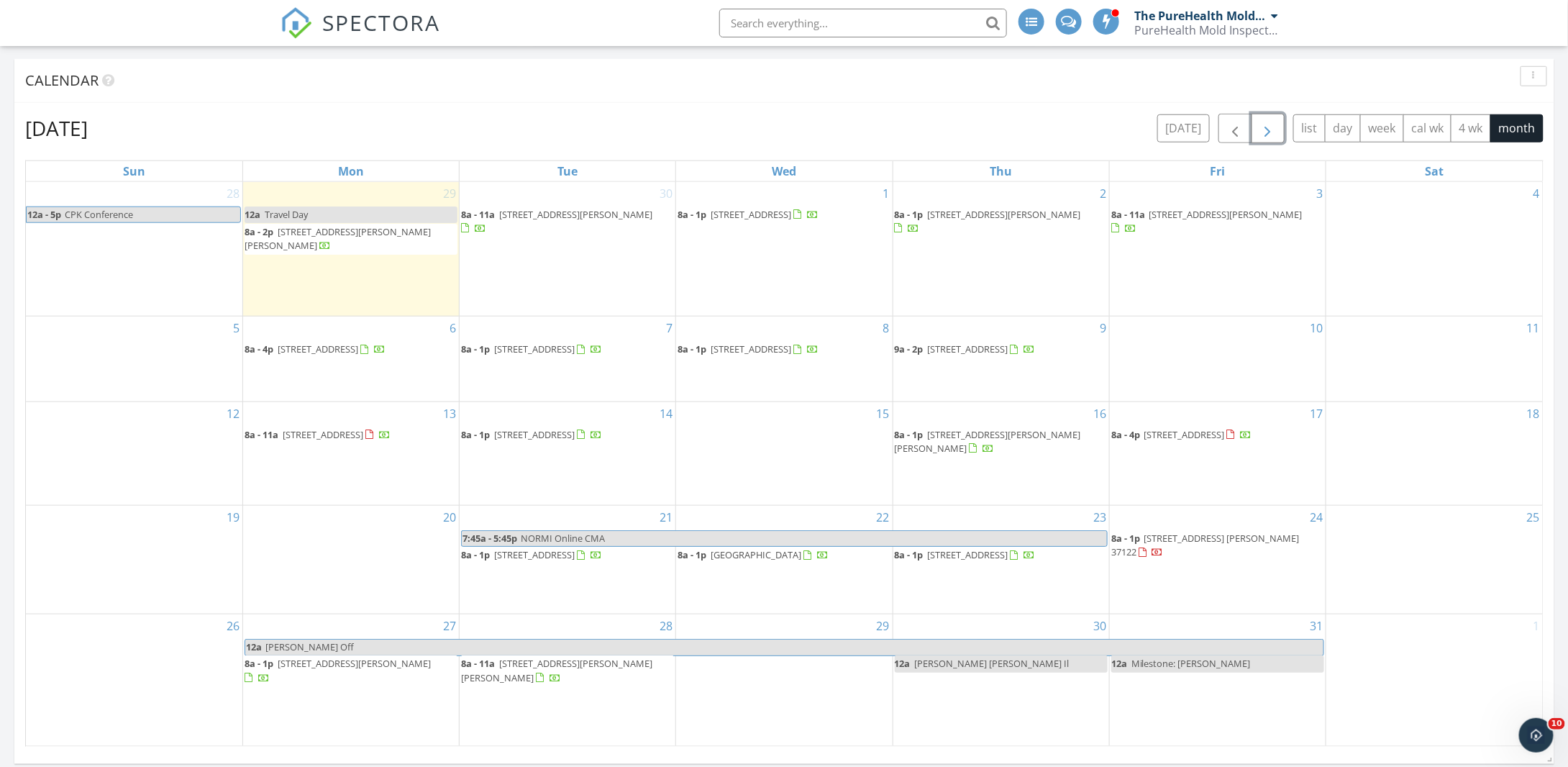
click at [1275, 123] on span "button" at bounding box center [1268, 129] width 17 height 17
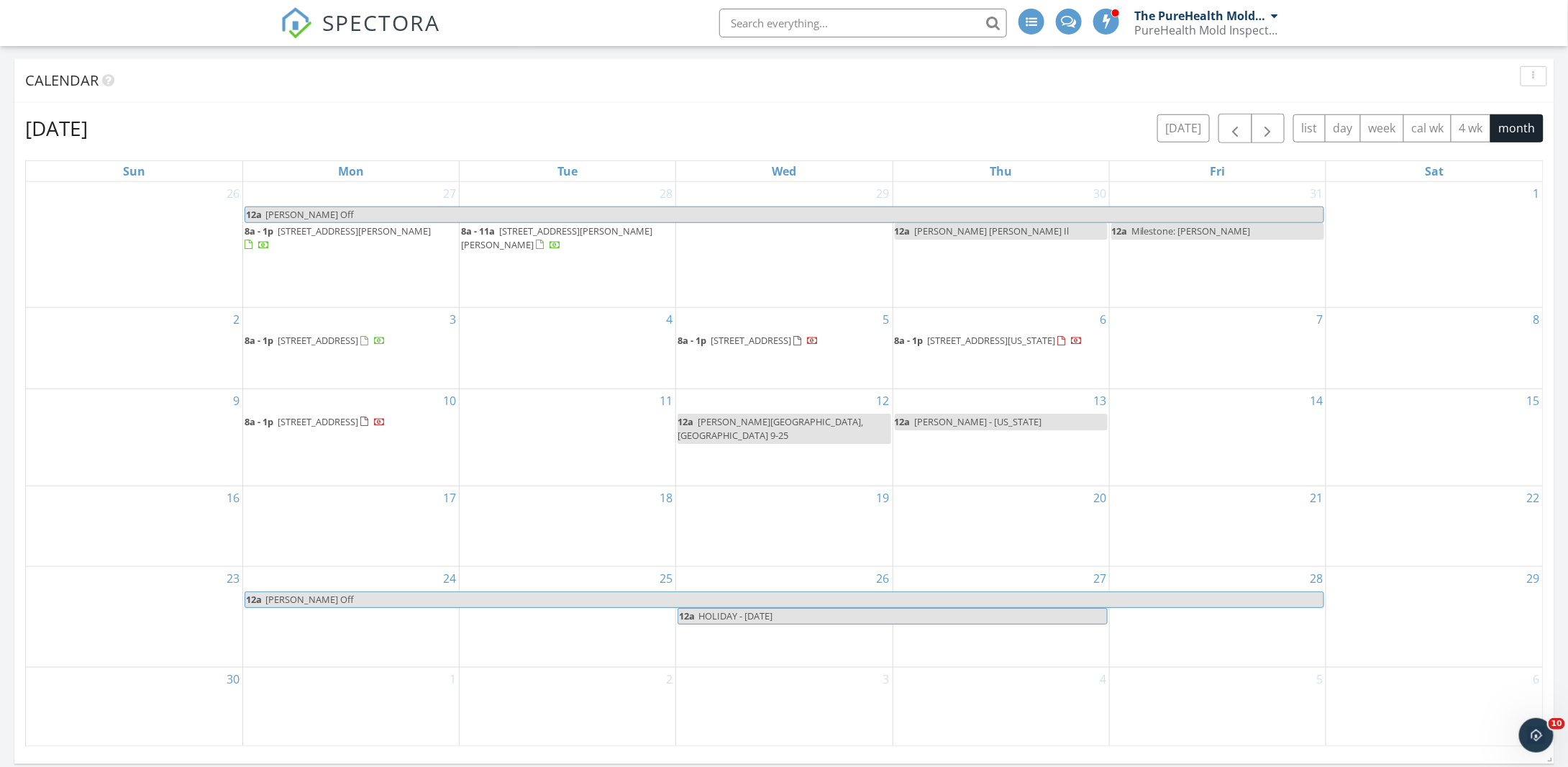
click at [752, 30] on input "text" at bounding box center [863, 22] width 288 height 29
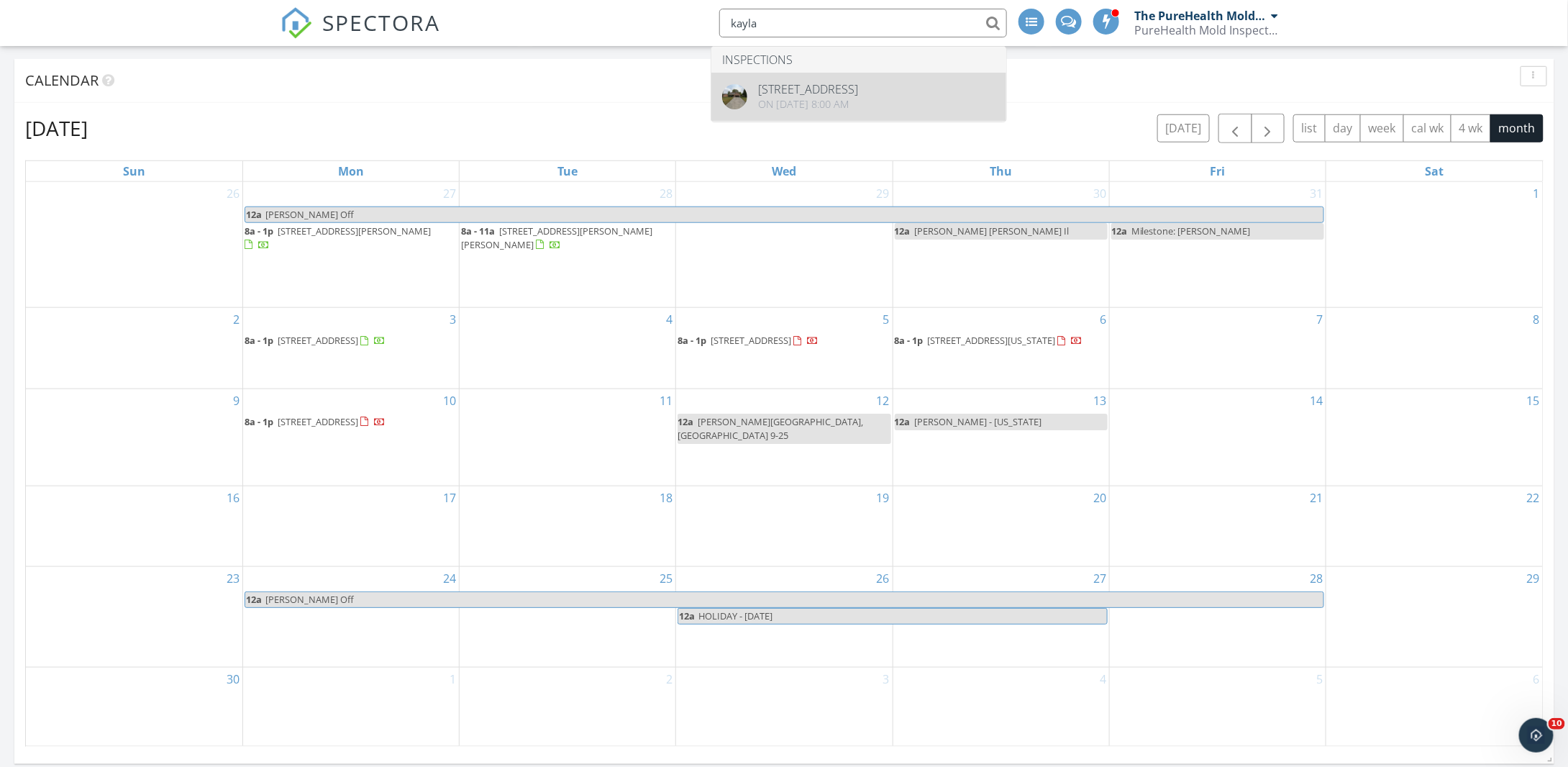
type input "kayla"
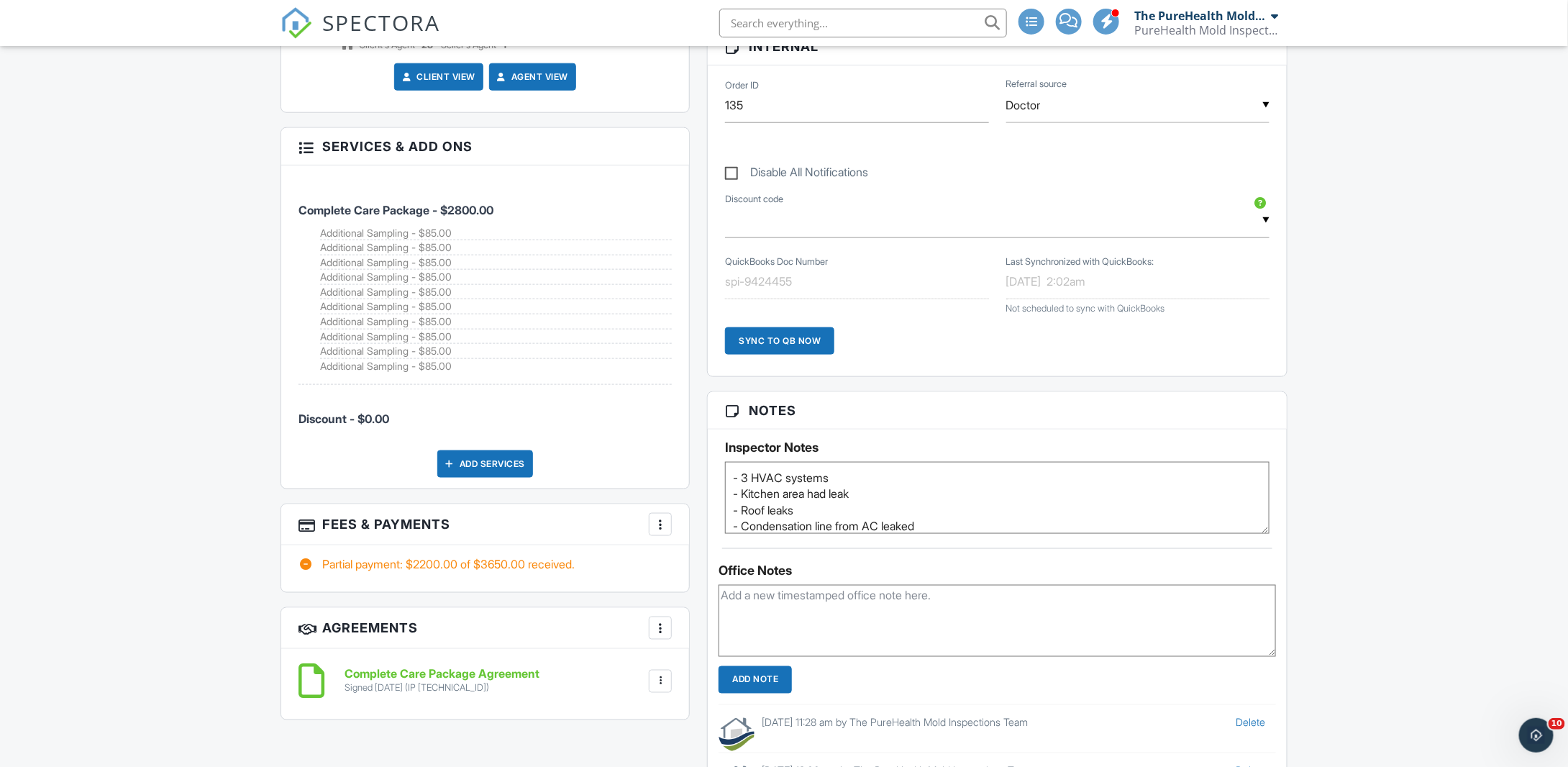
scroll to position [719, 0]
click at [655, 522] on div at bounding box center [660, 524] width 14 height 14
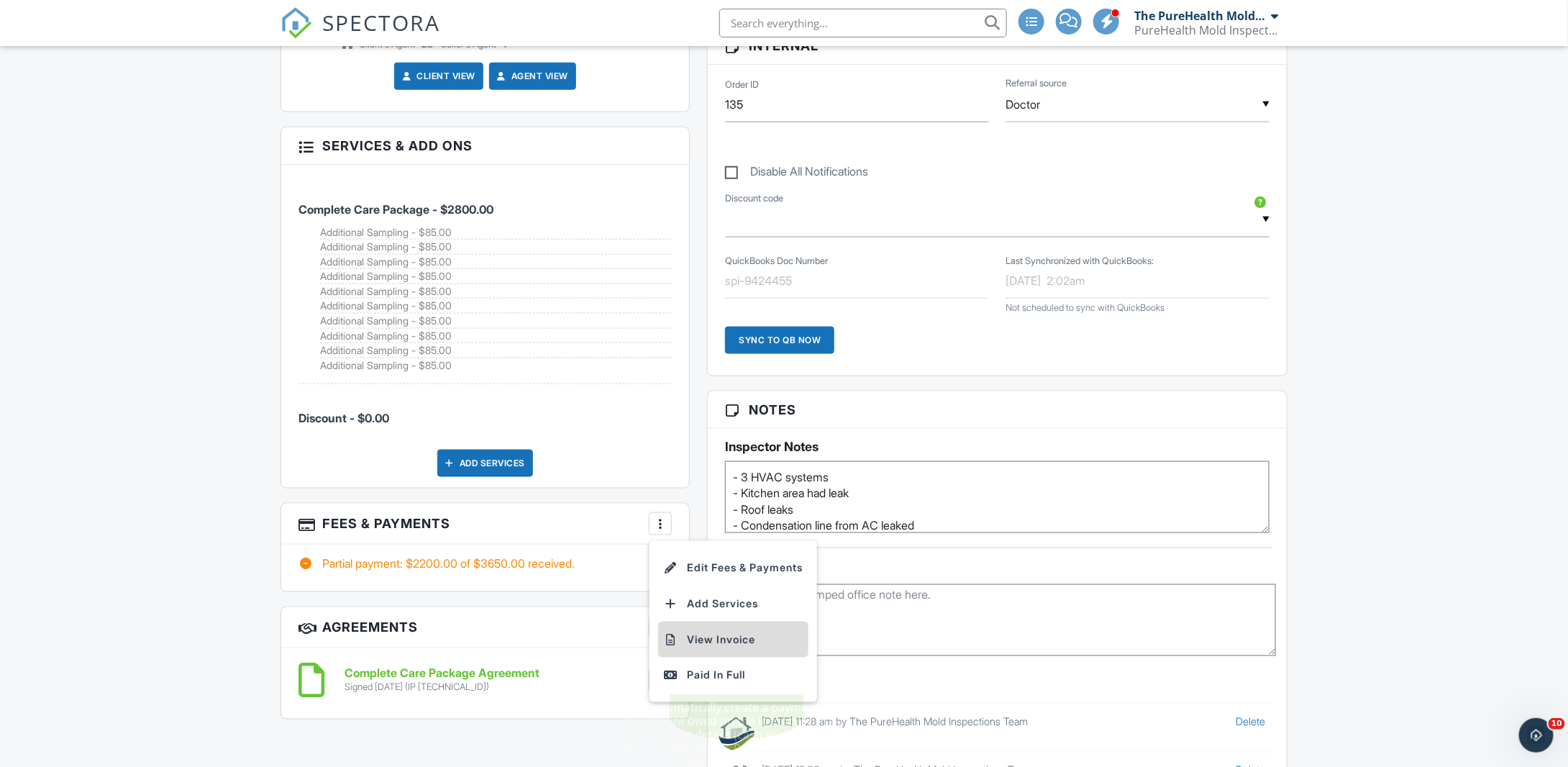
click at [758, 628] on li "View Invoice" at bounding box center [733, 640] width 150 height 36
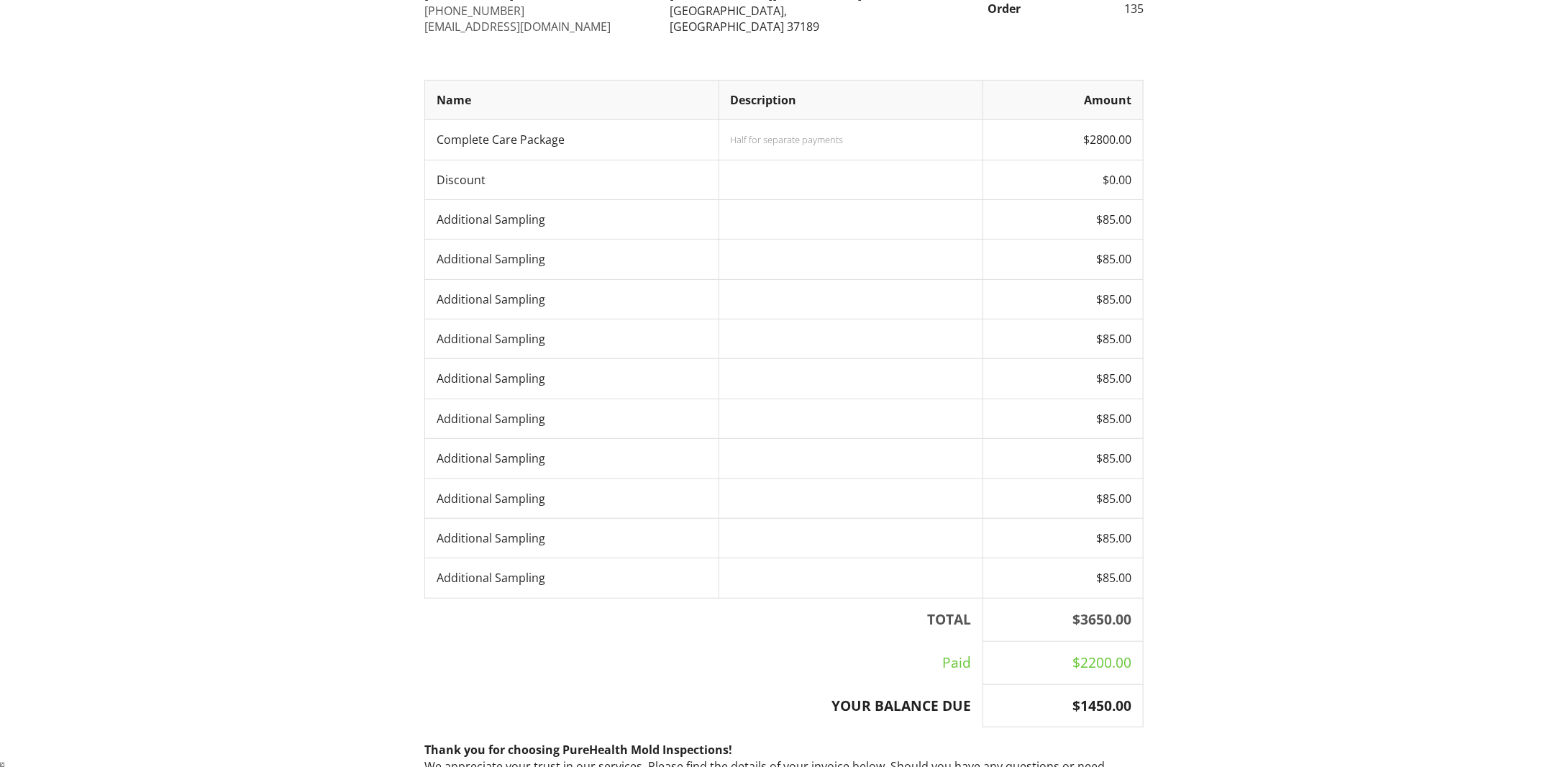
scroll to position [314, 0]
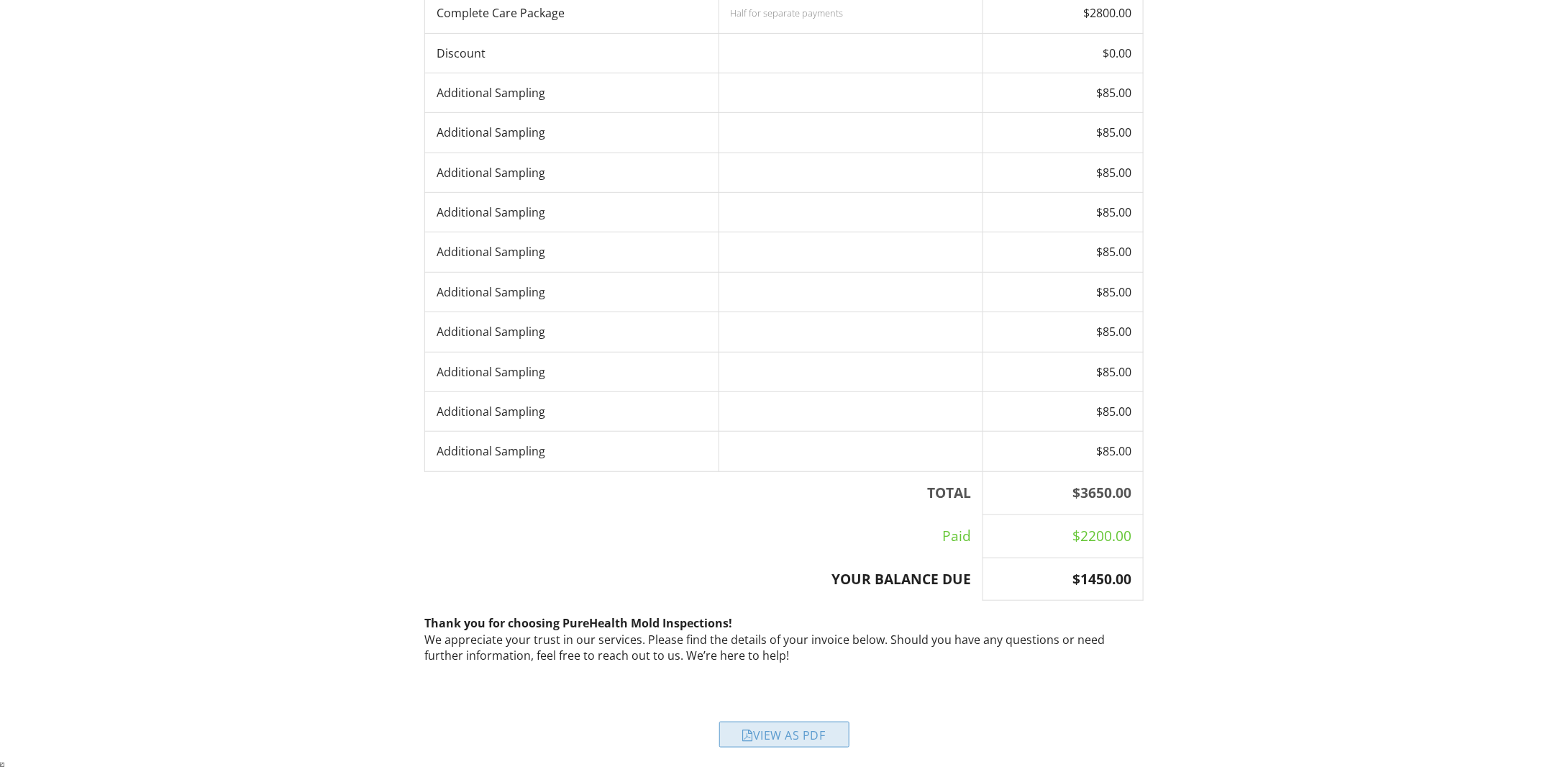
click at [779, 734] on div "View as PDF" at bounding box center [785, 734] width 130 height 26
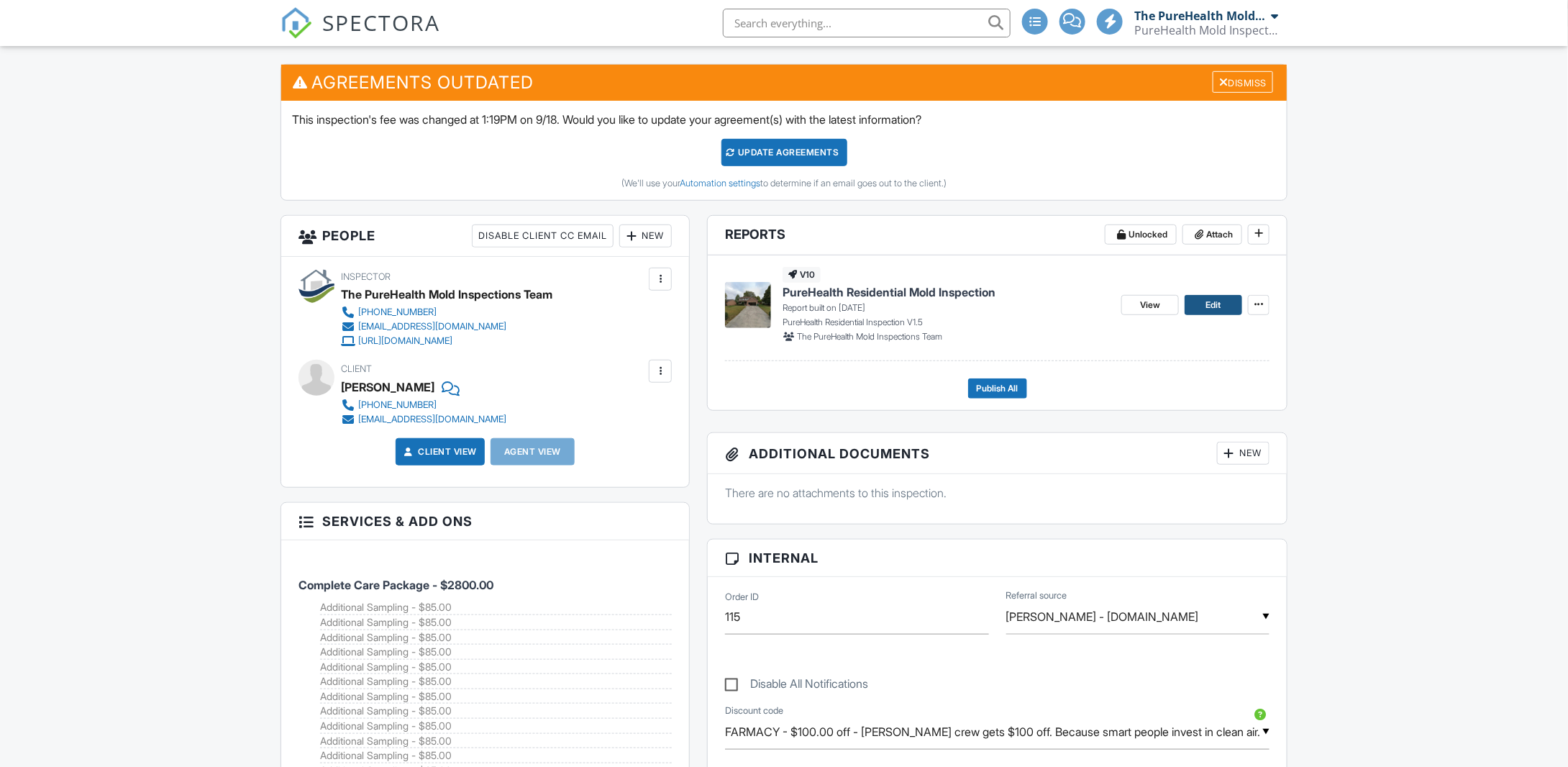
scroll to position [359, 0]
click at [1211, 308] on span "Edit" at bounding box center [1213, 304] width 15 height 14
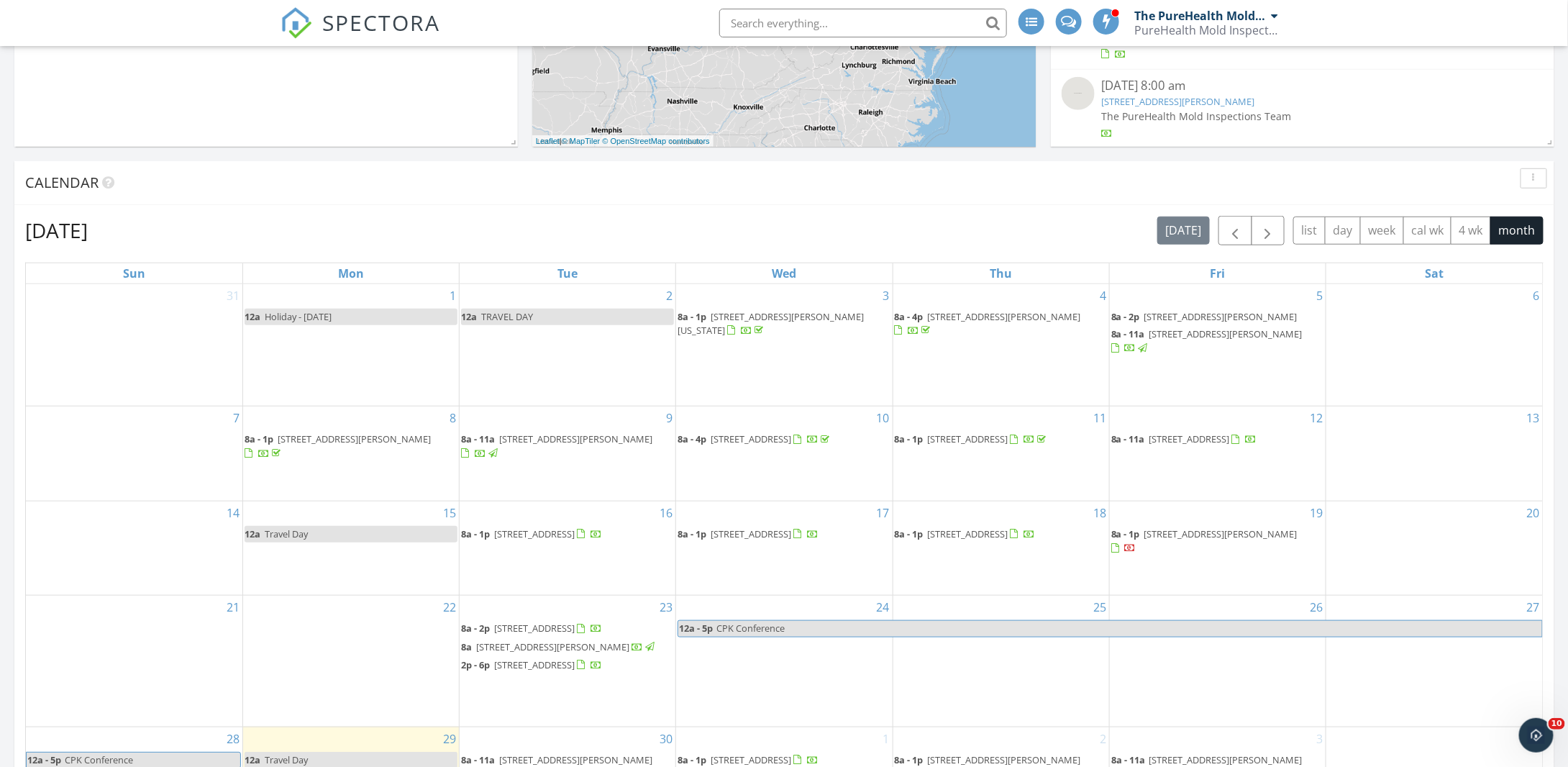
scroll to position [471, 0]
click at [1276, 237] on span "button" at bounding box center [1268, 232] width 17 height 17
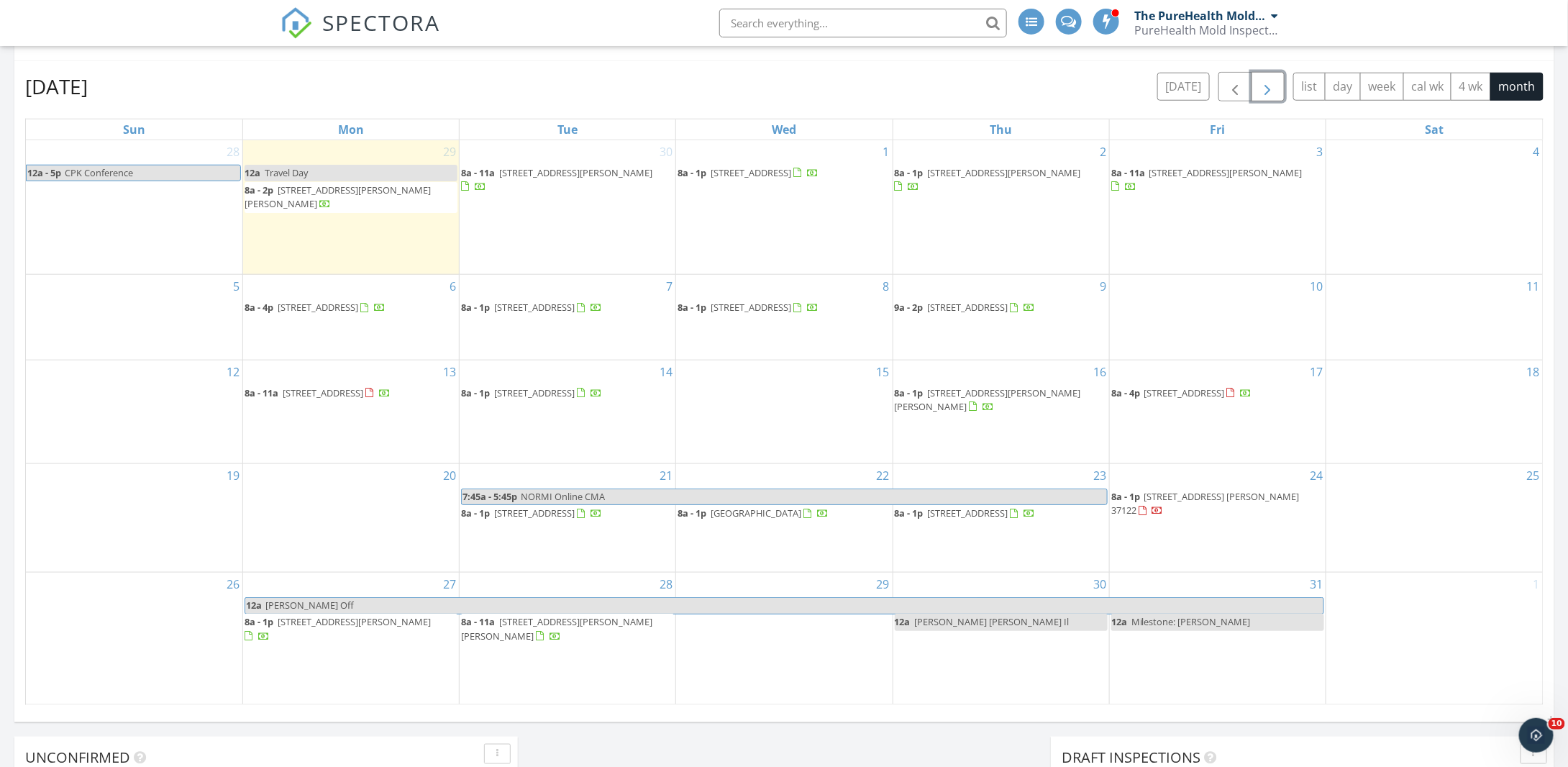
scroll to position [614, 0]
click at [1275, 92] on span "button" at bounding box center [1268, 88] width 17 height 17
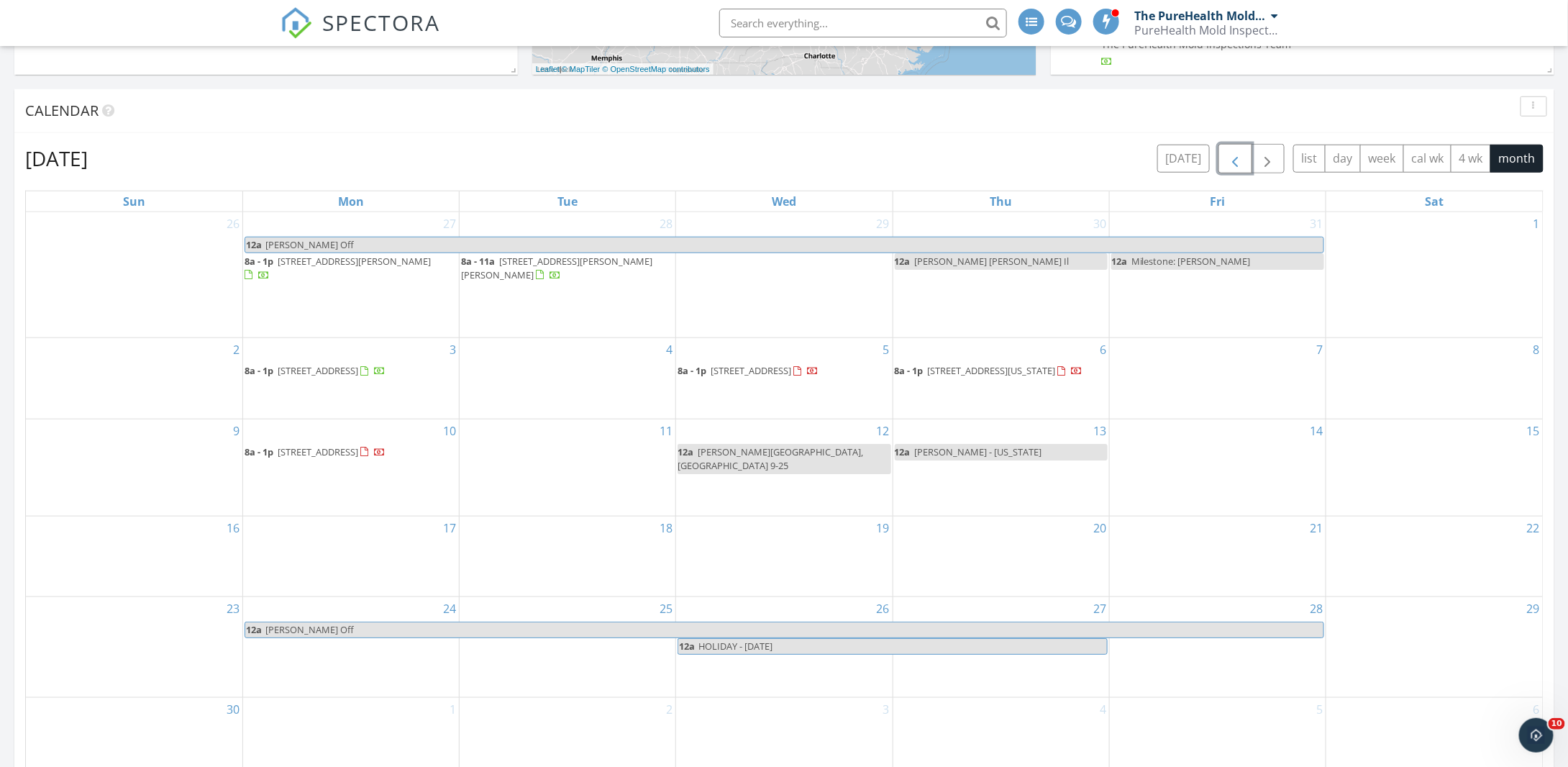
scroll to position [543, 0]
click at [1237, 167] on span "button" at bounding box center [1235, 159] width 17 height 17
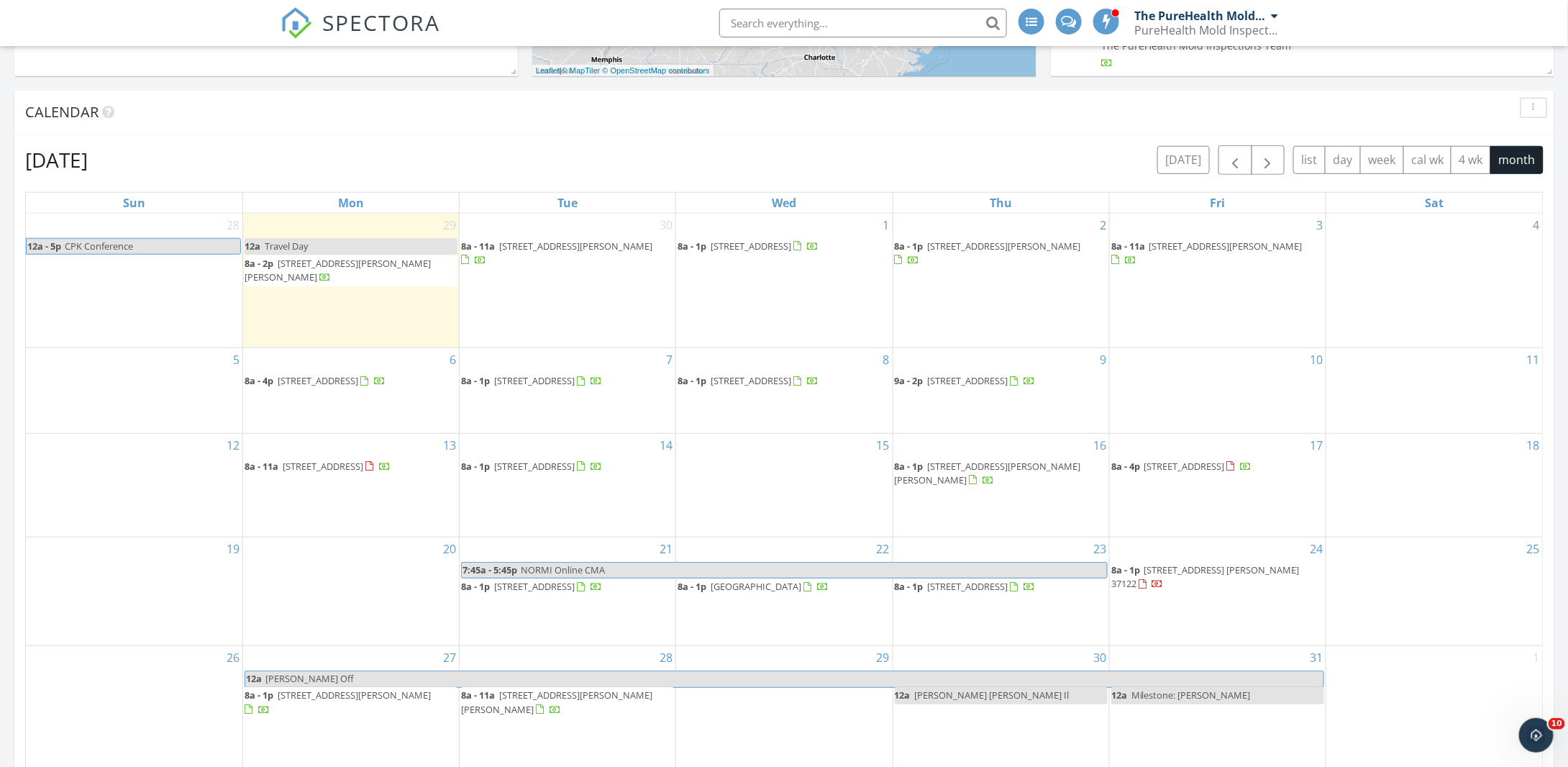
click at [777, 247] on span "[STREET_ADDRESS]" at bounding box center [751, 247] width 81 height 13
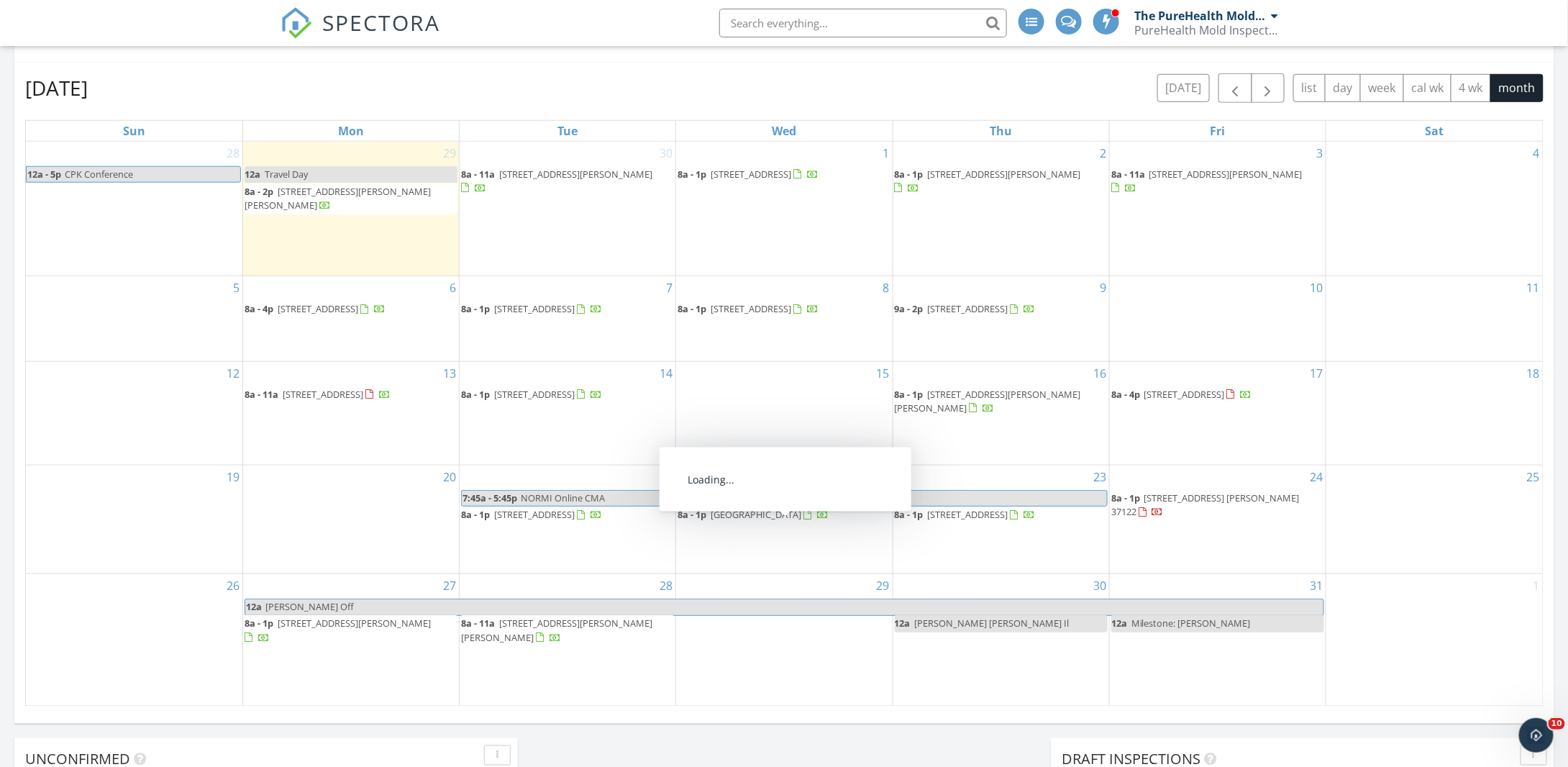
scroll to position [614, 0]
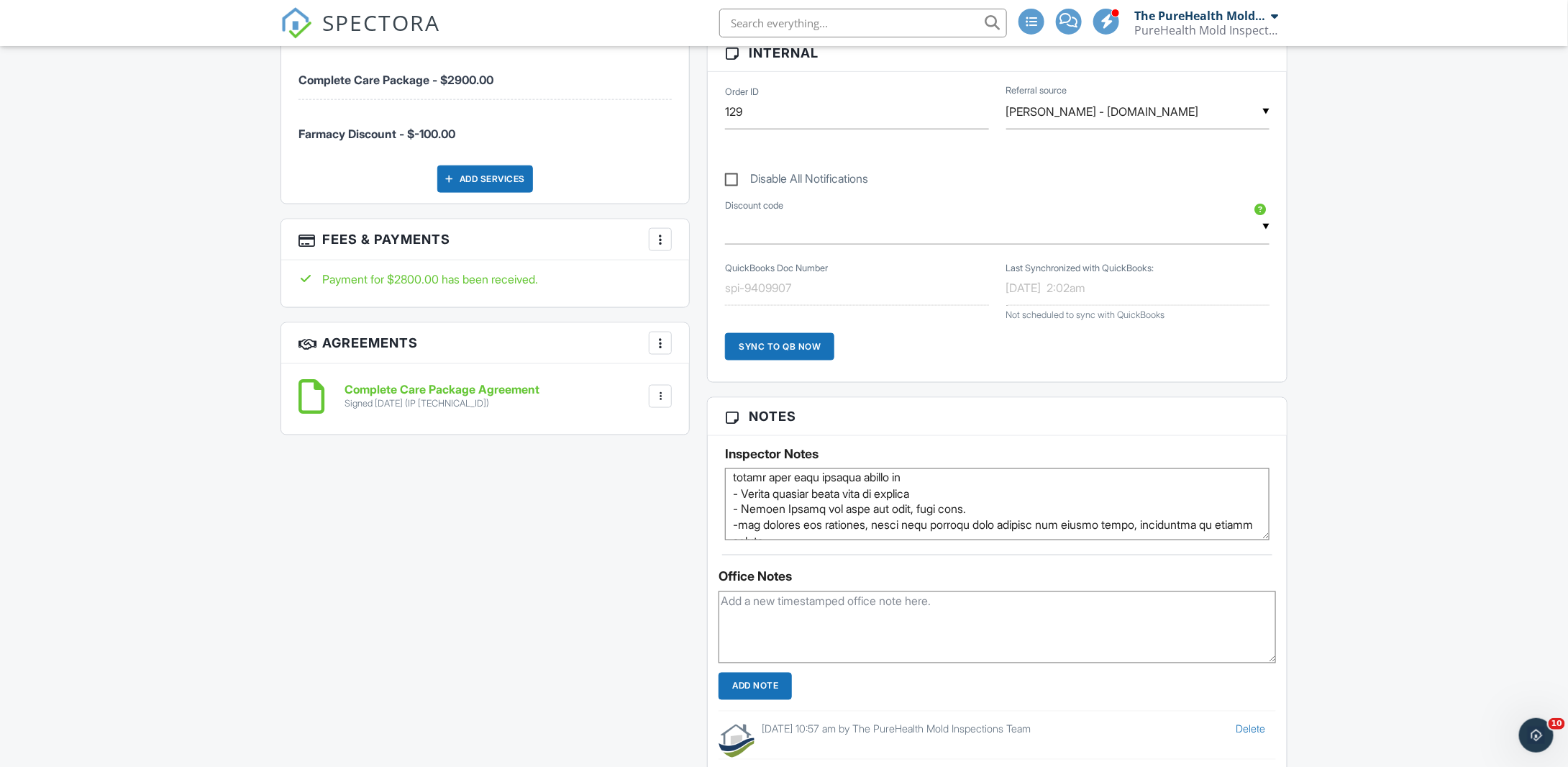
scroll to position [284, 0]
click at [1042, 490] on textarea at bounding box center [998, 504] width 545 height 72
drag, startPoint x: 973, startPoint y: 482, endPoint x: 939, endPoint y: 483, distance: 34.0
click at [939, 483] on textarea at bounding box center [998, 504] width 545 height 72
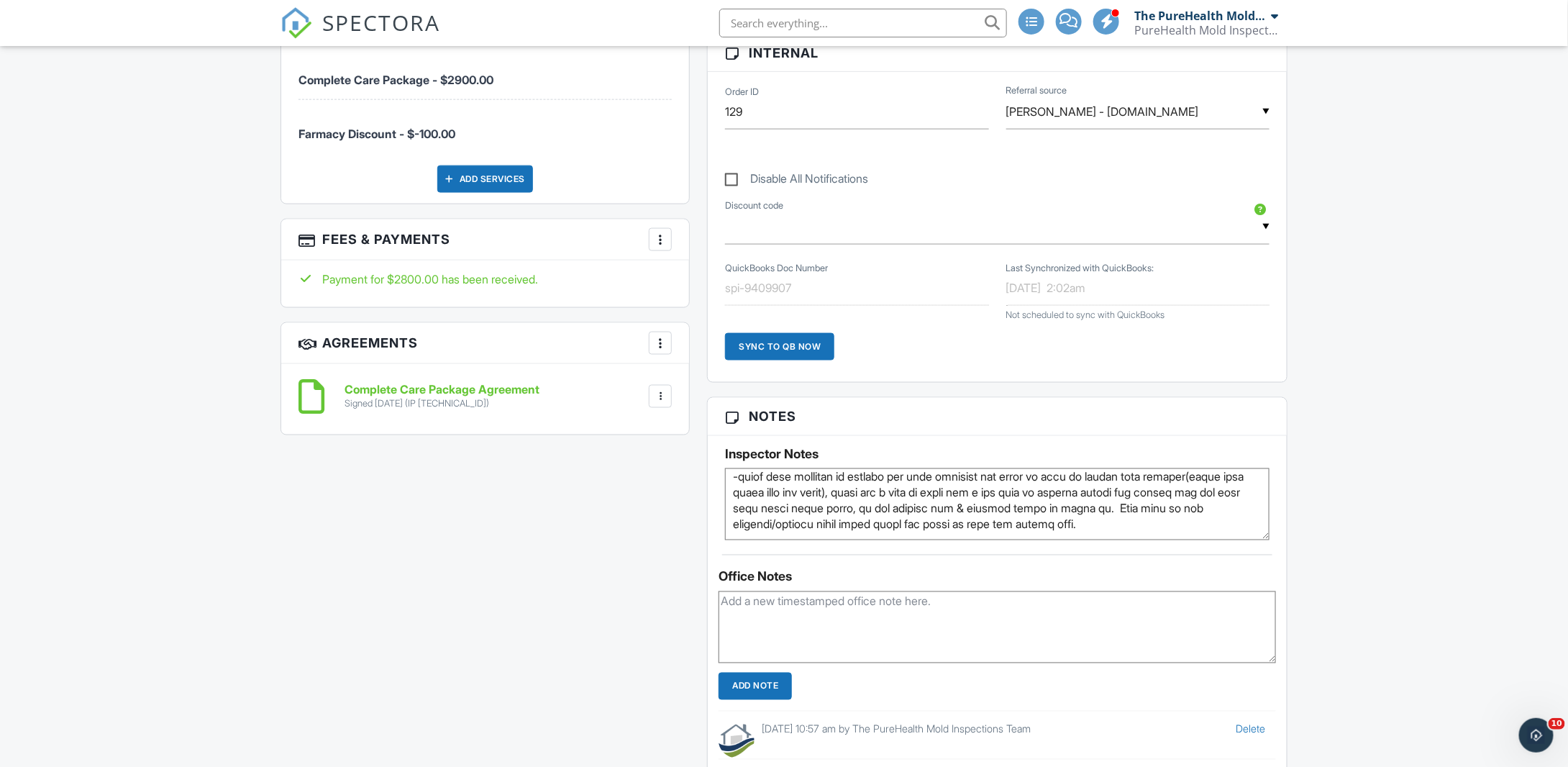
scroll to position [55, 0]
drag, startPoint x: 870, startPoint y: 500, endPoint x: 944, endPoint y: 520, distance: 76.7
click at [927, 506] on textarea at bounding box center [998, 504] width 545 height 72
drag, startPoint x: 894, startPoint y: 501, endPoint x: 927, endPoint y: 505, distance: 33.2
click at [927, 505] on textarea at bounding box center [998, 504] width 545 height 72
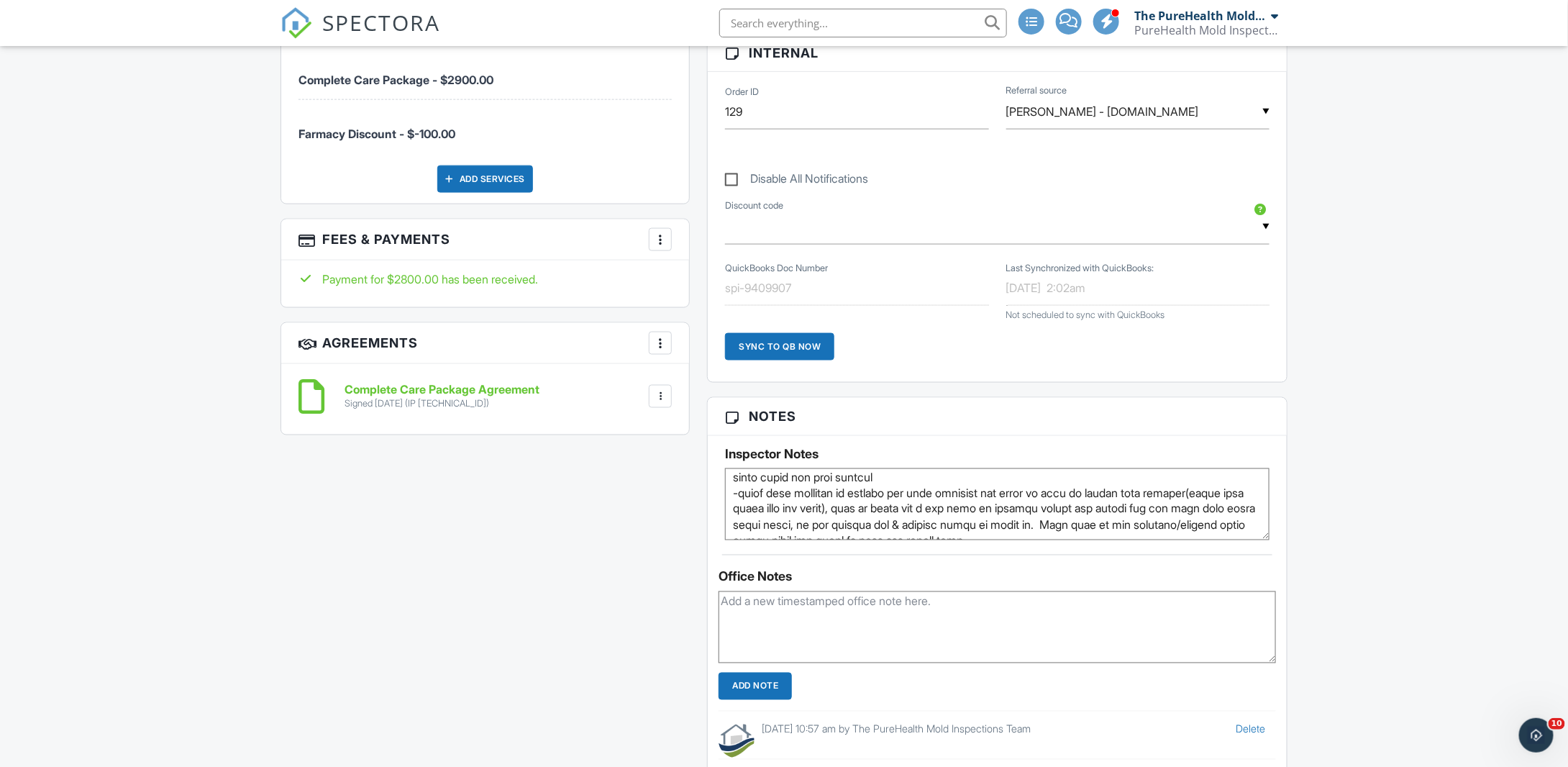
click at [1204, 509] on textarea at bounding box center [998, 504] width 545 height 72
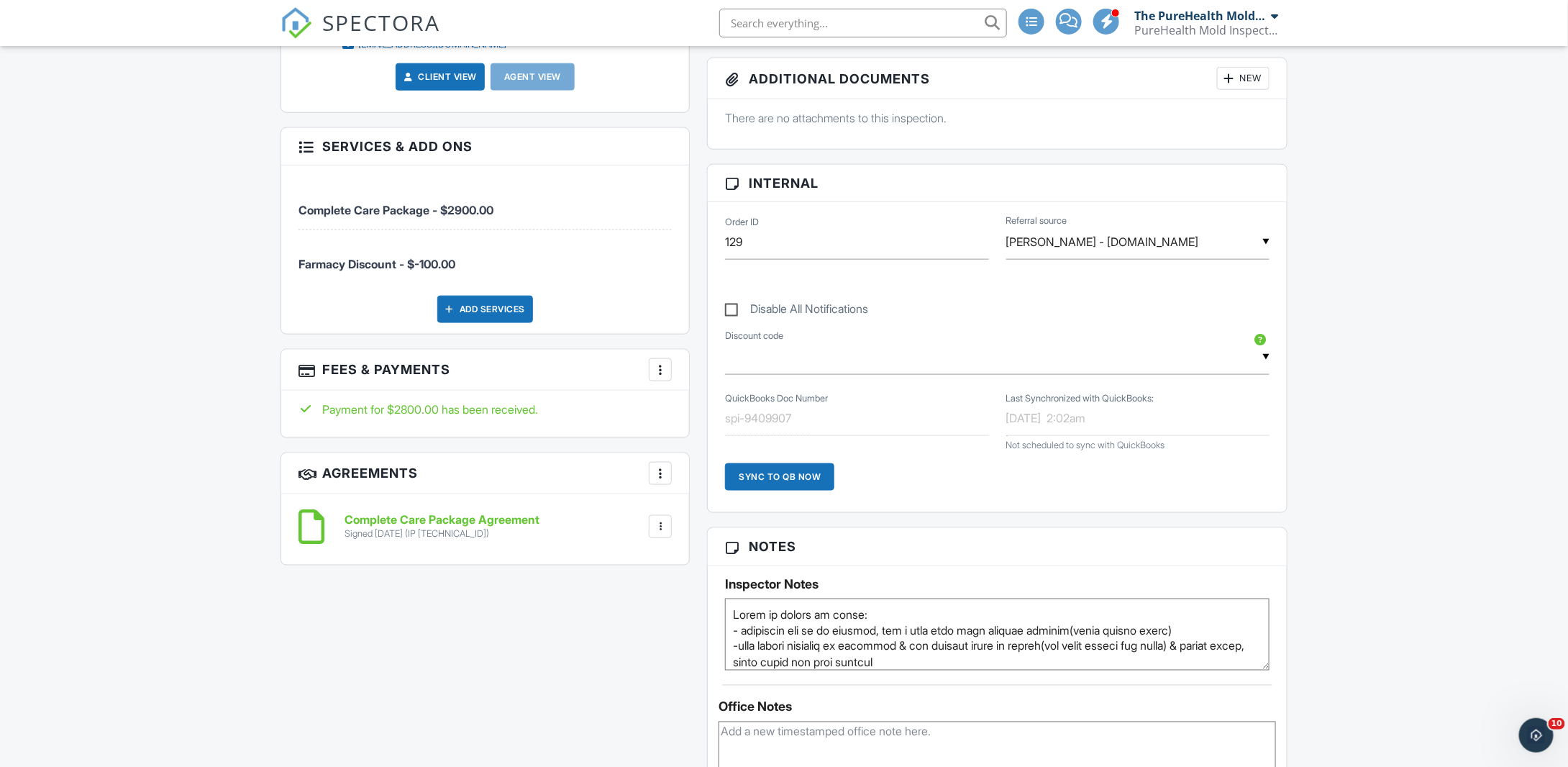
scroll to position [732, 0]
click at [732, 610] on textarea at bounding box center [998, 635] width 545 height 72
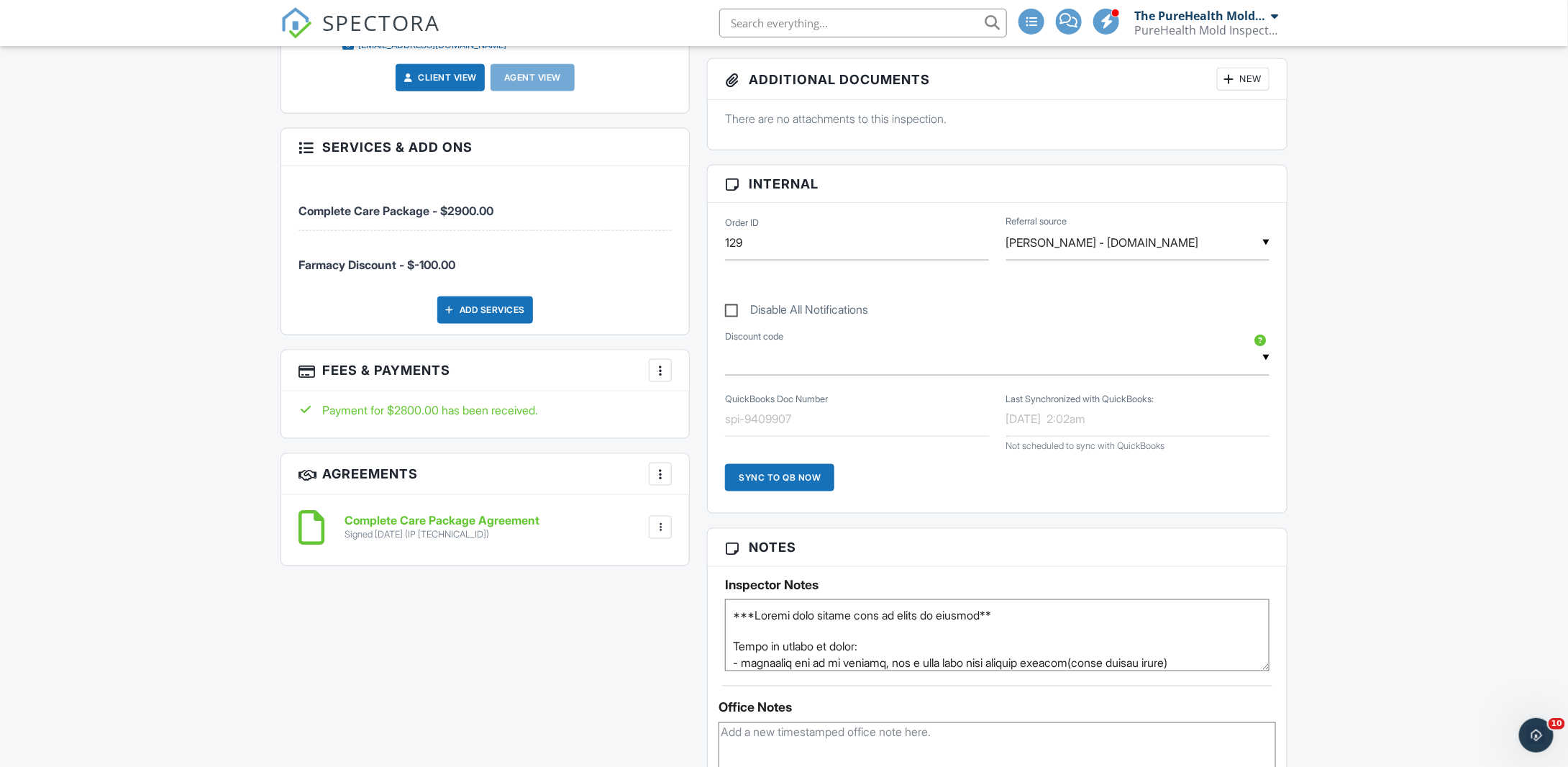
type textarea "***Folder with photos sent of areas of concern** Prior to moving in notes: - fi…"
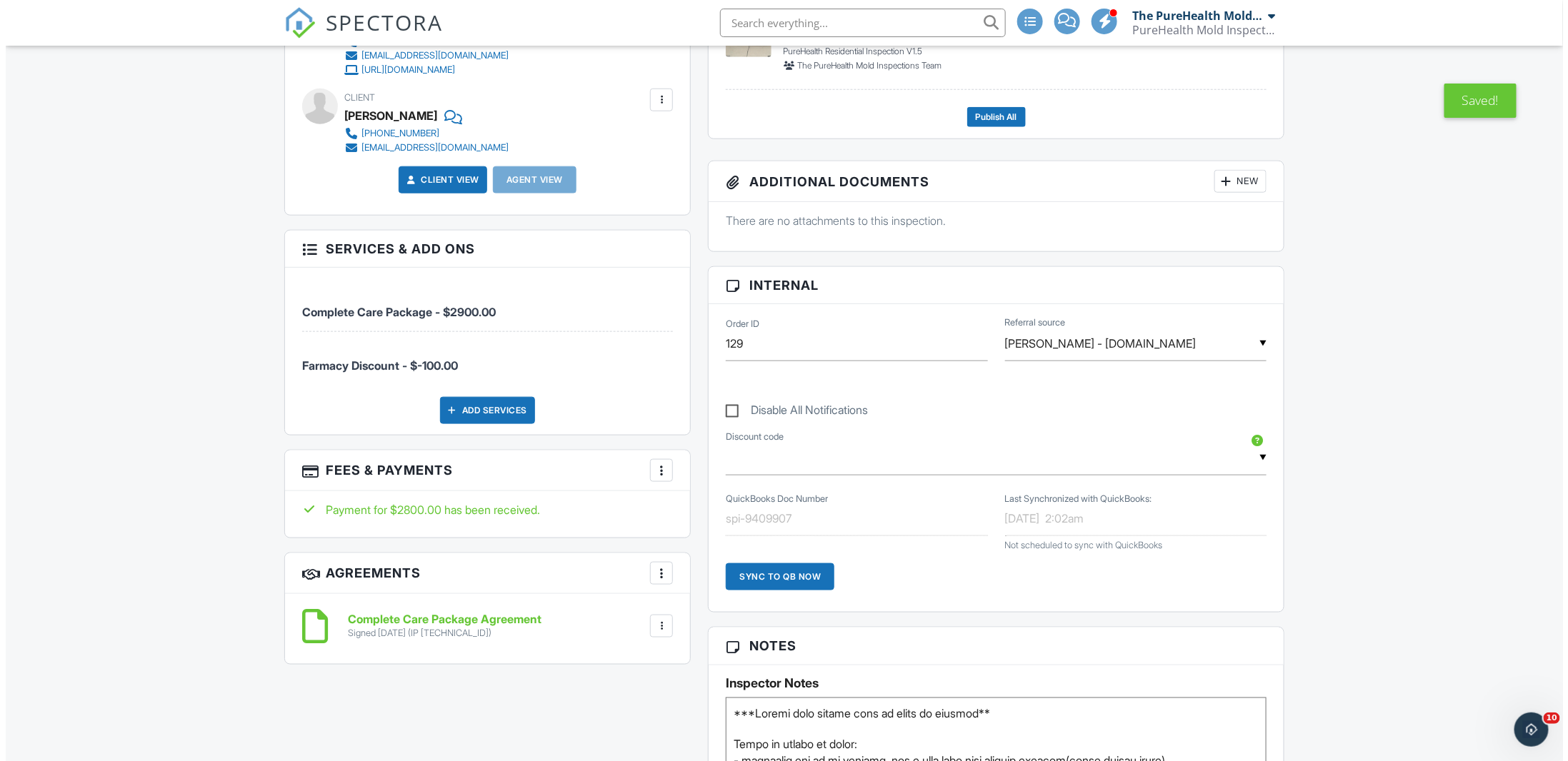
scroll to position [512, 0]
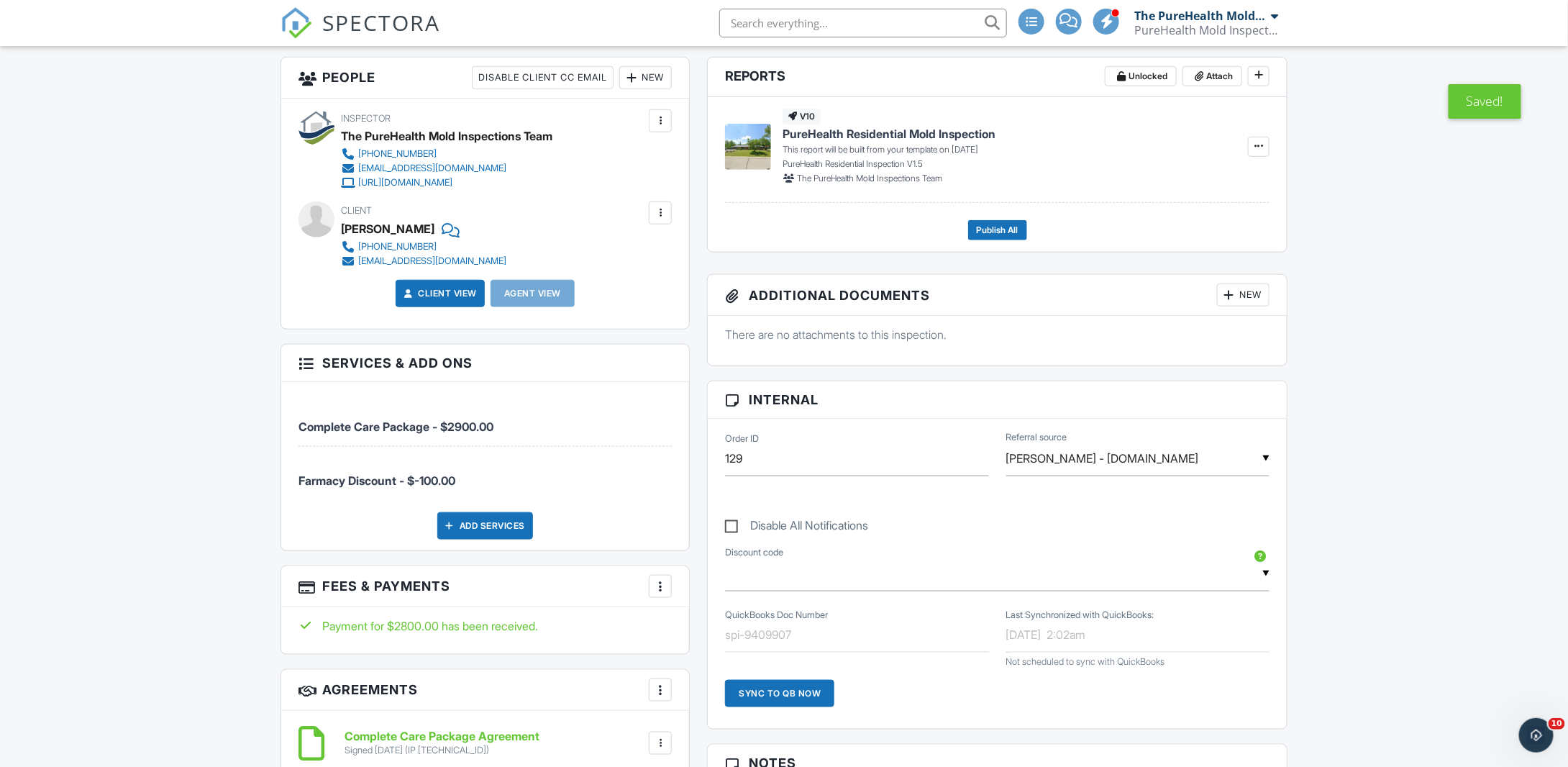
click at [1246, 290] on div "New" at bounding box center [1243, 295] width 53 height 23
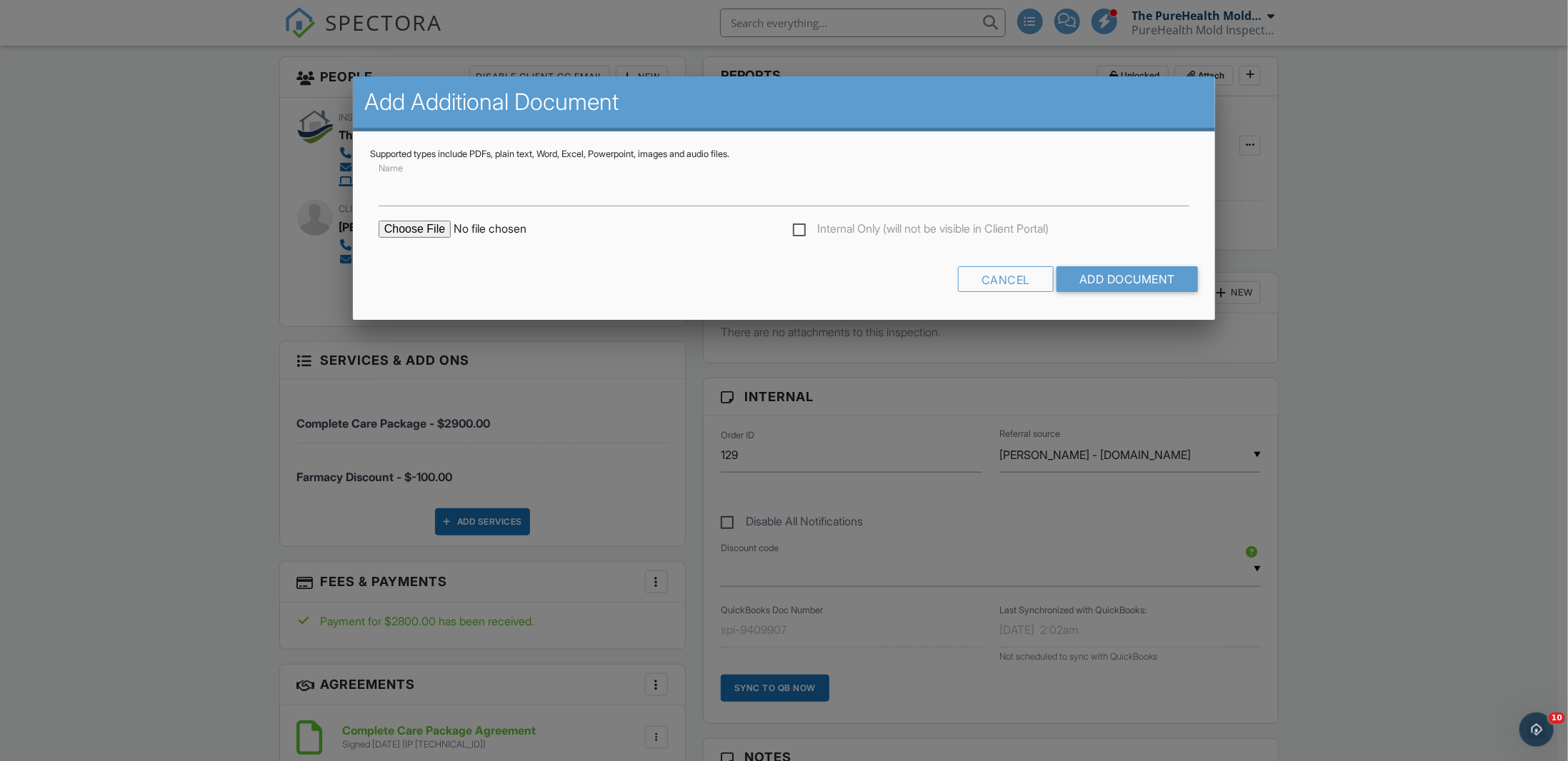
click at [411, 234] on input "file" at bounding box center [499, 229] width 243 height 17
click at [441, 227] on input "file" at bounding box center [499, 229] width 243 height 17
type input "C:\fakepath\Photos of Areas of Concern.zip"
click at [1107, 280] on input "Add Document" at bounding box center [1127, 278] width 142 height 25
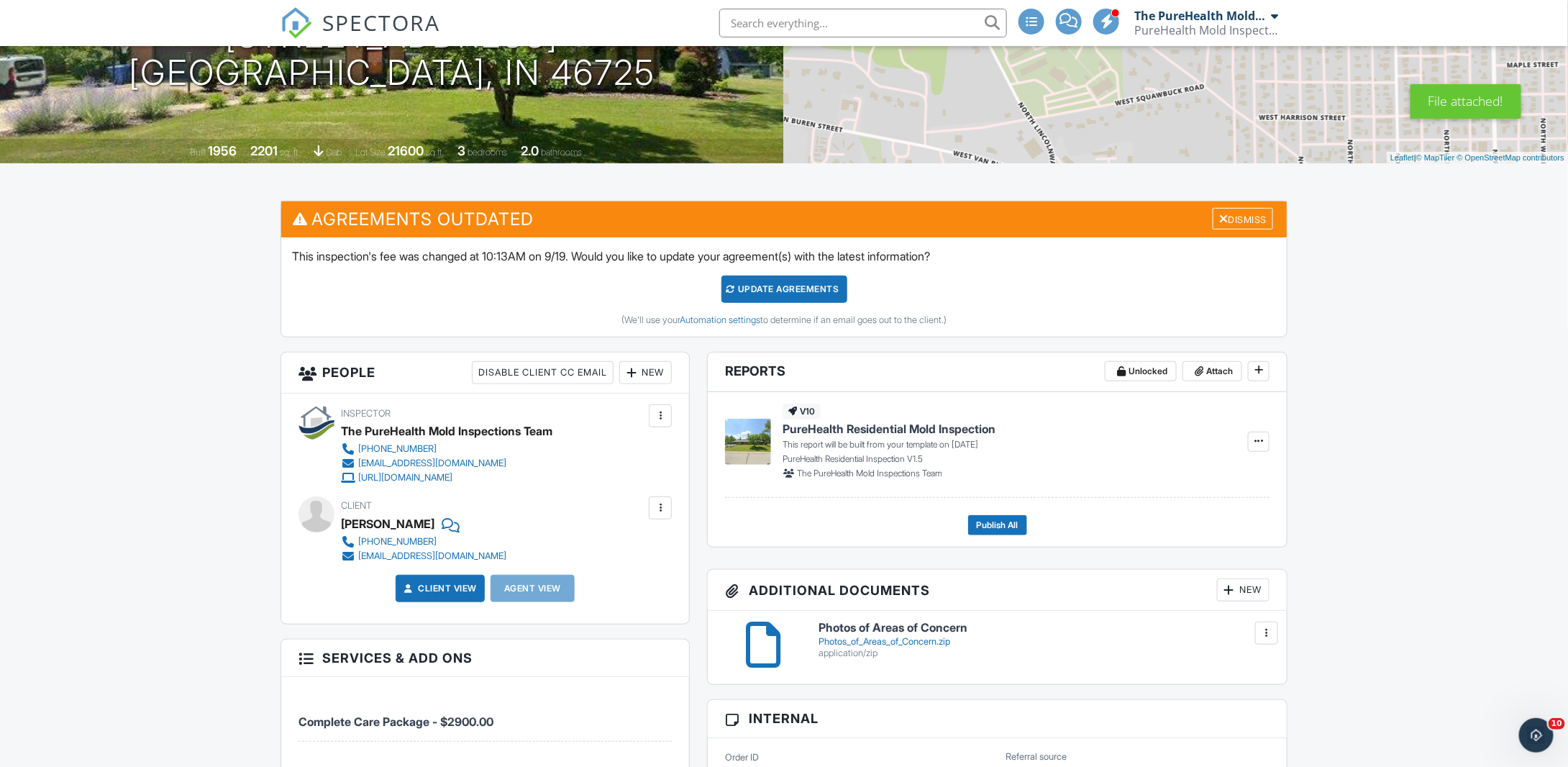
scroll to position [158, 0]
